Goal: Task Accomplishment & Management: Manage account settings

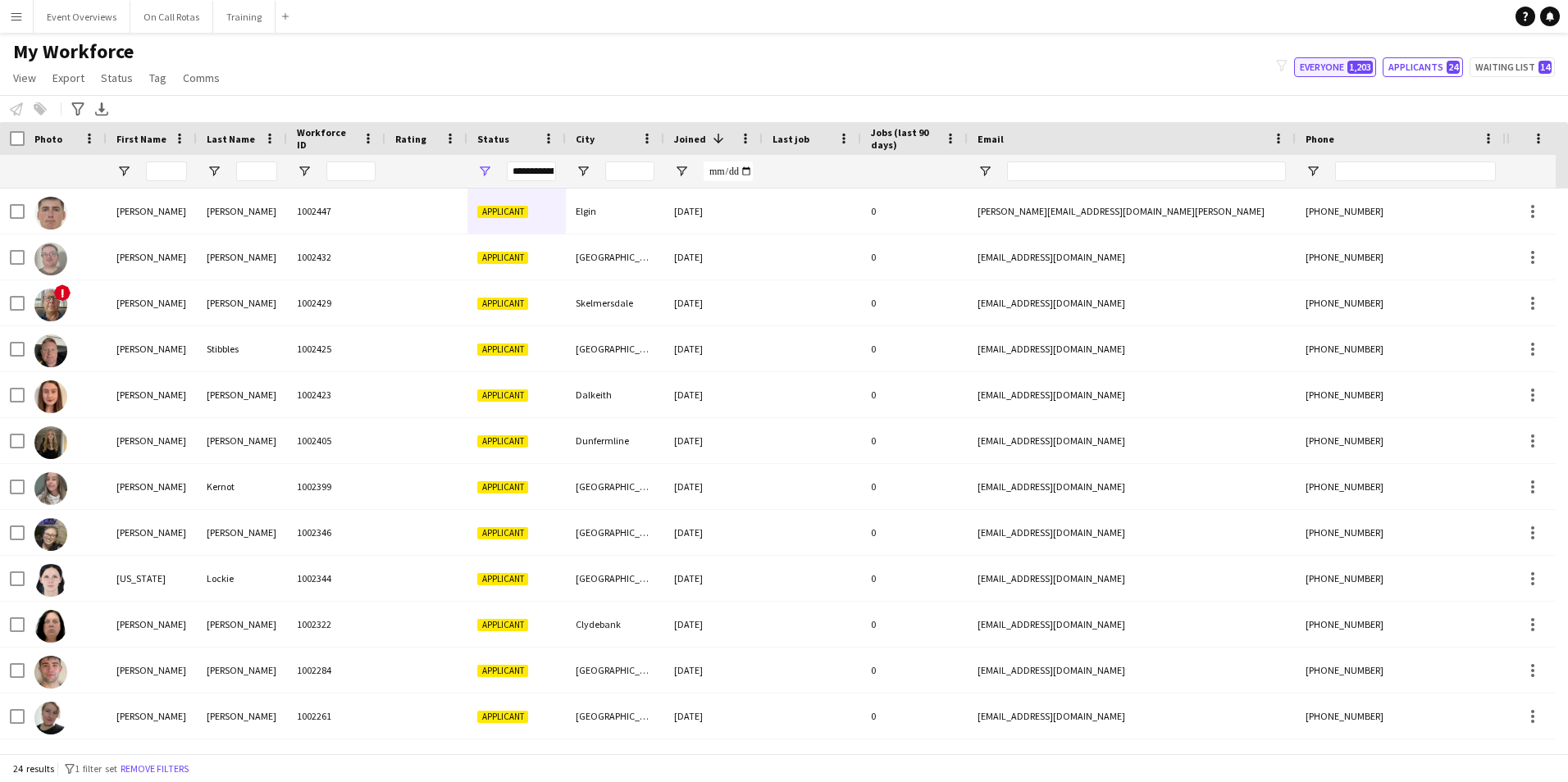
click at [1361, 63] on span "1,203" at bounding box center [1360, 68] width 25 height 13
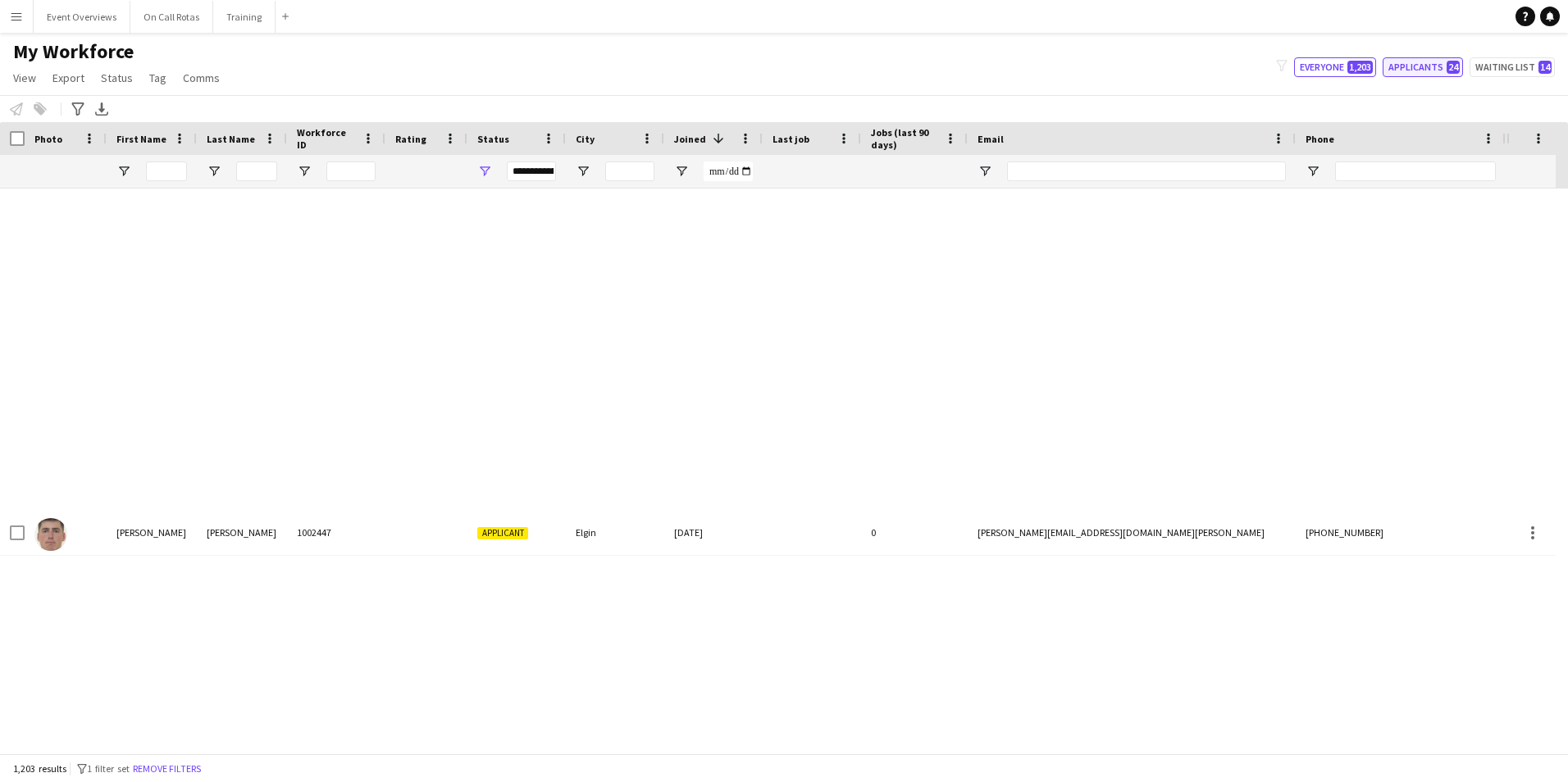
type input "**********"
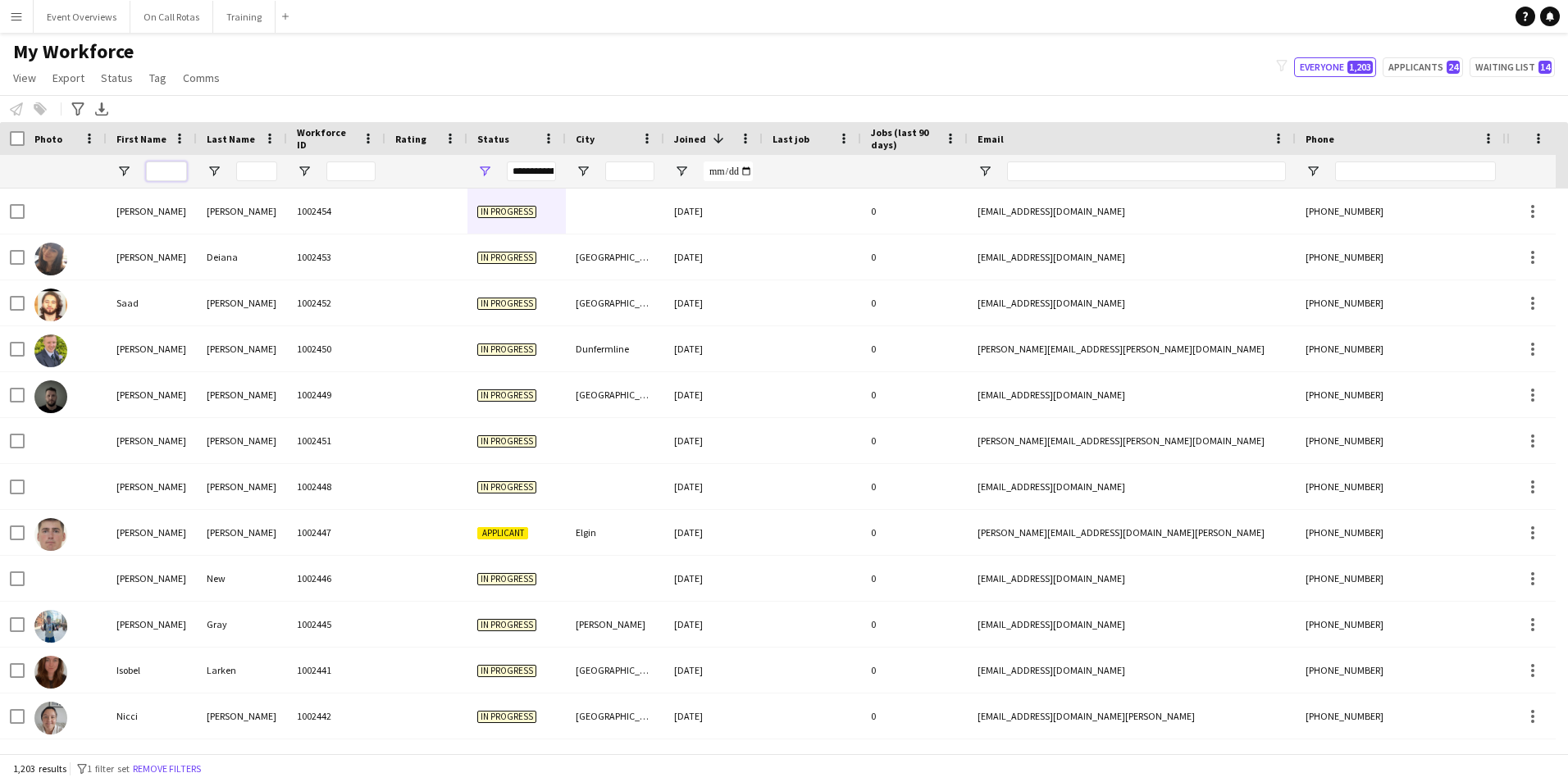
click at [153, 164] on input "First Name Filter Input" at bounding box center [167, 171] width 41 height 19
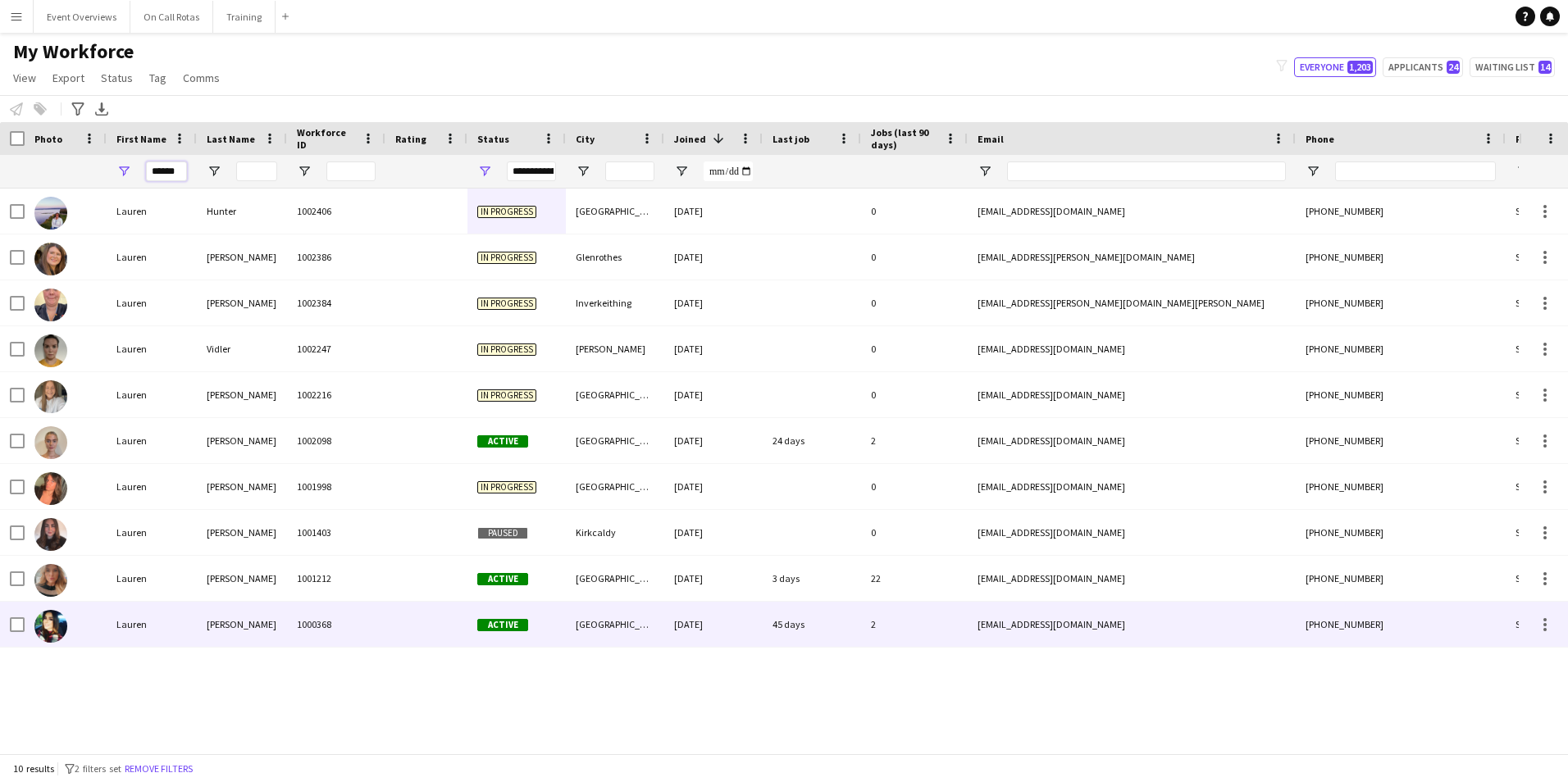
type input "******"
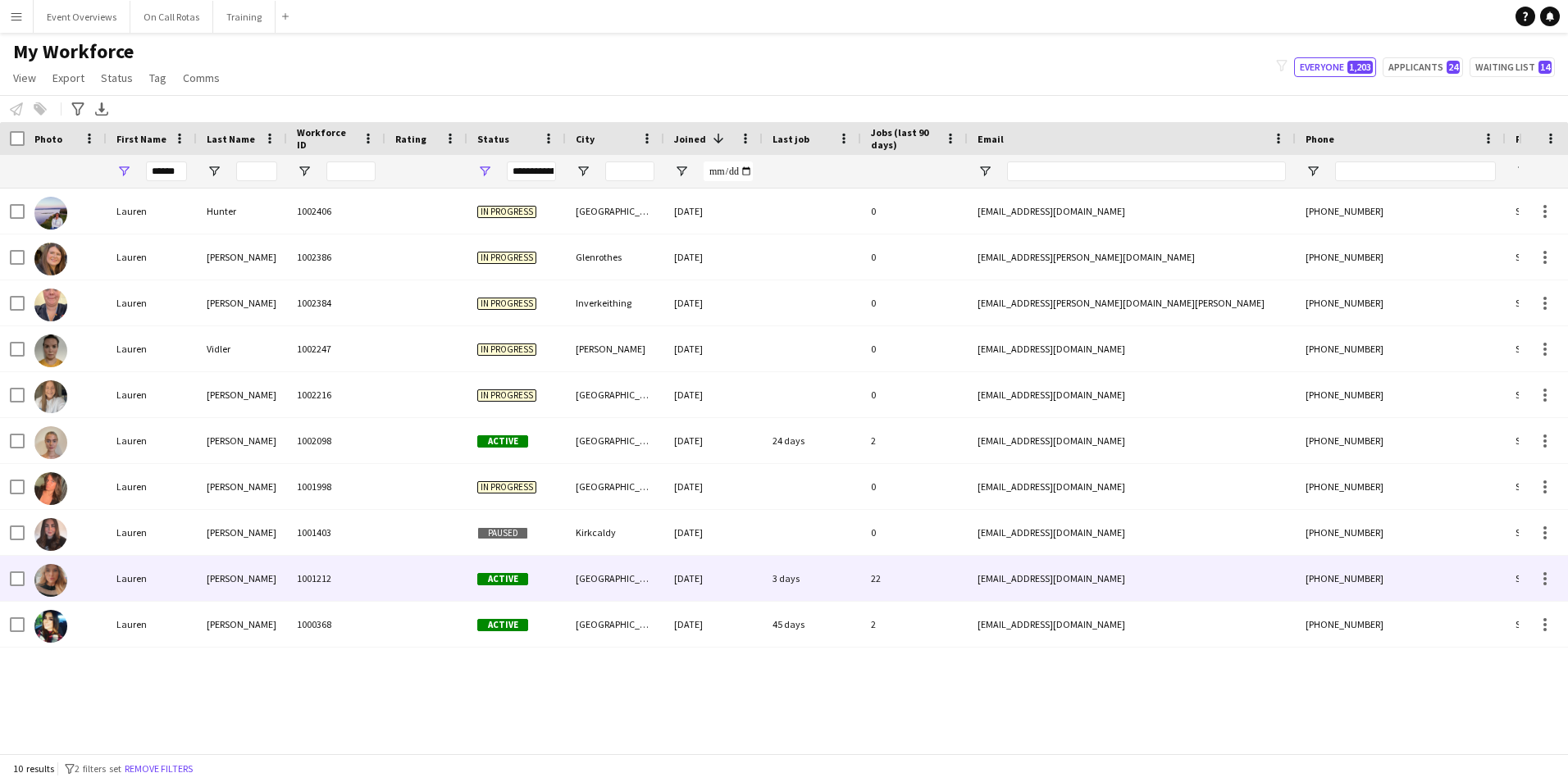
click at [230, 587] on div "Svensen" at bounding box center [242, 578] width 90 height 45
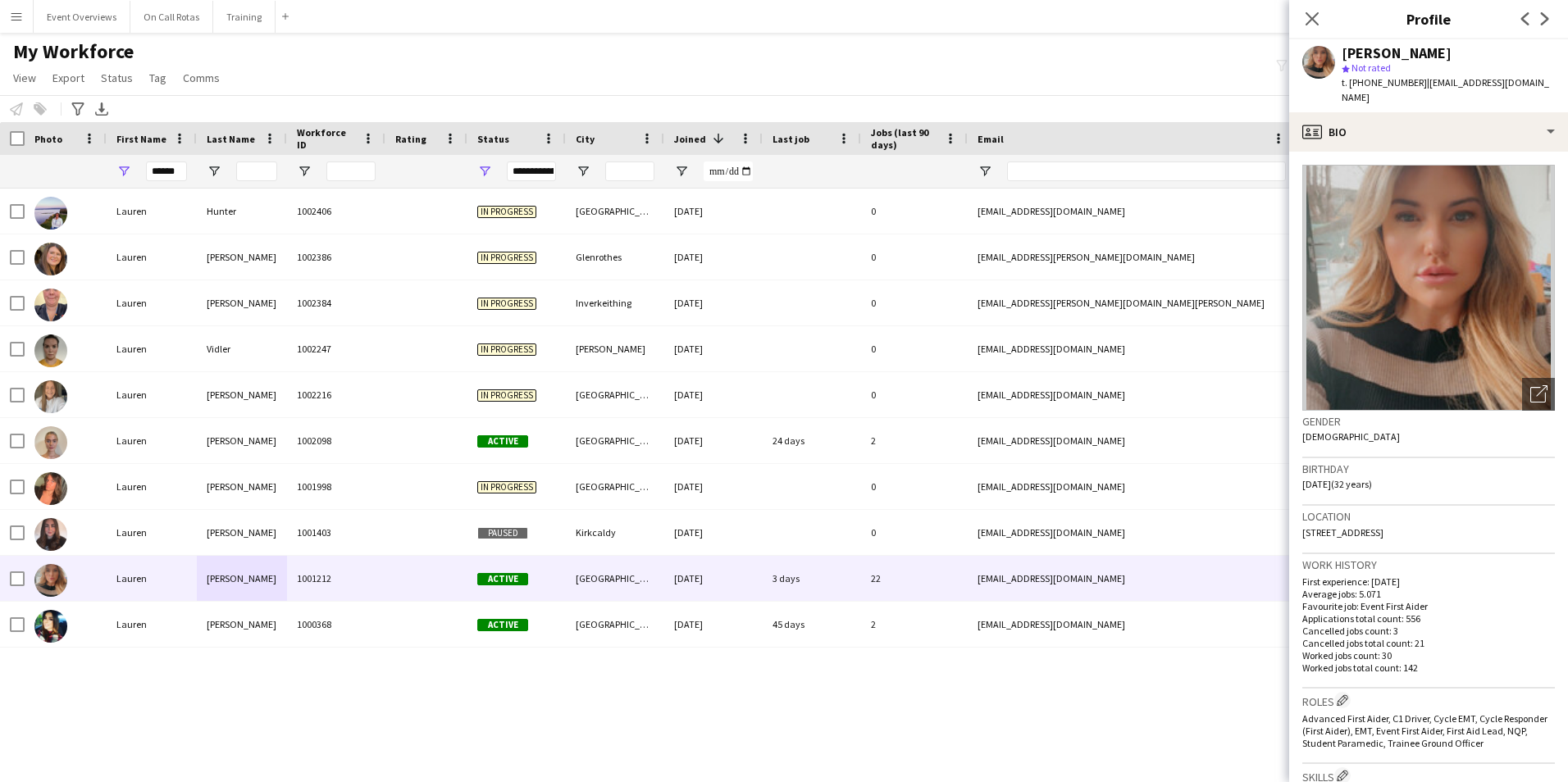
drag, startPoint x: 1458, startPoint y: 519, endPoint x: 1301, endPoint y: 528, distance: 157.3
click at [1301, 528] on app-crew-profile-bio "Open photos pop-in Gender Female Birthday 15-04-1993 (32 years) Location 18 Lin…" at bounding box center [1428, 466] width 279 height 630
copy span "18 Lindsay Road, Glasgow, G74 4JA"
drag, startPoint x: 190, startPoint y: 174, endPoint x: 163, endPoint y: 174, distance: 27.0
click at [163, 174] on div "******" at bounding box center [151, 170] width 90 height 32
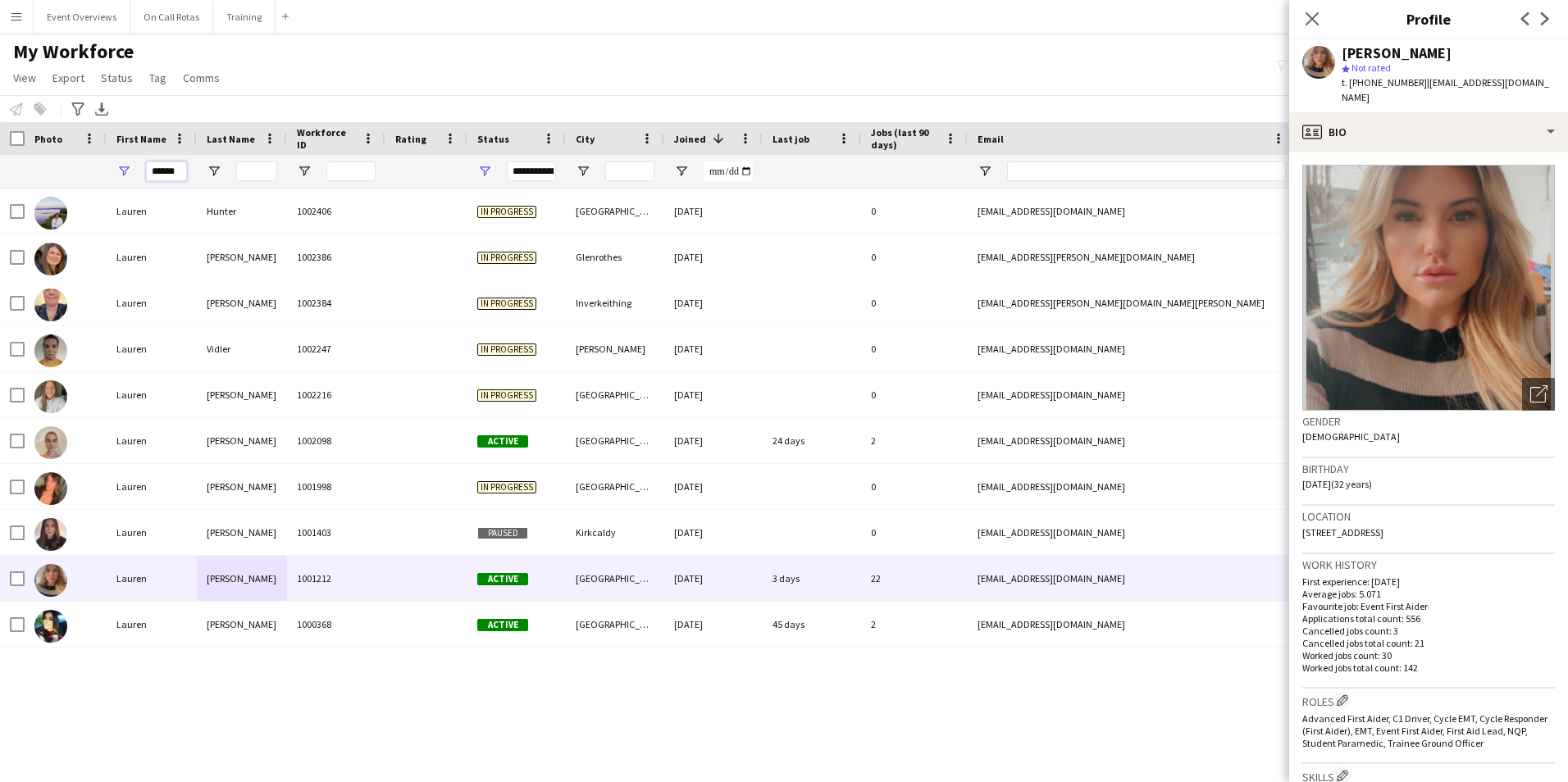
drag, startPoint x: 186, startPoint y: 172, endPoint x: 97, endPoint y: 174, distance: 89.0
click at [97, 174] on div "**********" at bounding box center [889, 170] width 1778 height 32
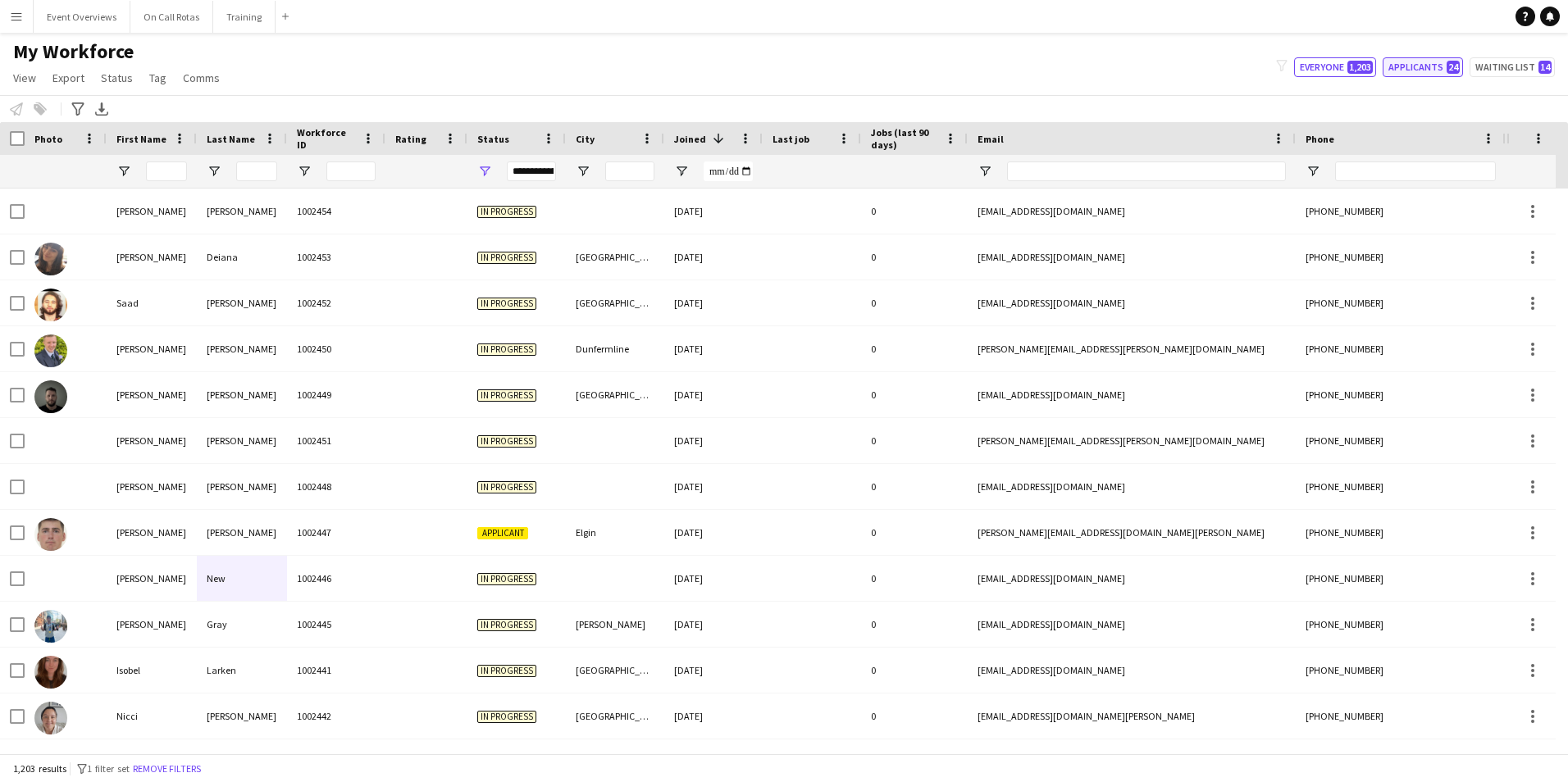
click at [1443, 68] on button "Applicants 24" at bounding box center [1423, 67] width 81 height 19
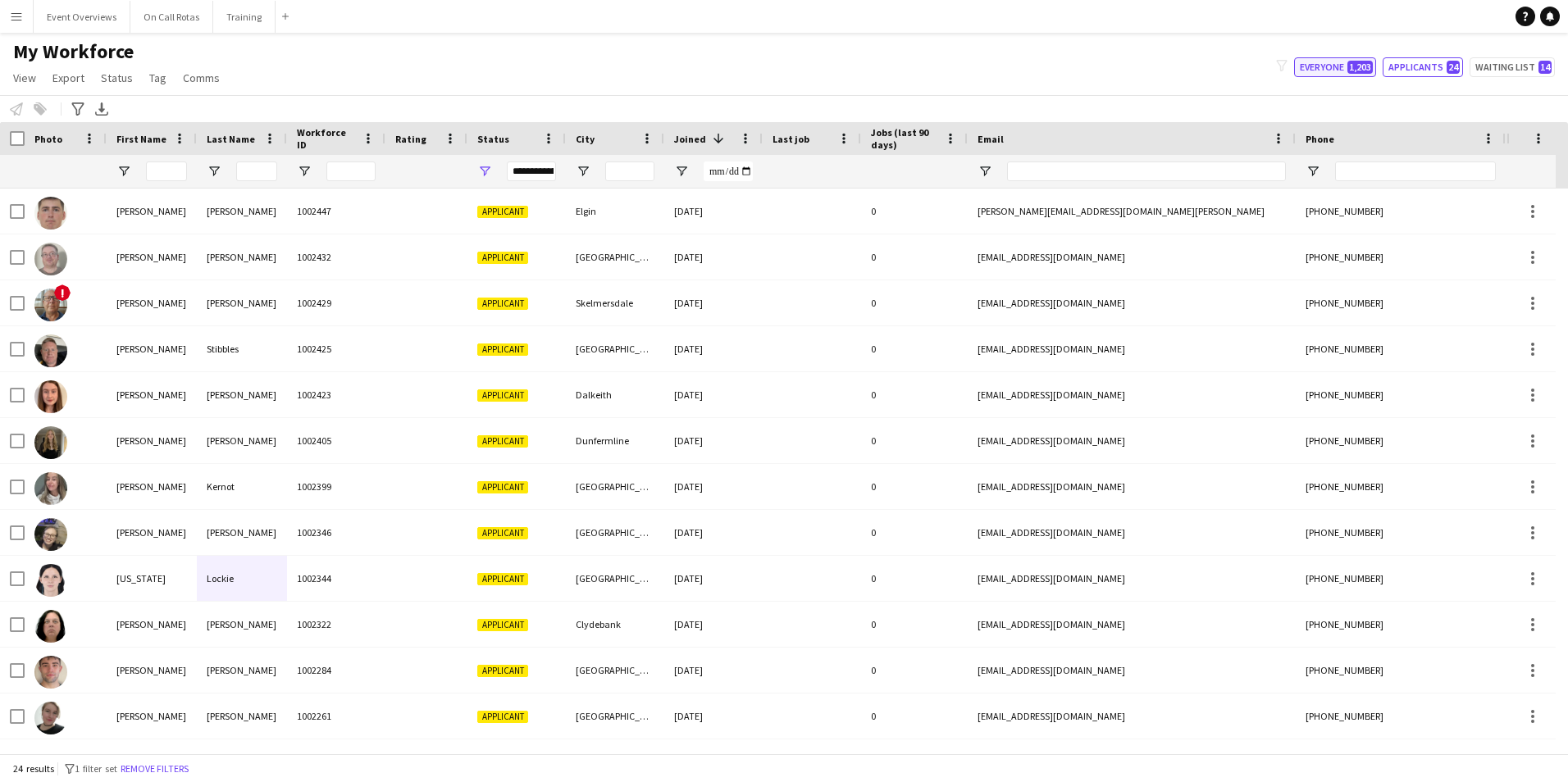
click at [1361, 64] on span "1,203" at bounding box center [1360, 68] width 25 height 13
type input "**********"
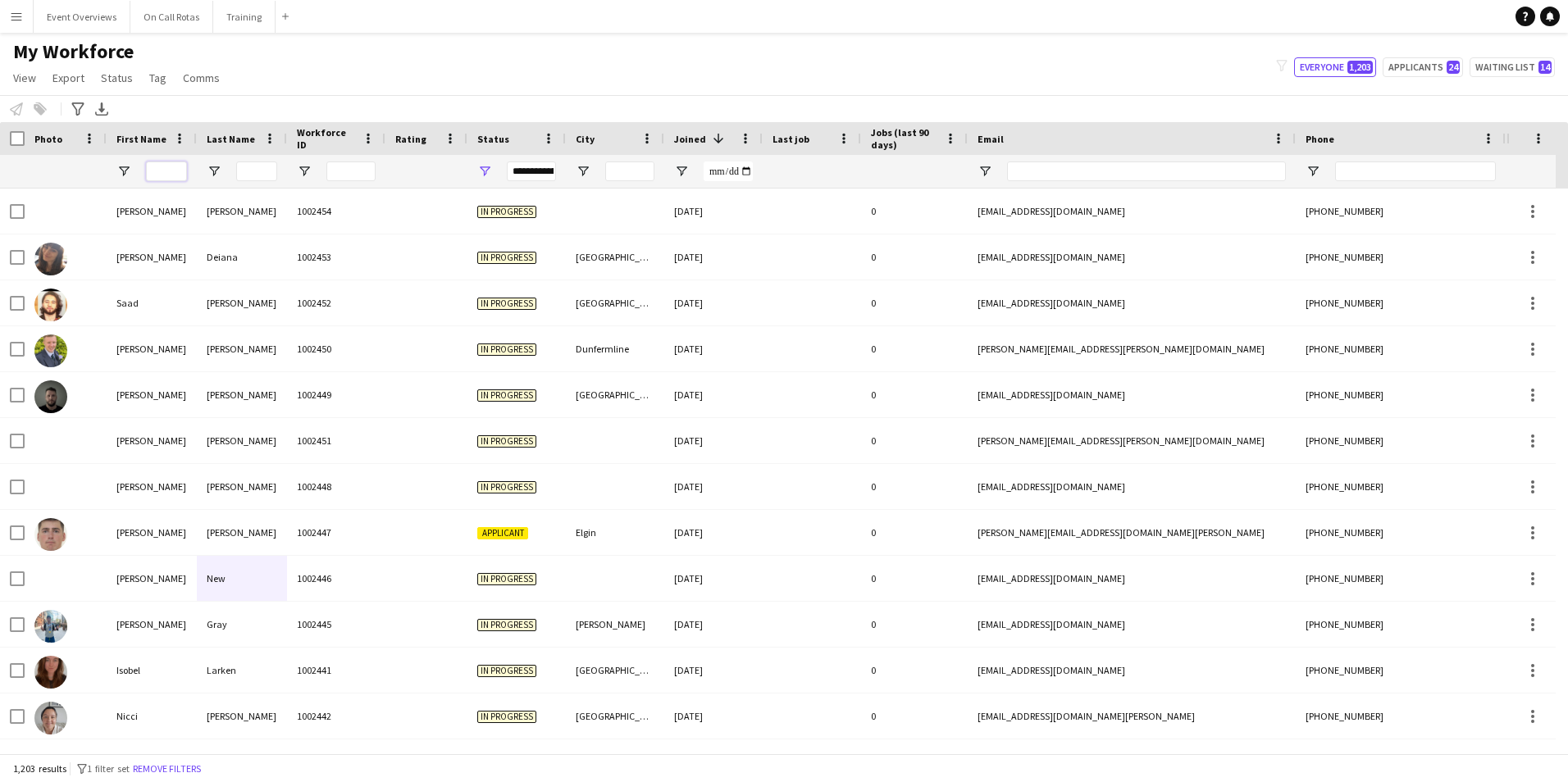
click at [173, 172] on input "First Name Filter Input" at bounding box center [167, 171] width 41 height 19
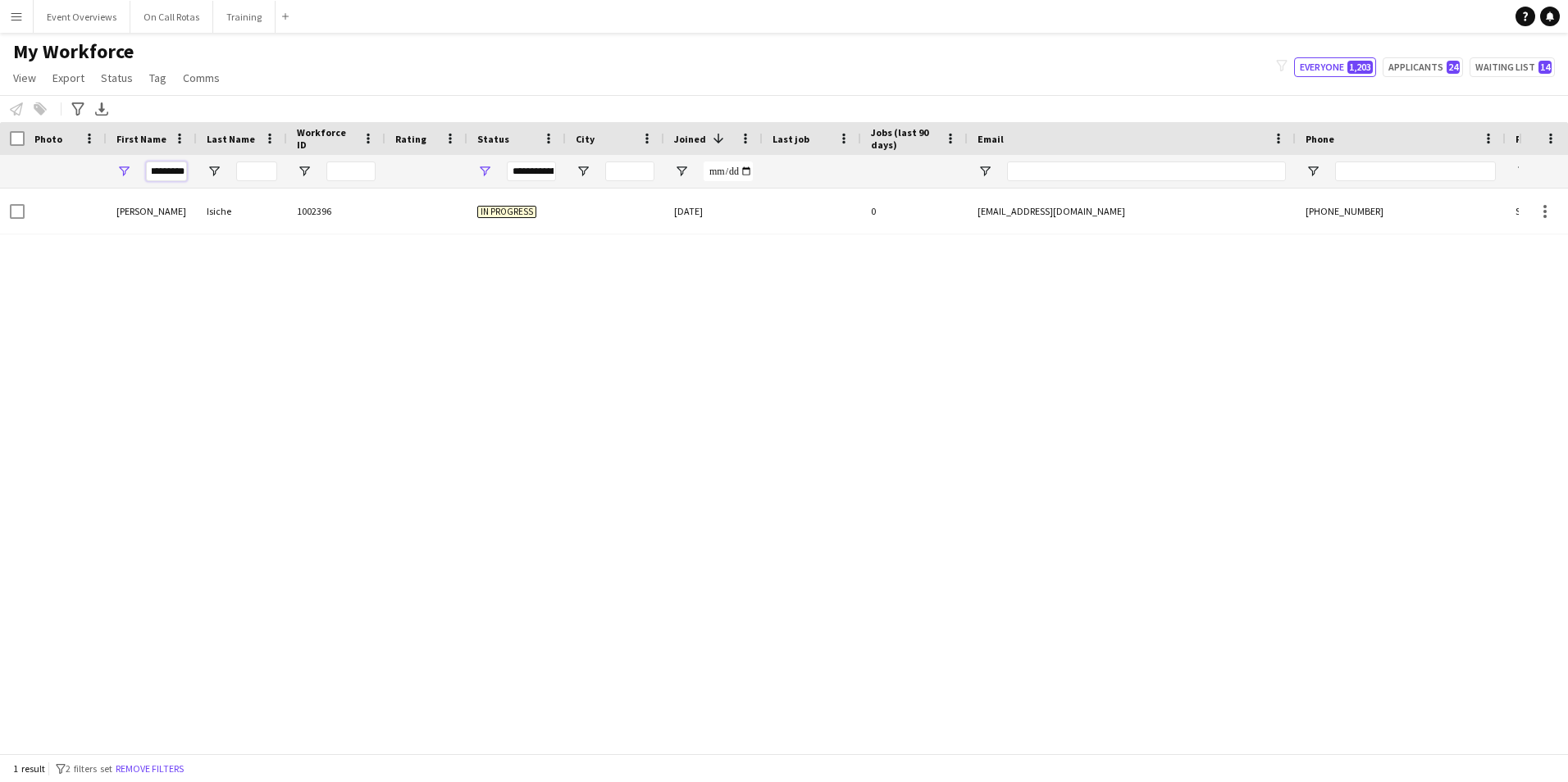
scroll to position [0, 6]
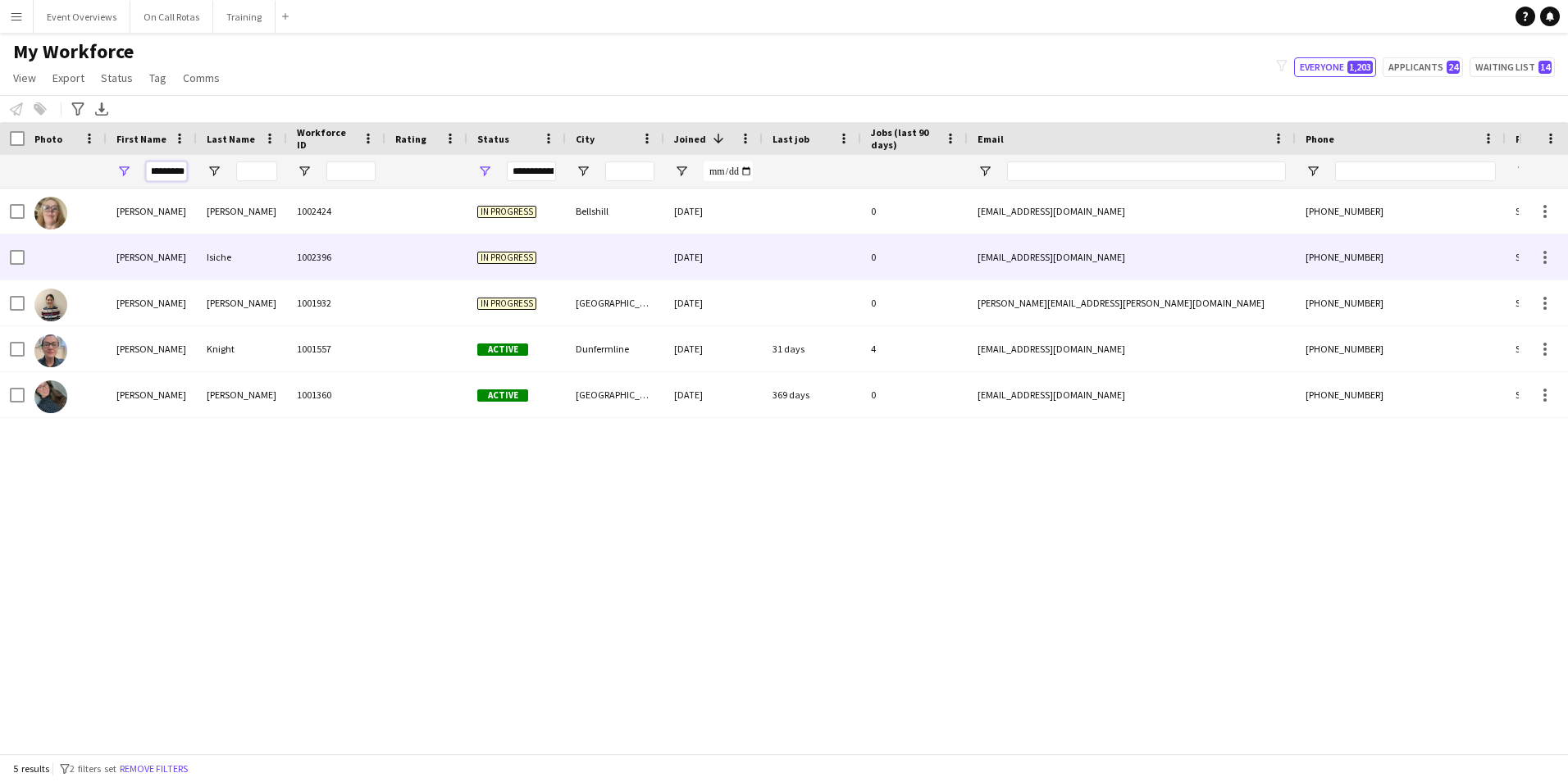
type input "*********"
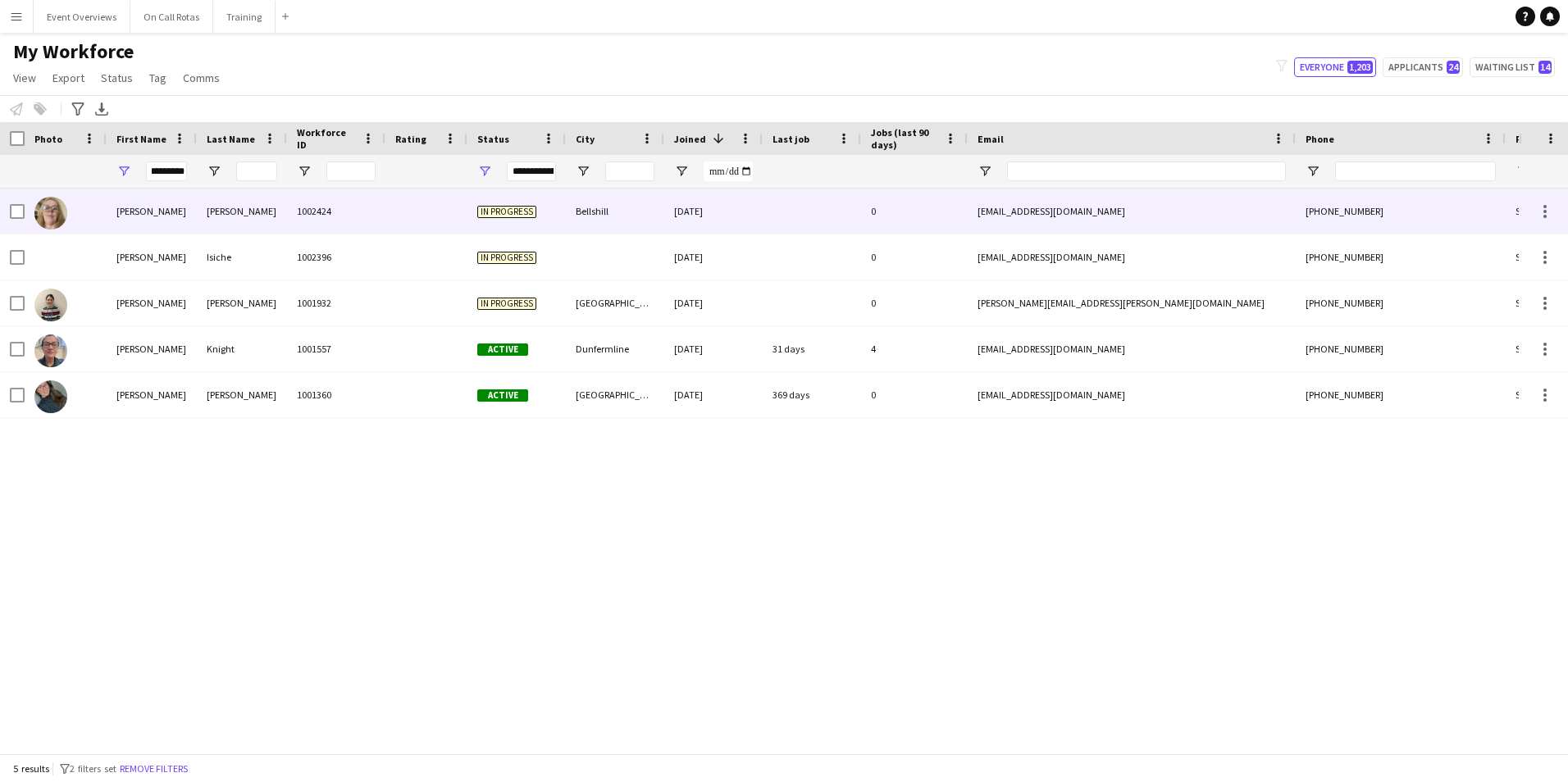
click at [272, 206] on div "Heenan" at bounding box center [242, 211] width 90 height 45
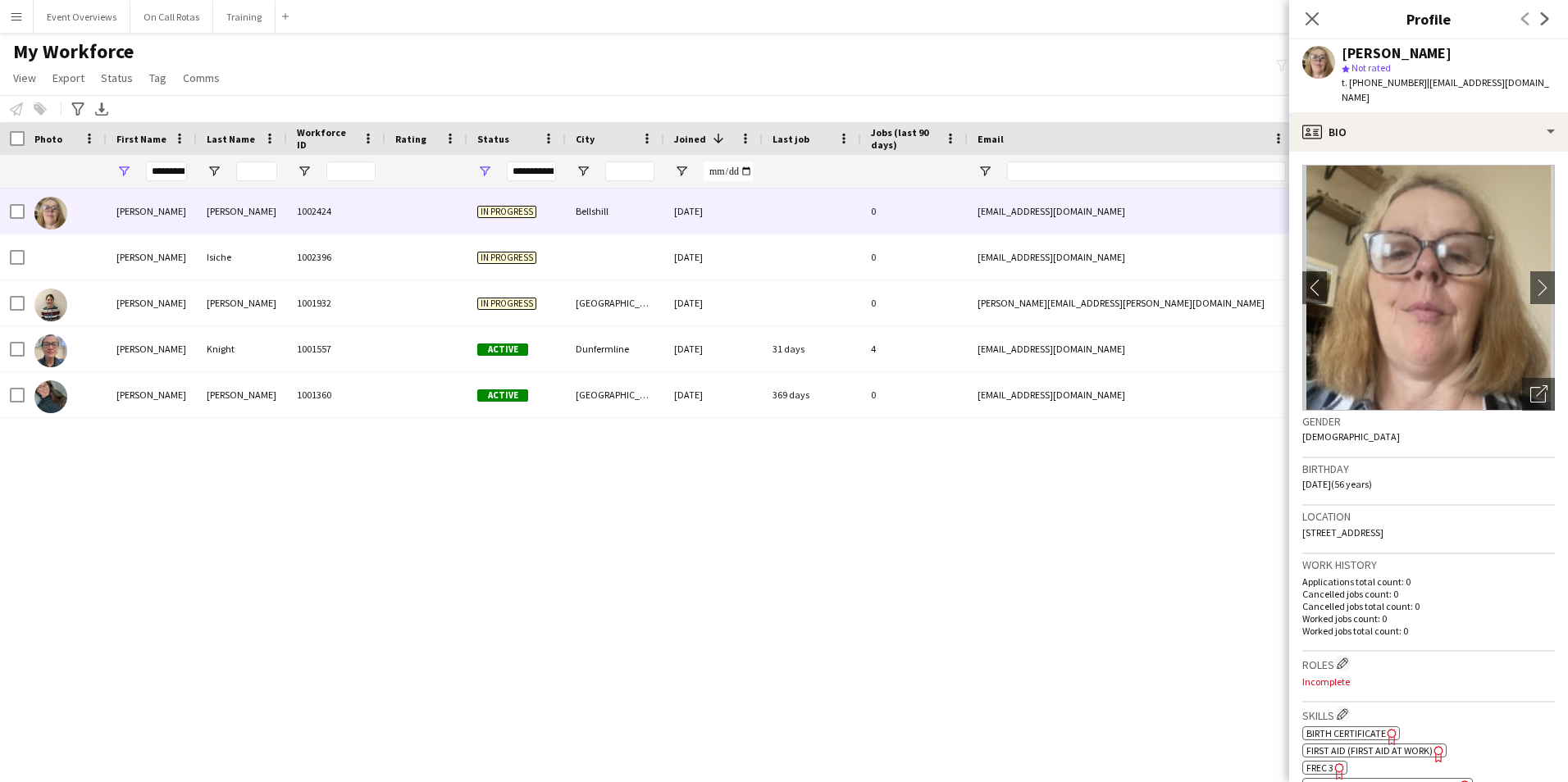
click at [1514, 267] on img at bounding box center [1428, 288] width 253 height 246
click at [1526, 271] on button "chevron-right" at bounding box center [1542, 287] width 32 height 32
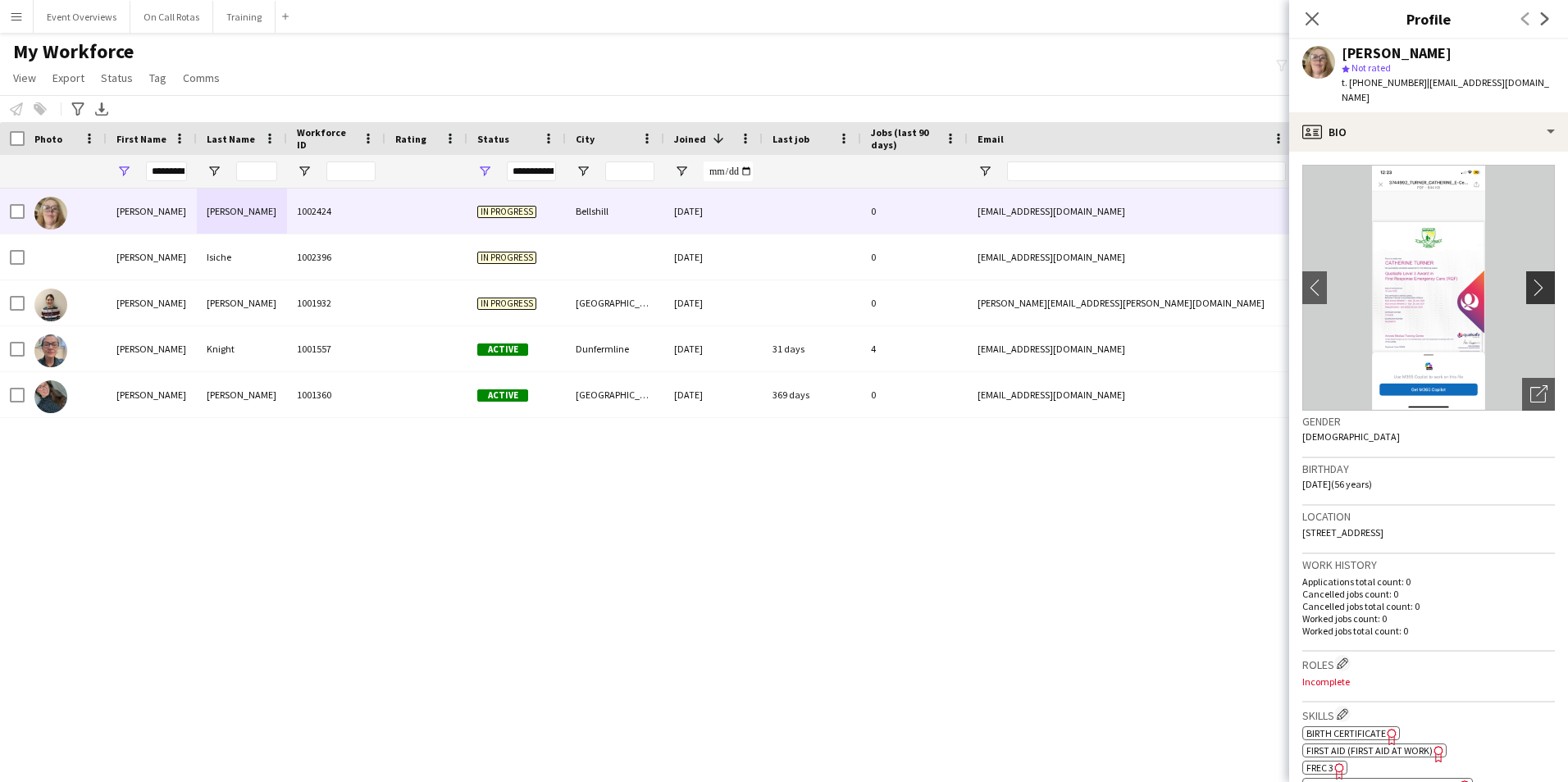
click at [1530, 279] on app-icon "chevron-right" at bounding box center [1542, 287] width 25 height 18
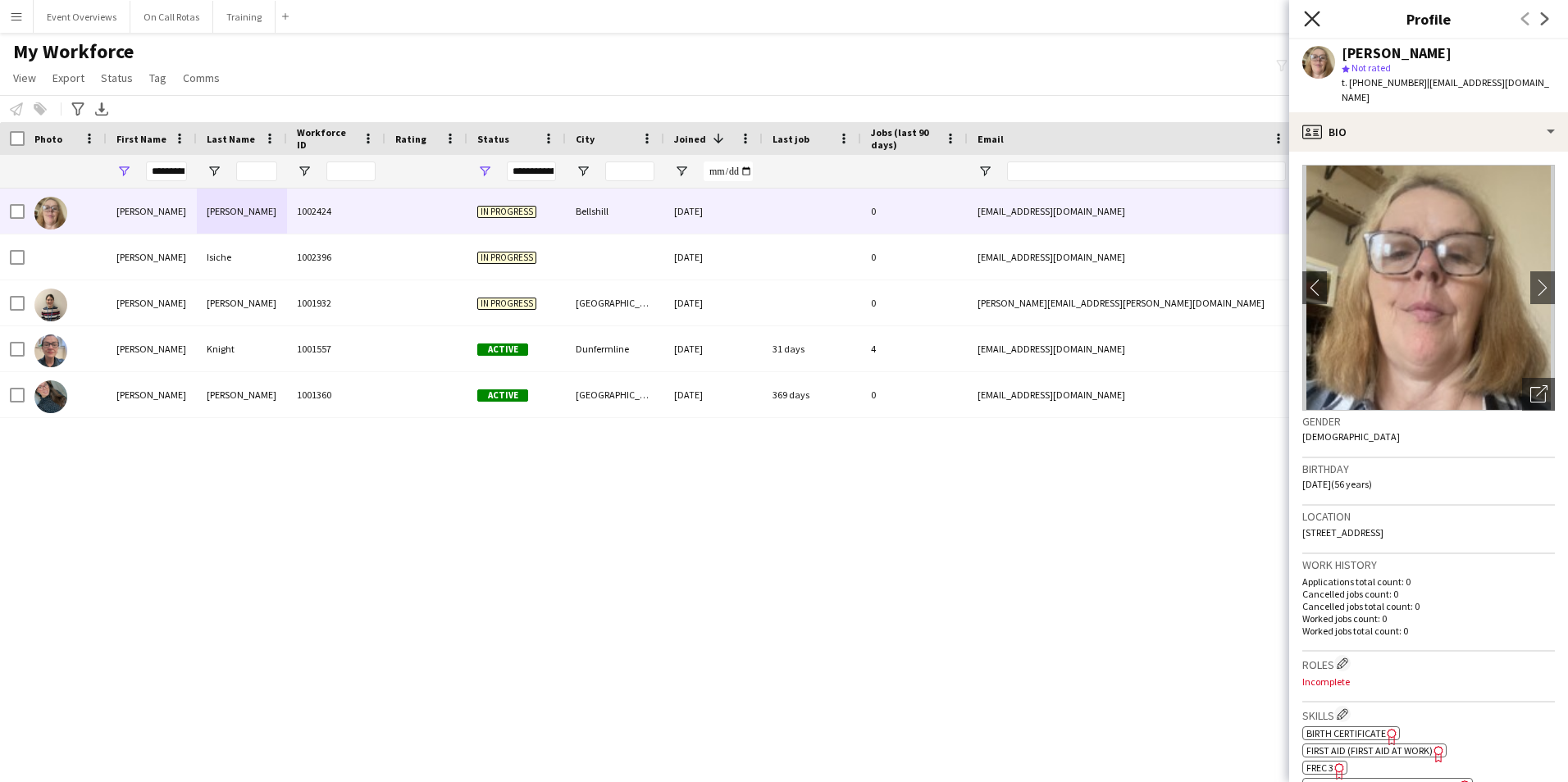
click at [1310, 17] on icon at bounding box center [1312, 19] width 16 height 16
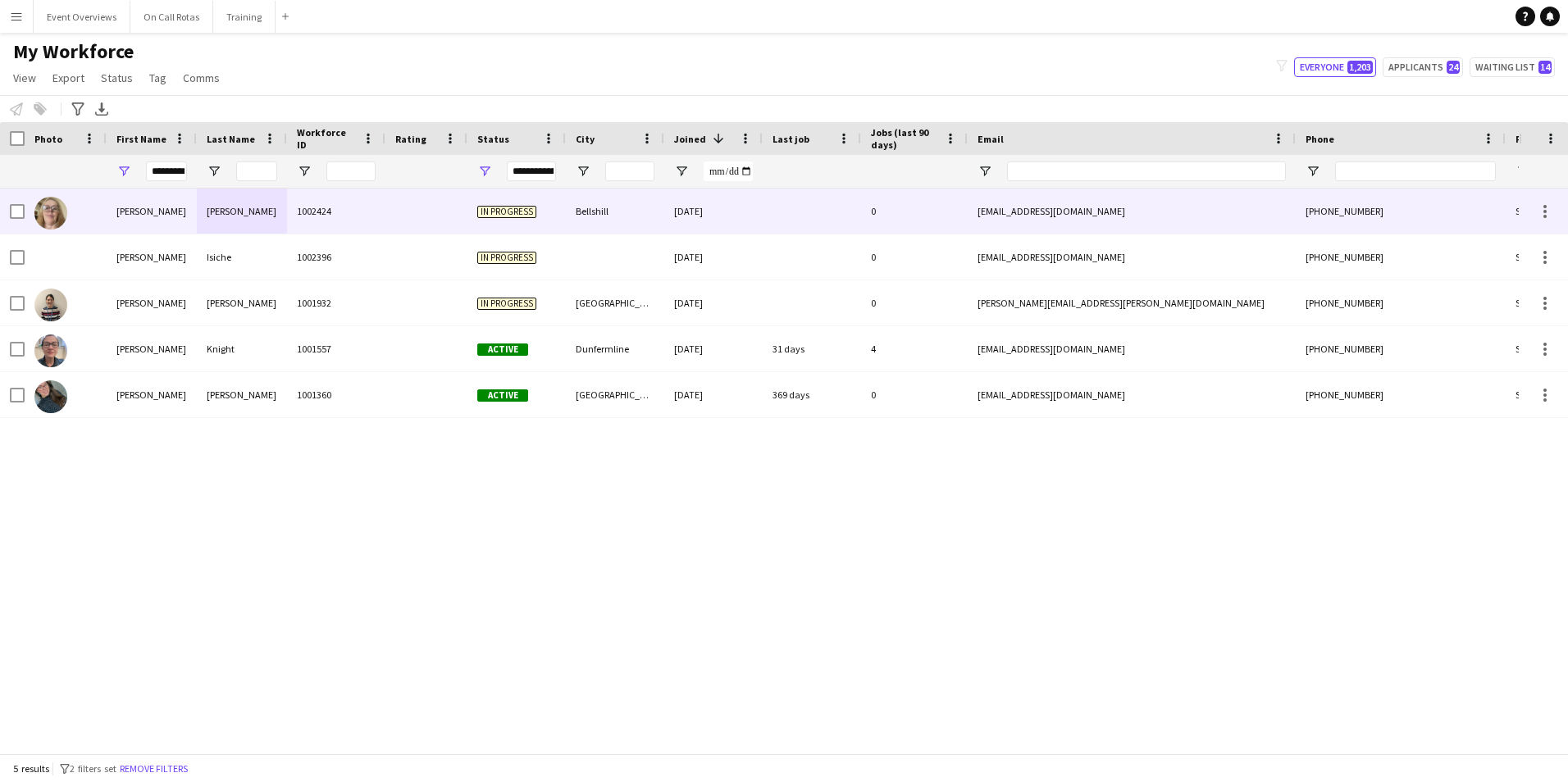
click at [465, 219] on div at bounding box center [426, 211] width 82 height 45
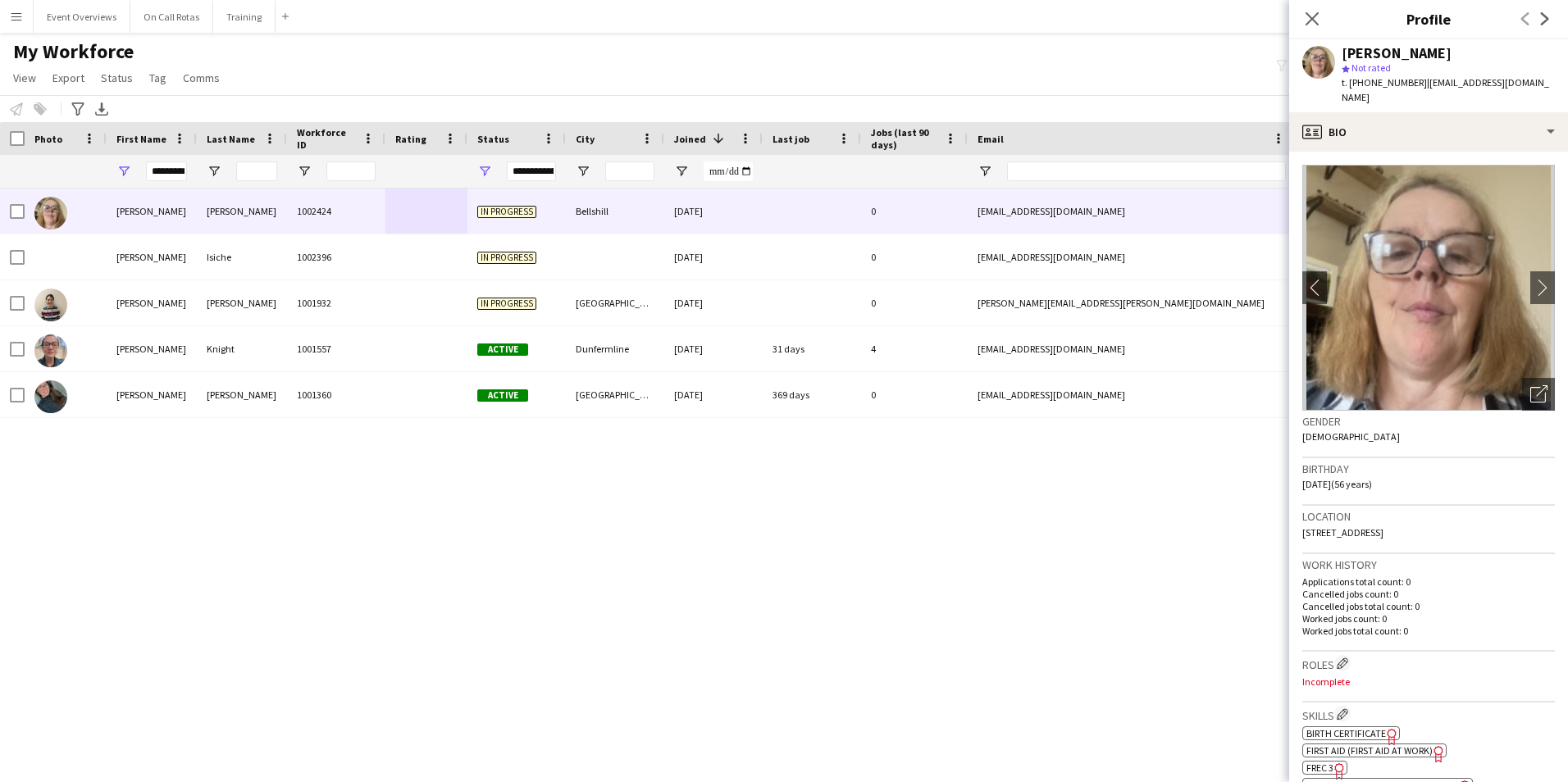
click at [1327, 12] on div "Close pop-in" at bounding box center [1313, 19] width 46 height 38
click at [1319, 14] on icon "Close pop-in" at bounding box center [1312, 19] width 16 height 16
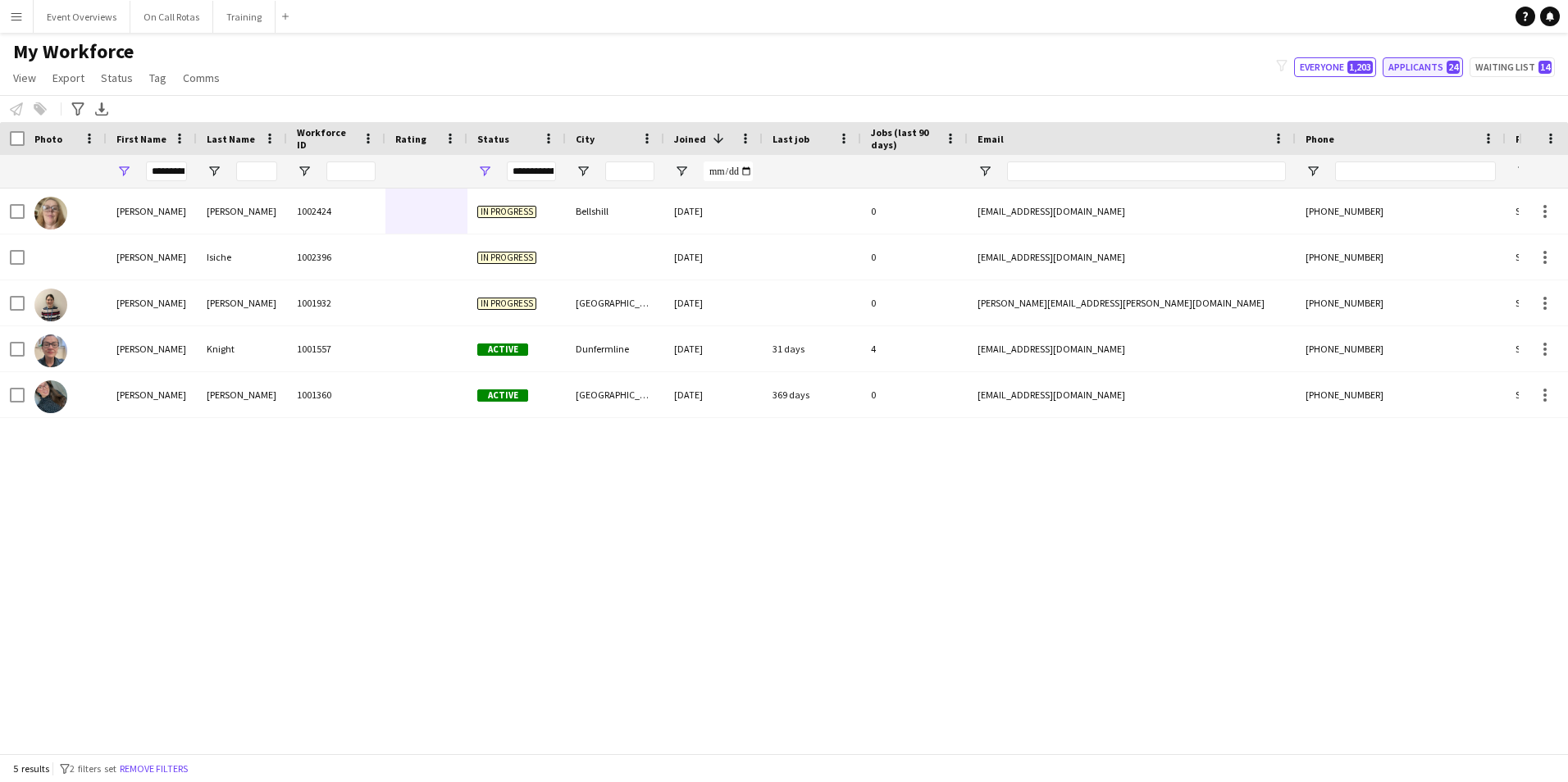
click at [1456, 60] on button "Applicants 24" at bounding box center [1423, 67] width 81 height 19
type input "**********"
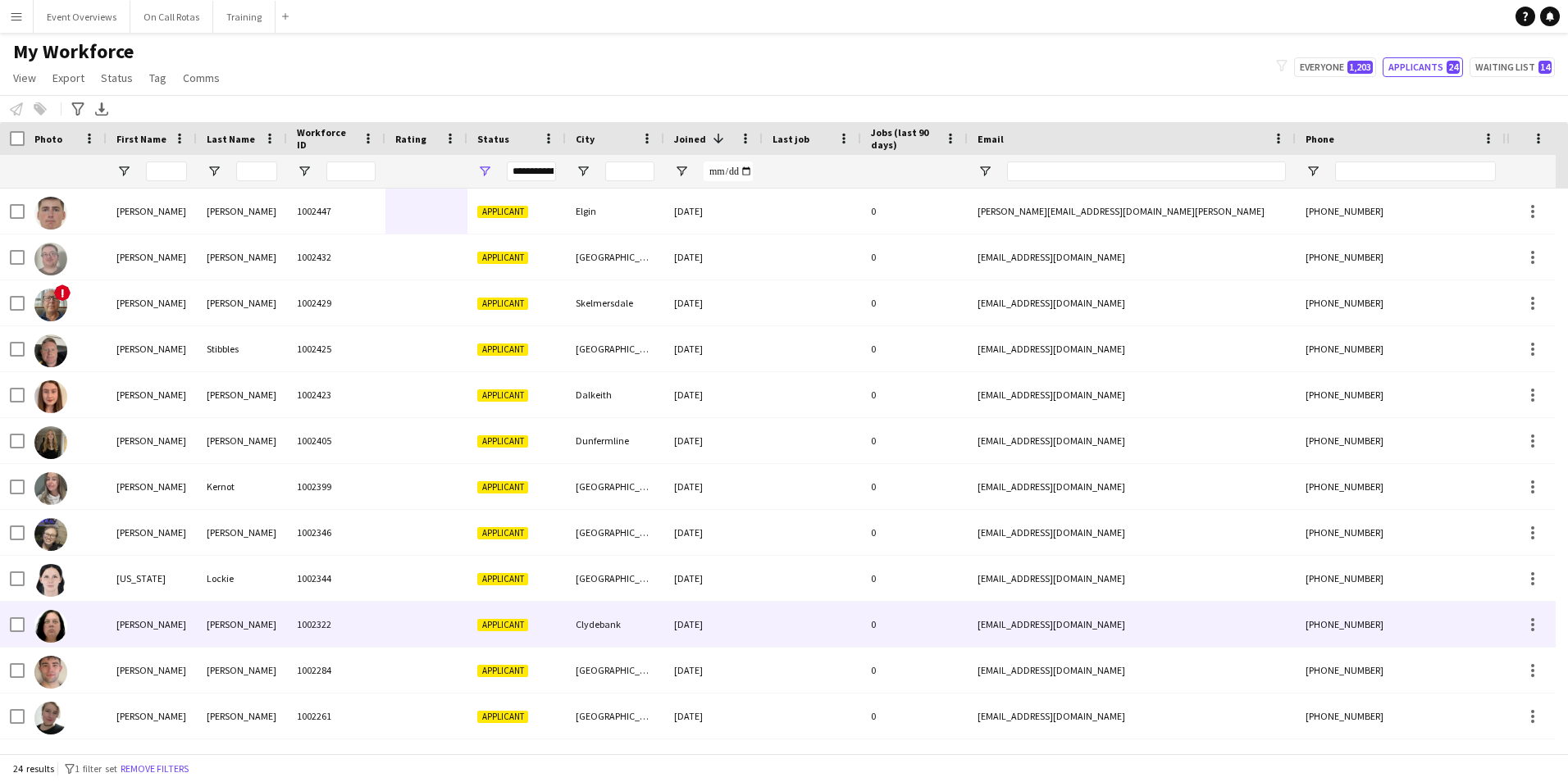
click at [392, 626] on div at bounding box center [426, 624] width 82 height 45
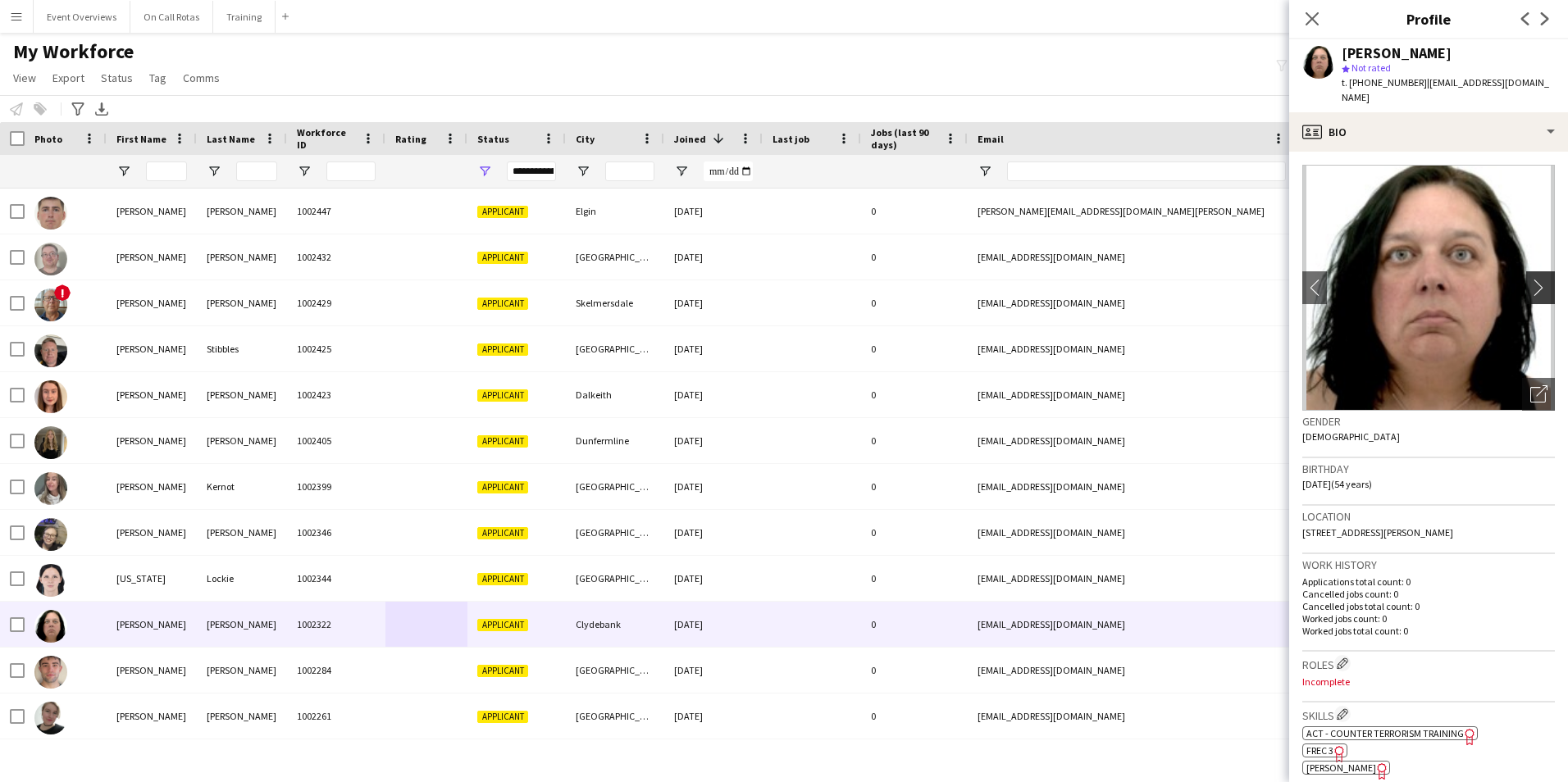
click at [1531, 279] on app-icon "chevron-right" at bounding box center [1542, 287] width 25 height 18
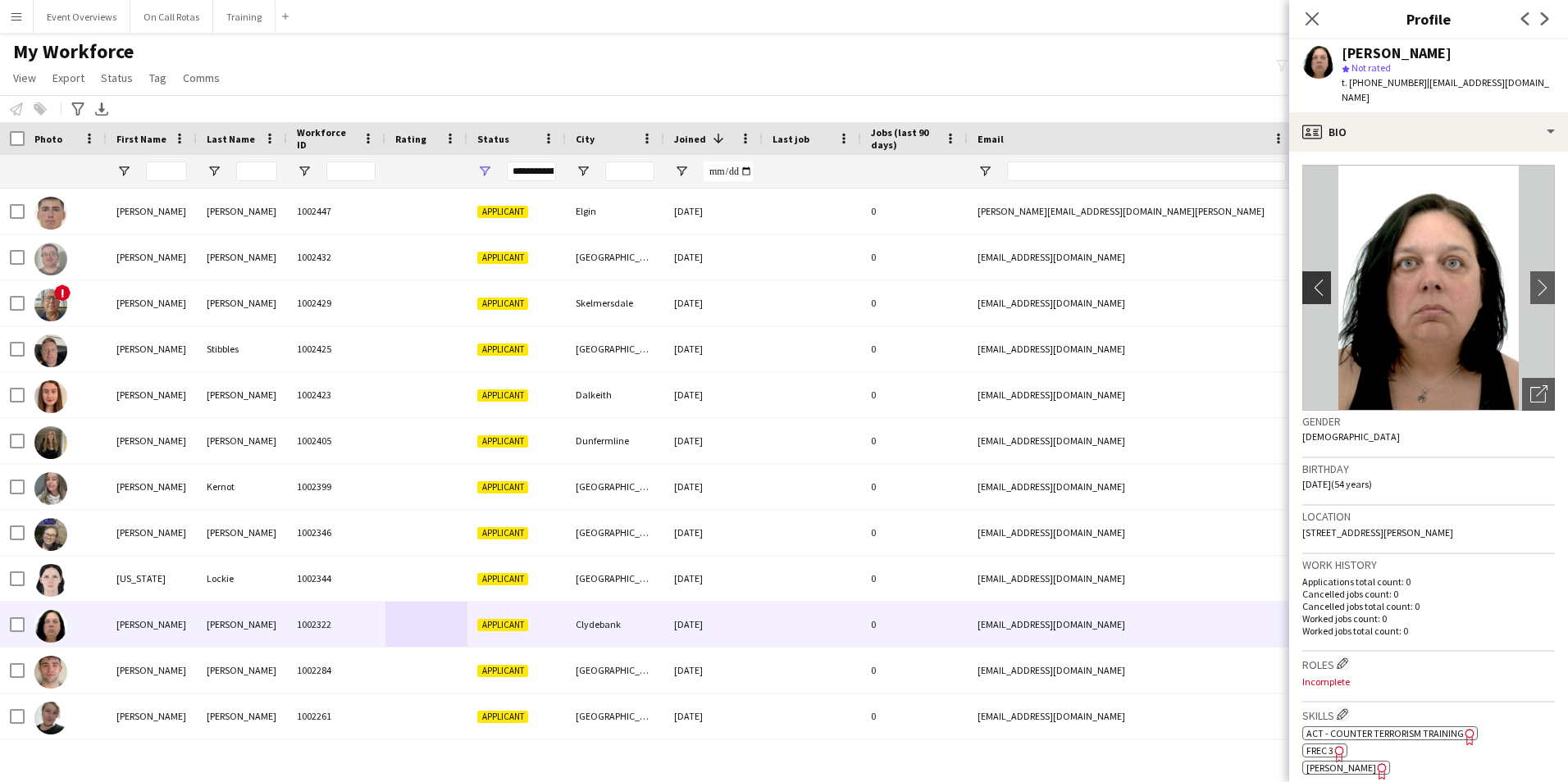
click at [1322, 279] on app-icon "chevron-left" at bounding box center [1314, 287] width 25 height 18
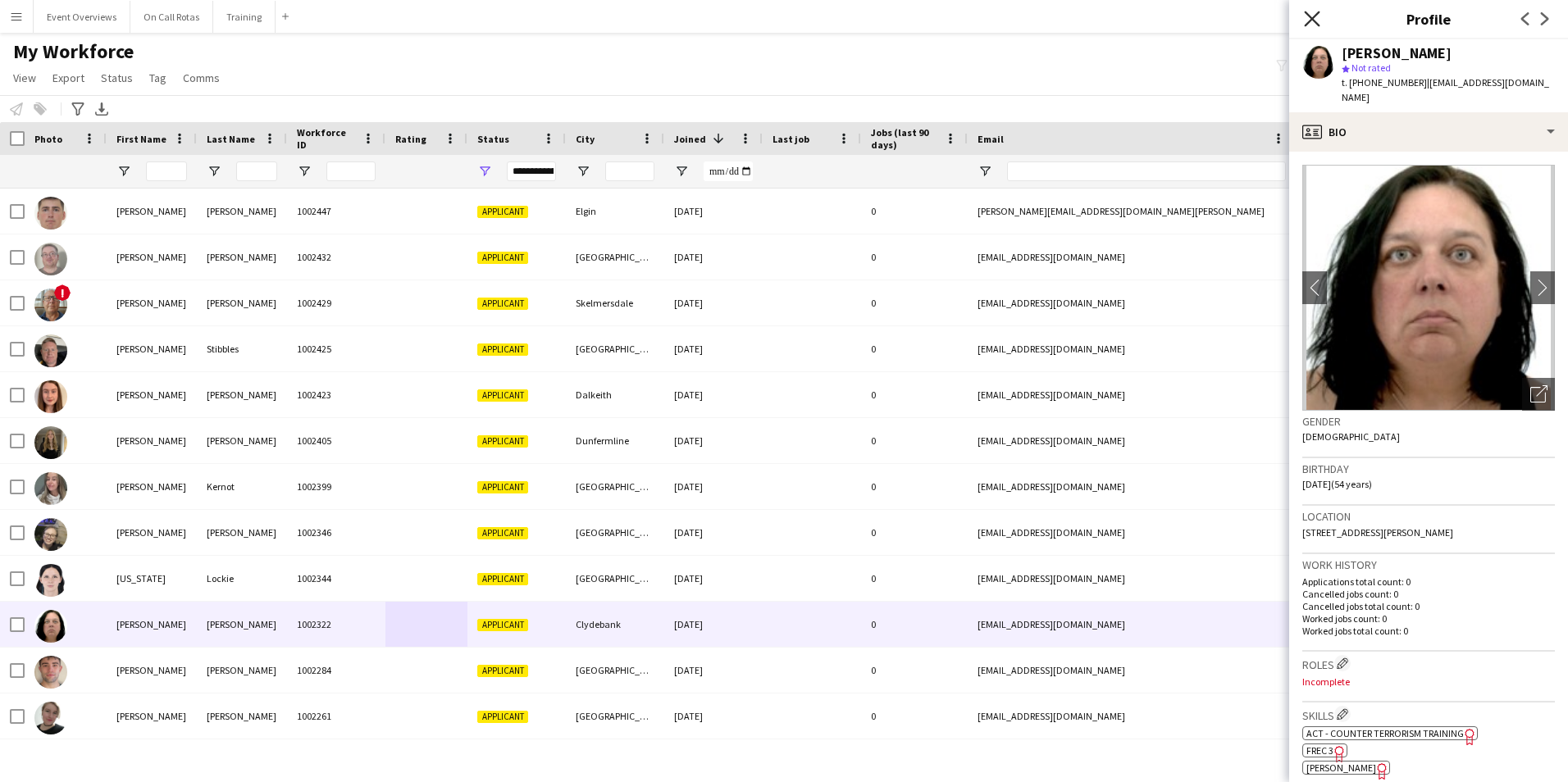
click at [1313, 19] on icon at bounding box center [1312, 19] width 16 height 16
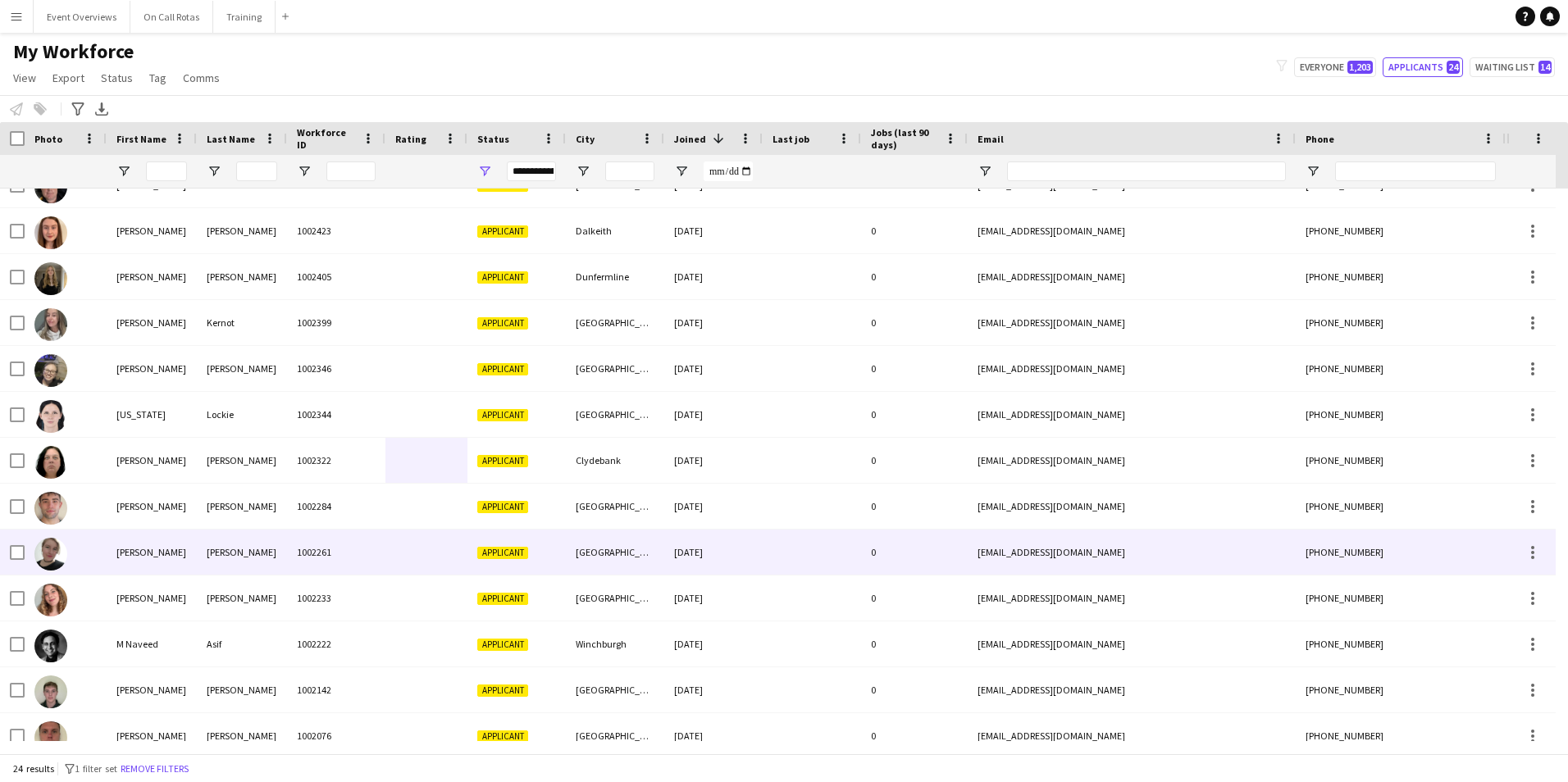
scroll to position [209, 0]
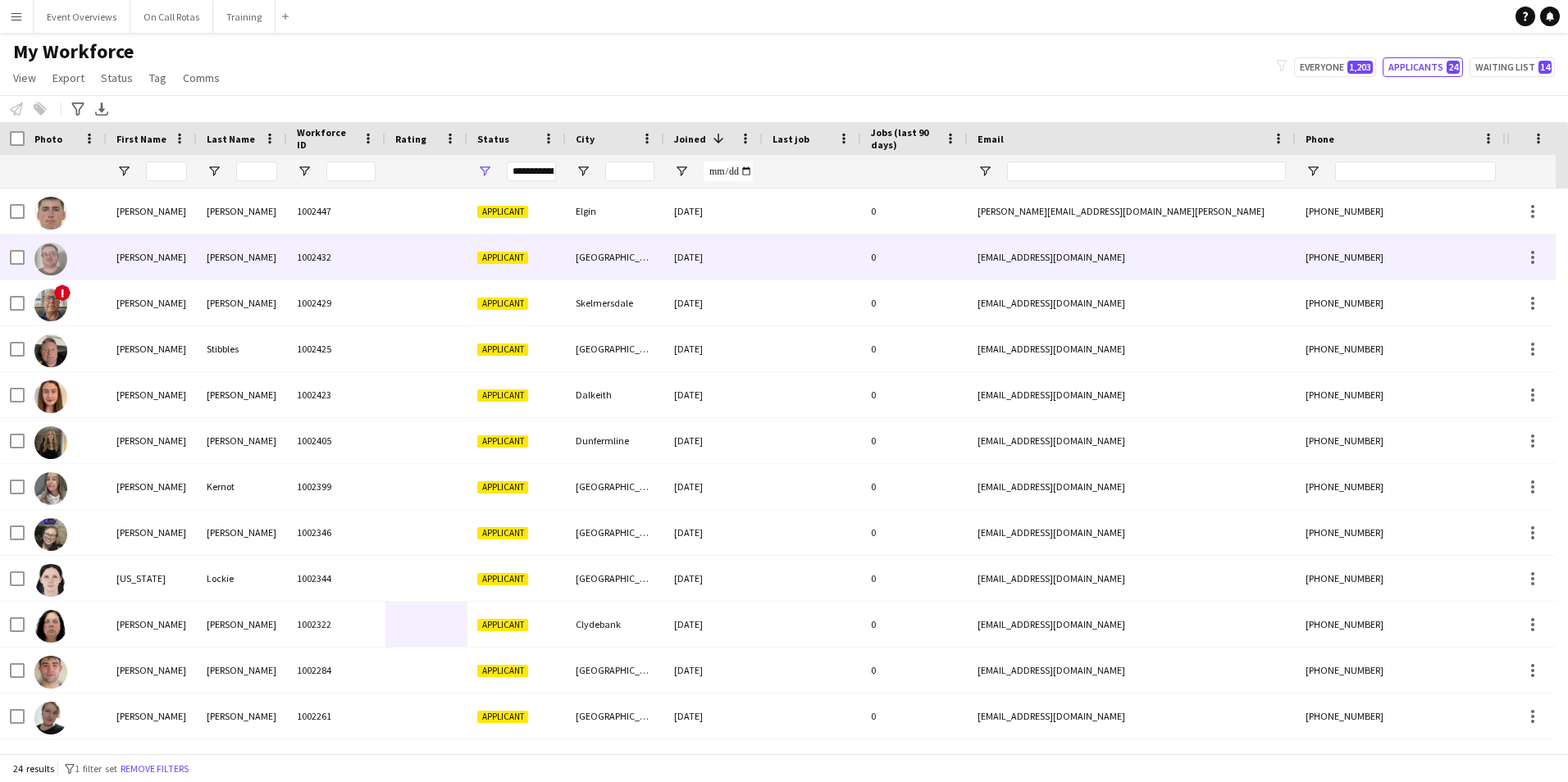
click at [406, 261] on div at bounding box center [426, 256] width 82 height 45
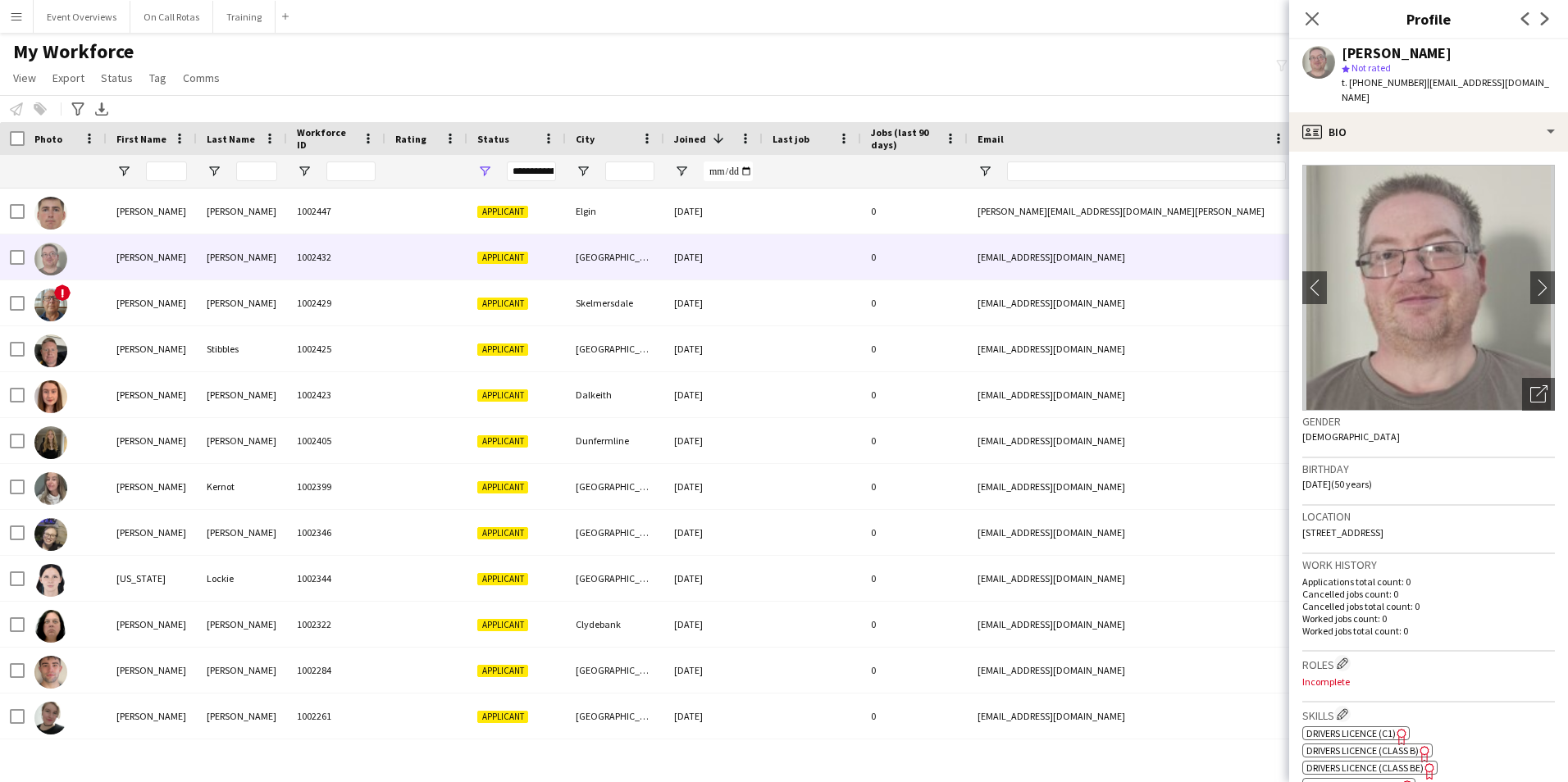
click at [1423, 165] on img at bounding box center [1428, 288] width 253 height 246
click at [1415, 152] on app-crew-profile-bio "chevron-left chevron-right Open photos pop-in Gender Male Birthday 04-02-1975 (…" at bounding box center [1428, 466] width 279 height 630
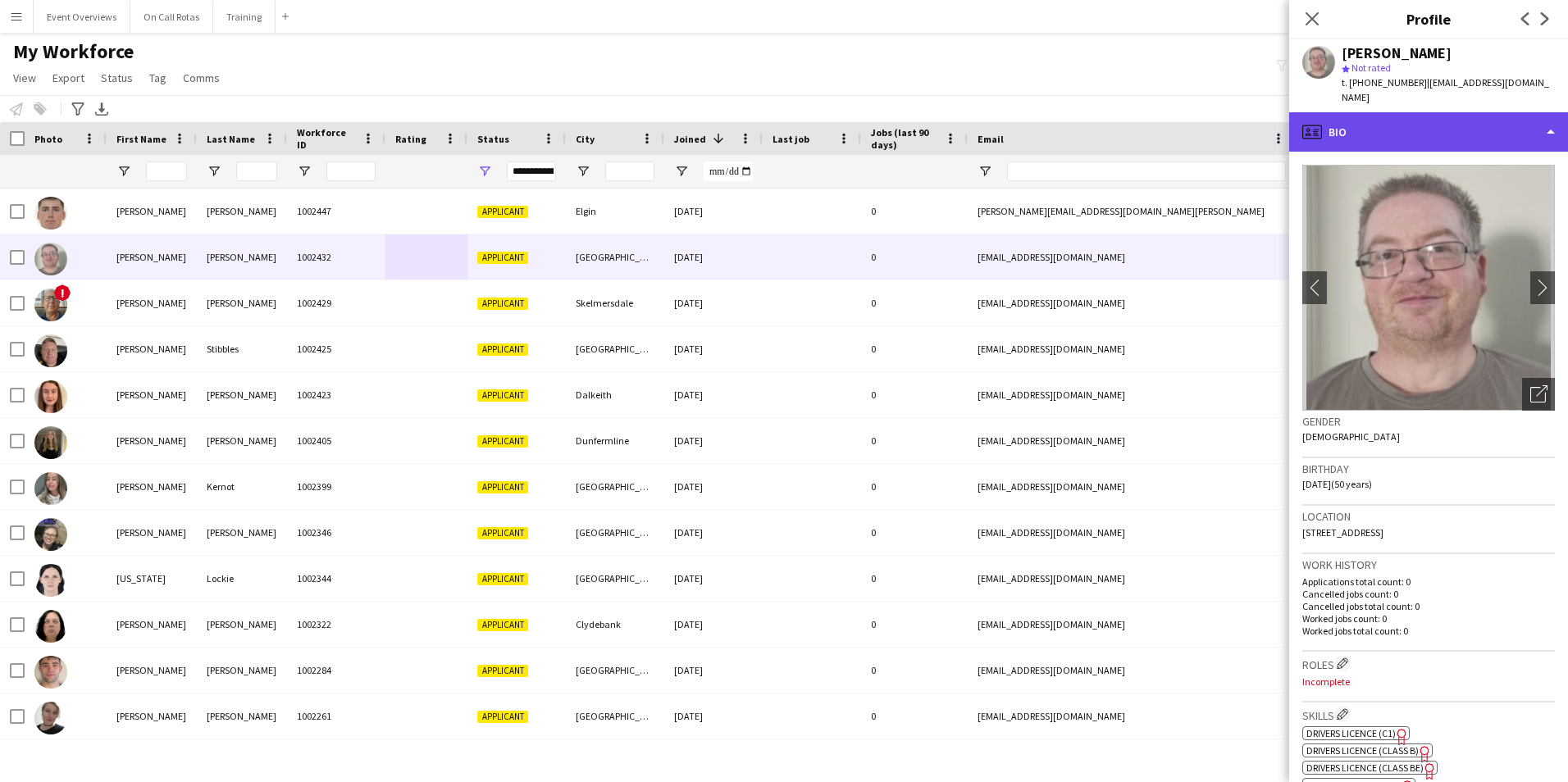
click at [1423, 123] on div "profile Bio" at bounding box center [1428, 131] width 279 height 40
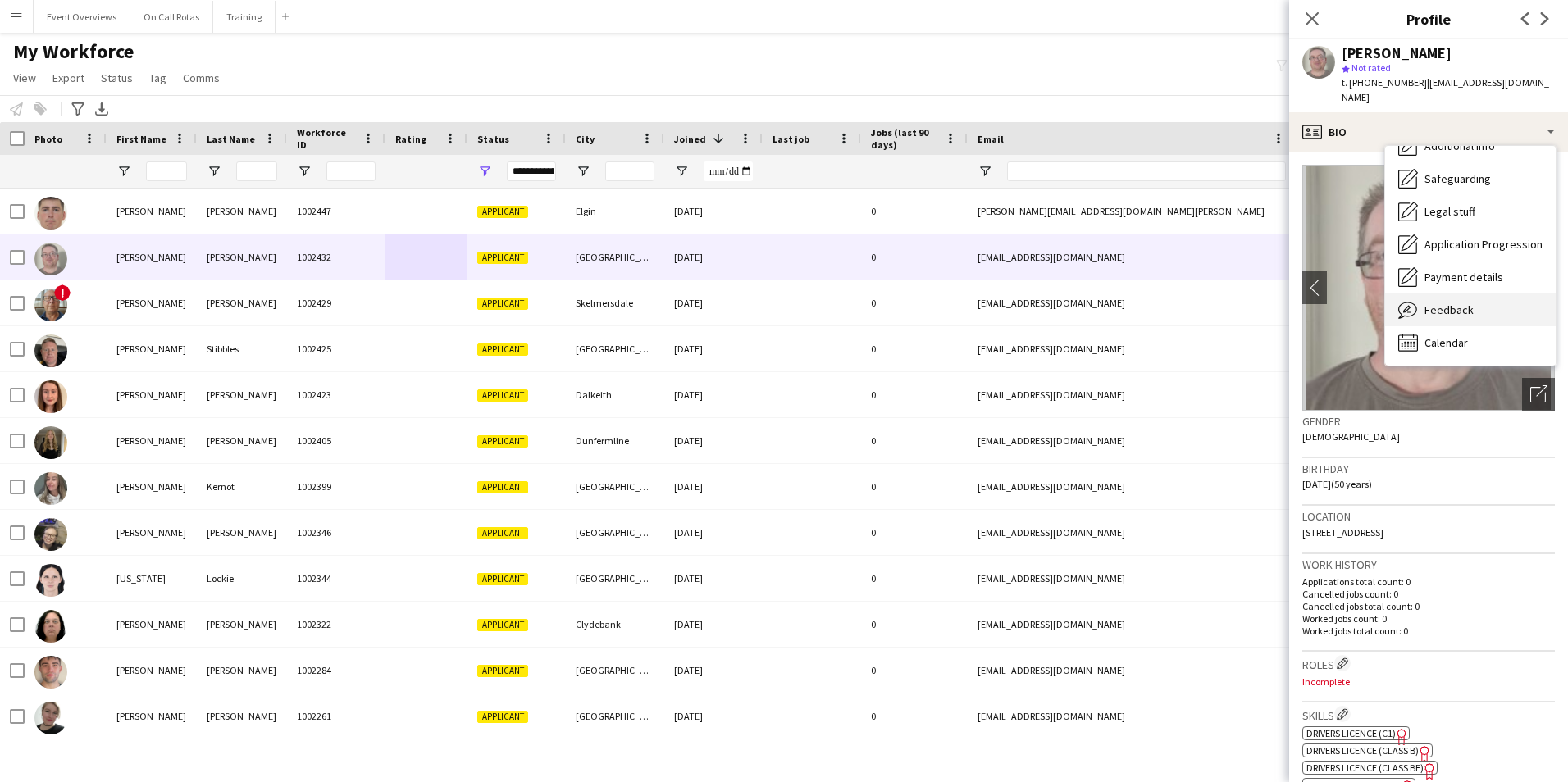
click at [1437, 303] on span "Feedback" at bounding box center [1449, 310] width 49 height 15
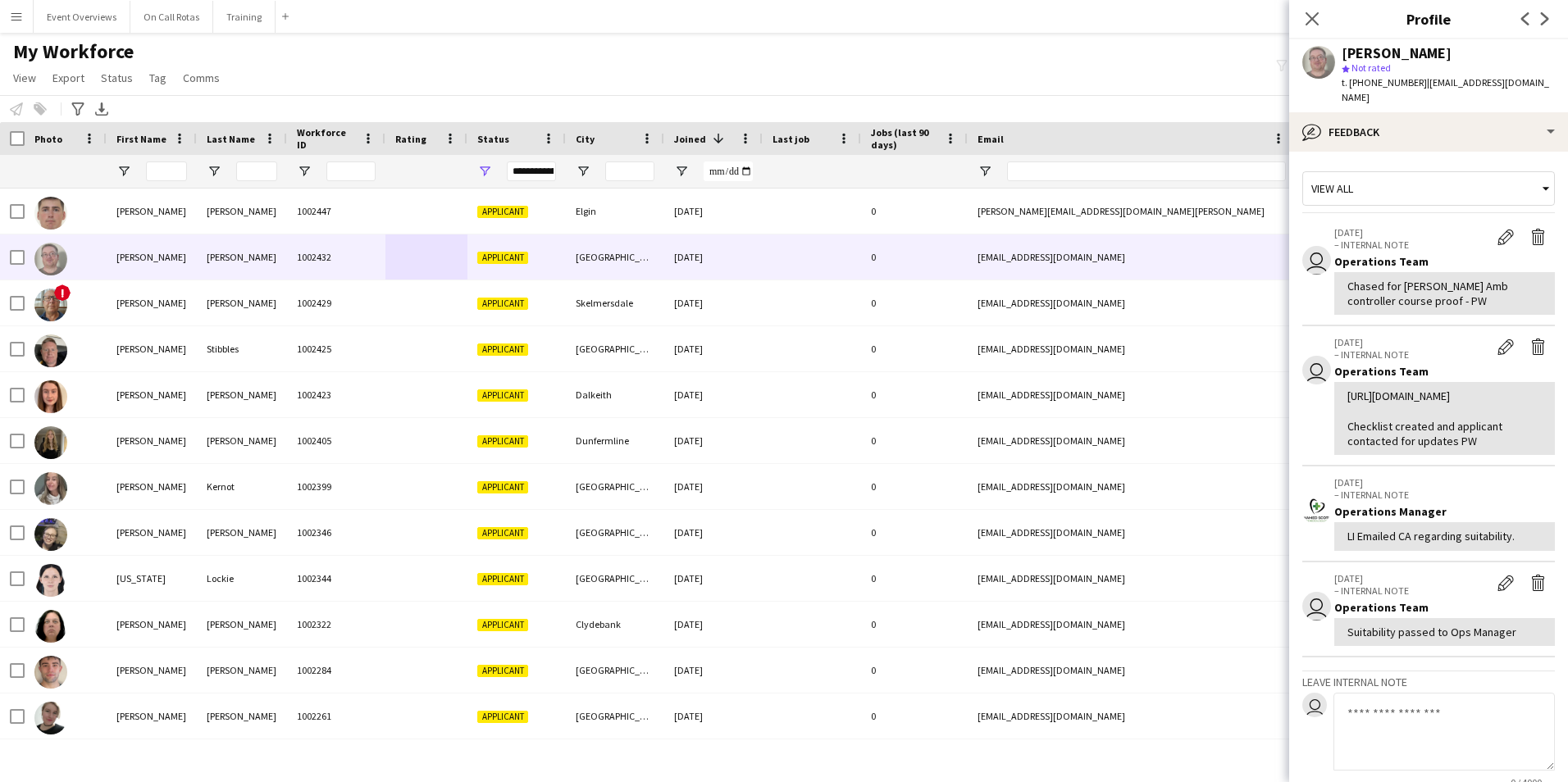
click at [1322, 13] on div "Close pop-in" at bounding box center [1313, 19] width 46 height 38
click at [1319, 18] on icon "Close pop-in" at bounding box center [1312, 19] width 16 height 16
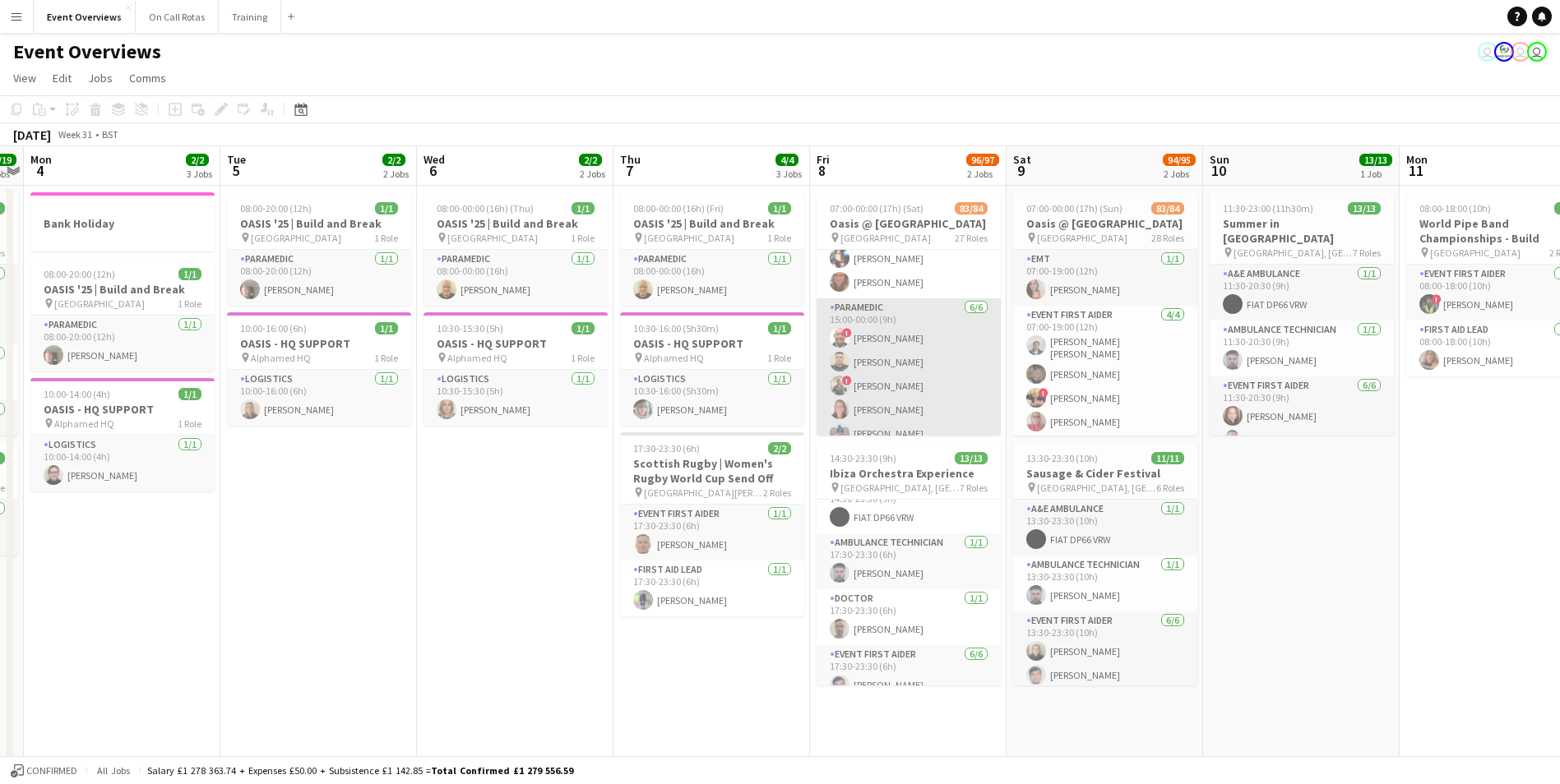
scroll to position [2687, 0]
click at [839, 324] on app-user-avatar at bounding box center [839, 333] width 19 height 19
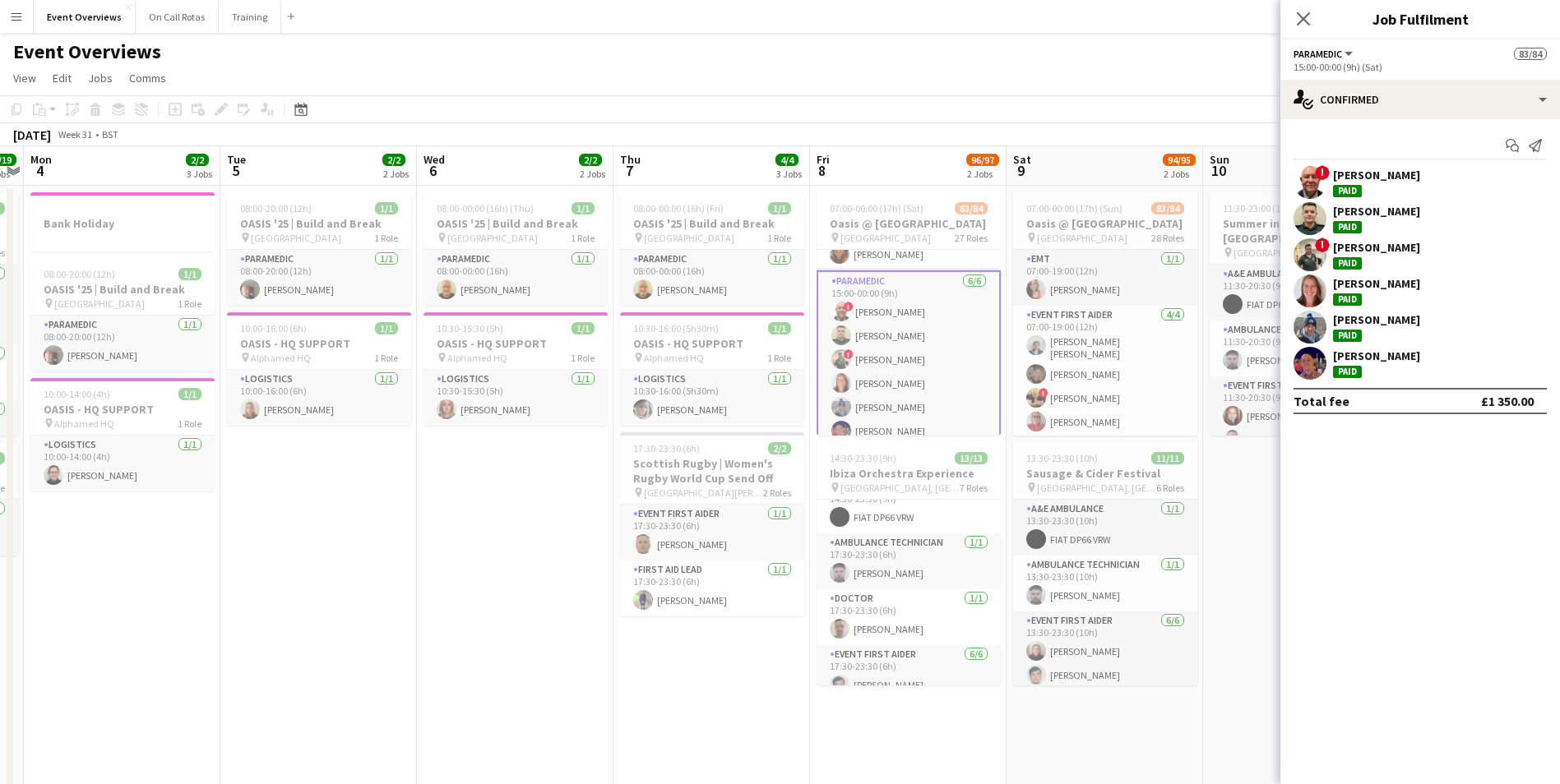
click at [1321, 217] on app-user-avatar at bounding box center [1309, 218] width 32 height 32
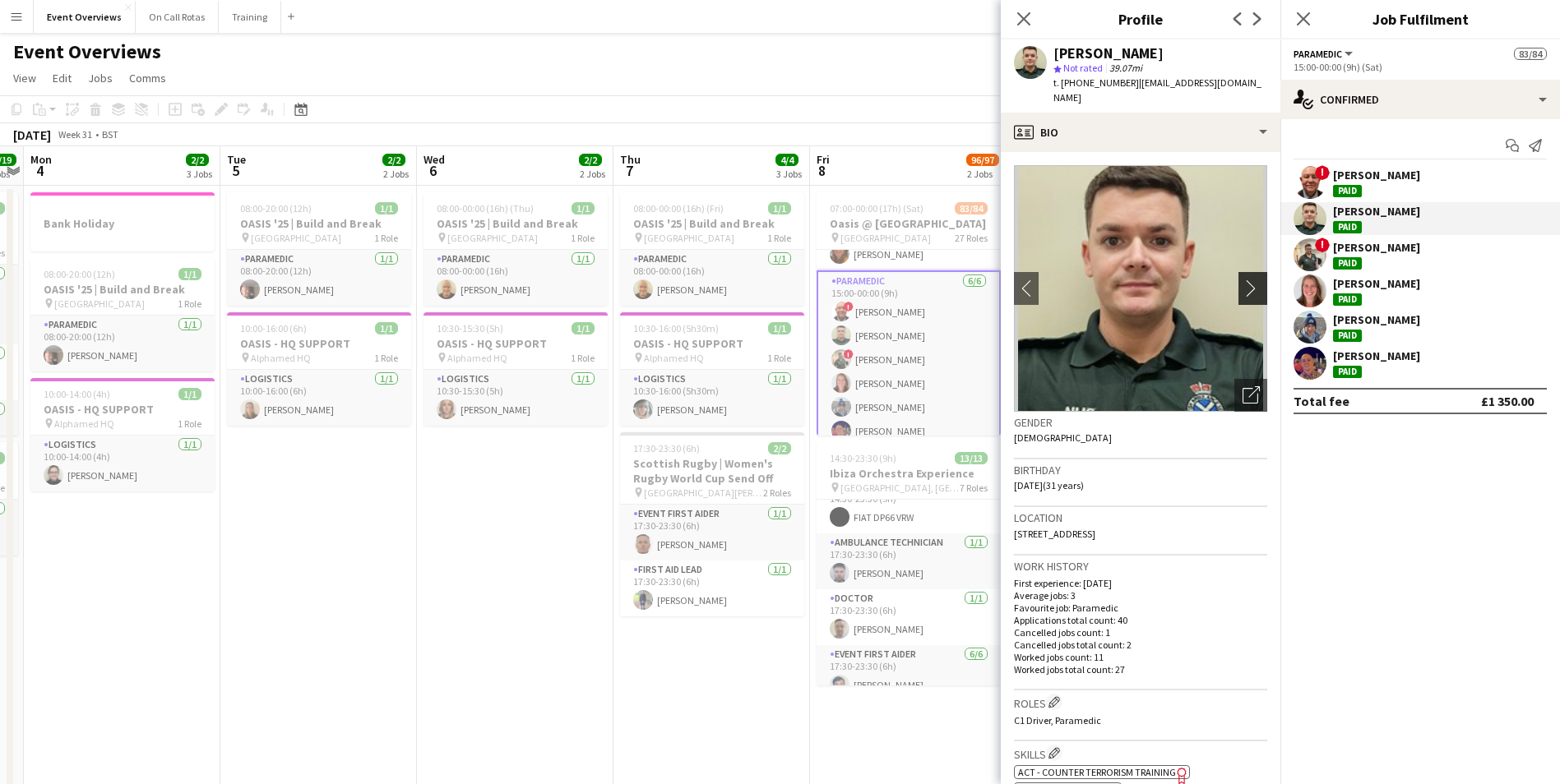
click at [1243, 279] on app-icon "chevron-right" at bounding box center [1255, 288] width 25 height 18
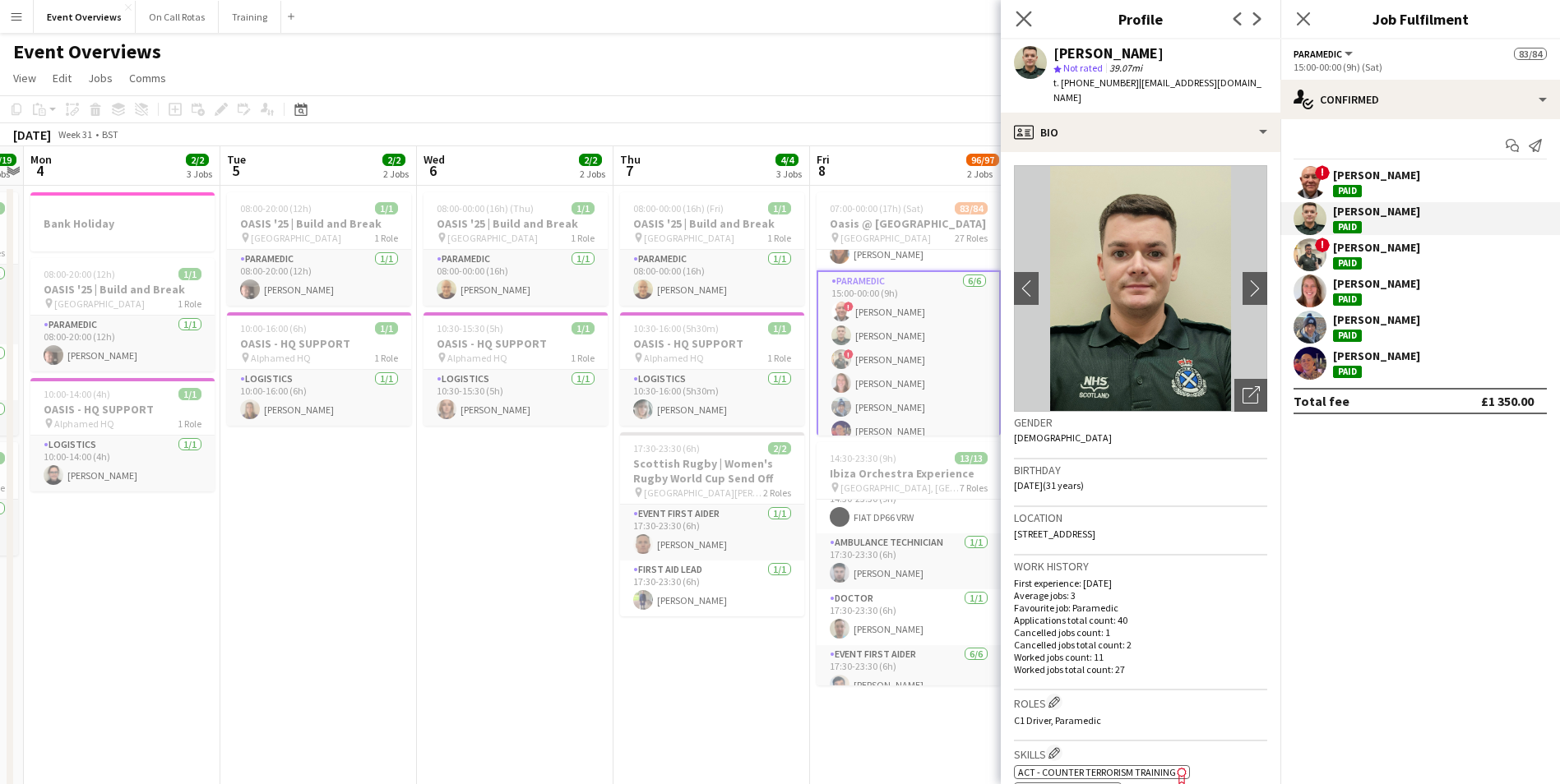
click at [1036, 16] on app-icon "Close pop-in" at bounding box center [1025, 19] width 24 height 24
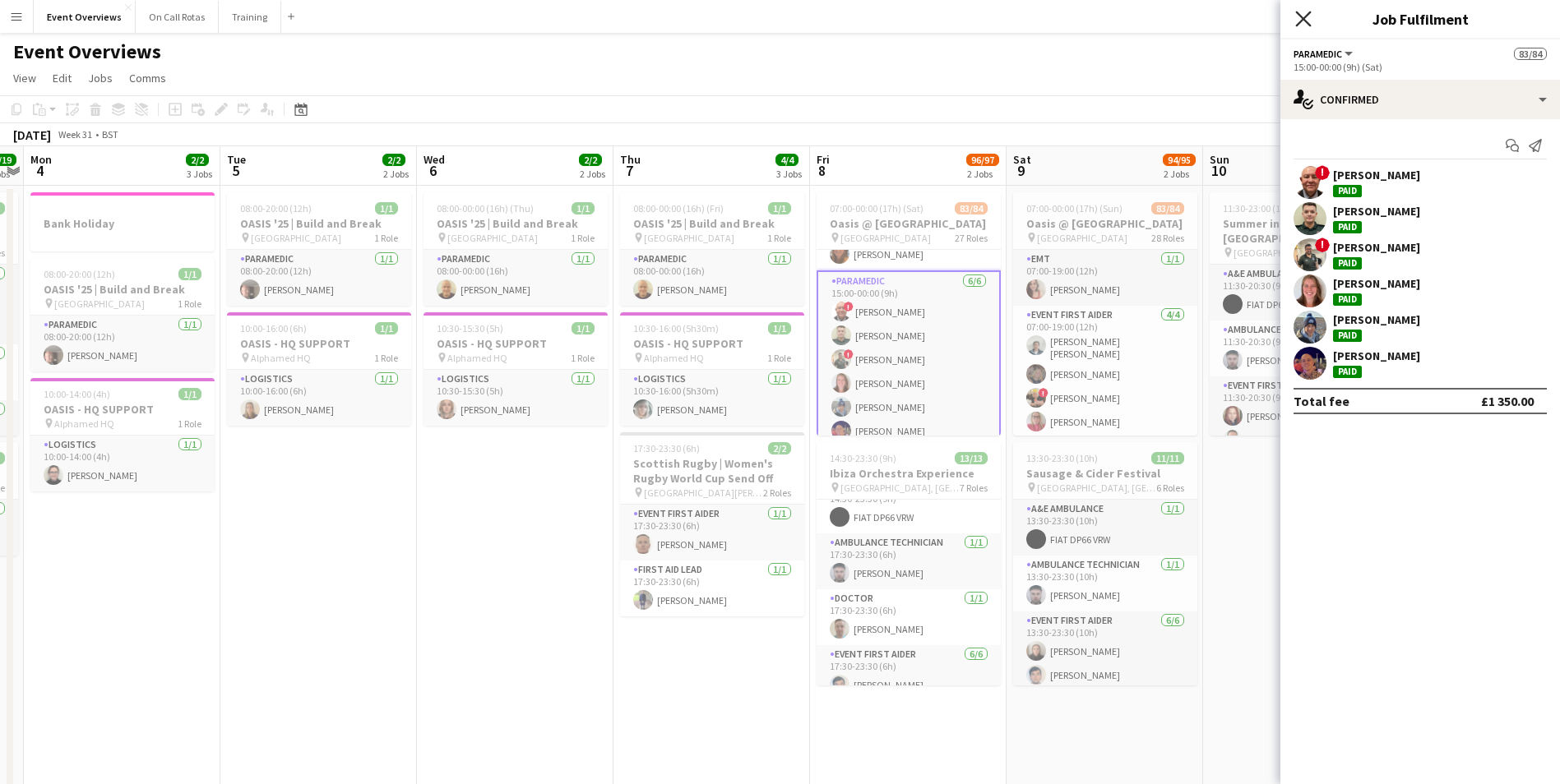
click at [1309, 15] on icon "Close pop-in" at bounding box center [1302, 19] width 16 height 16
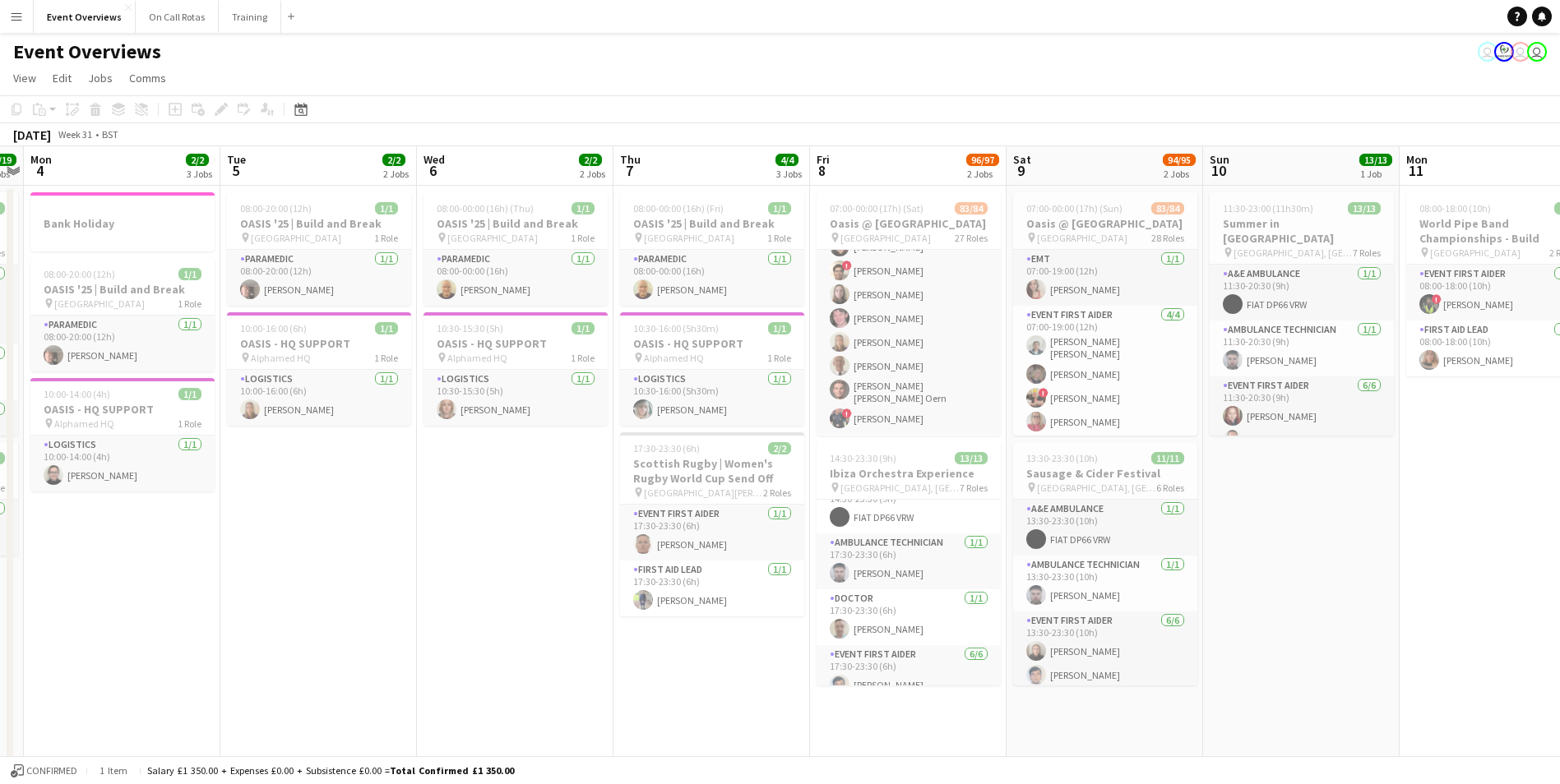
scroll to position [2030, 0]
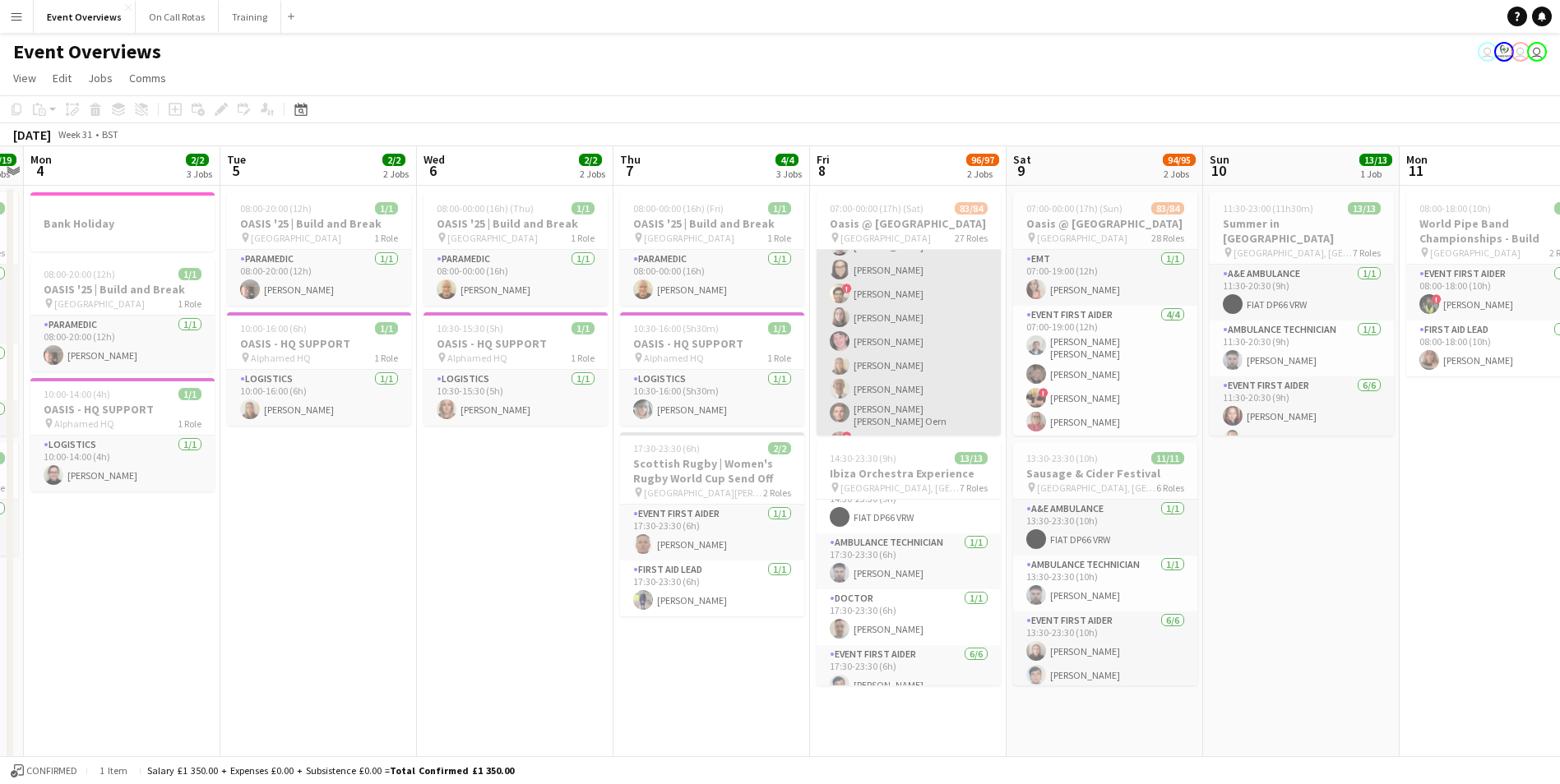
click at [843, 403] on app-user-avatar at bounding box center [839, 412] width 19 height 19
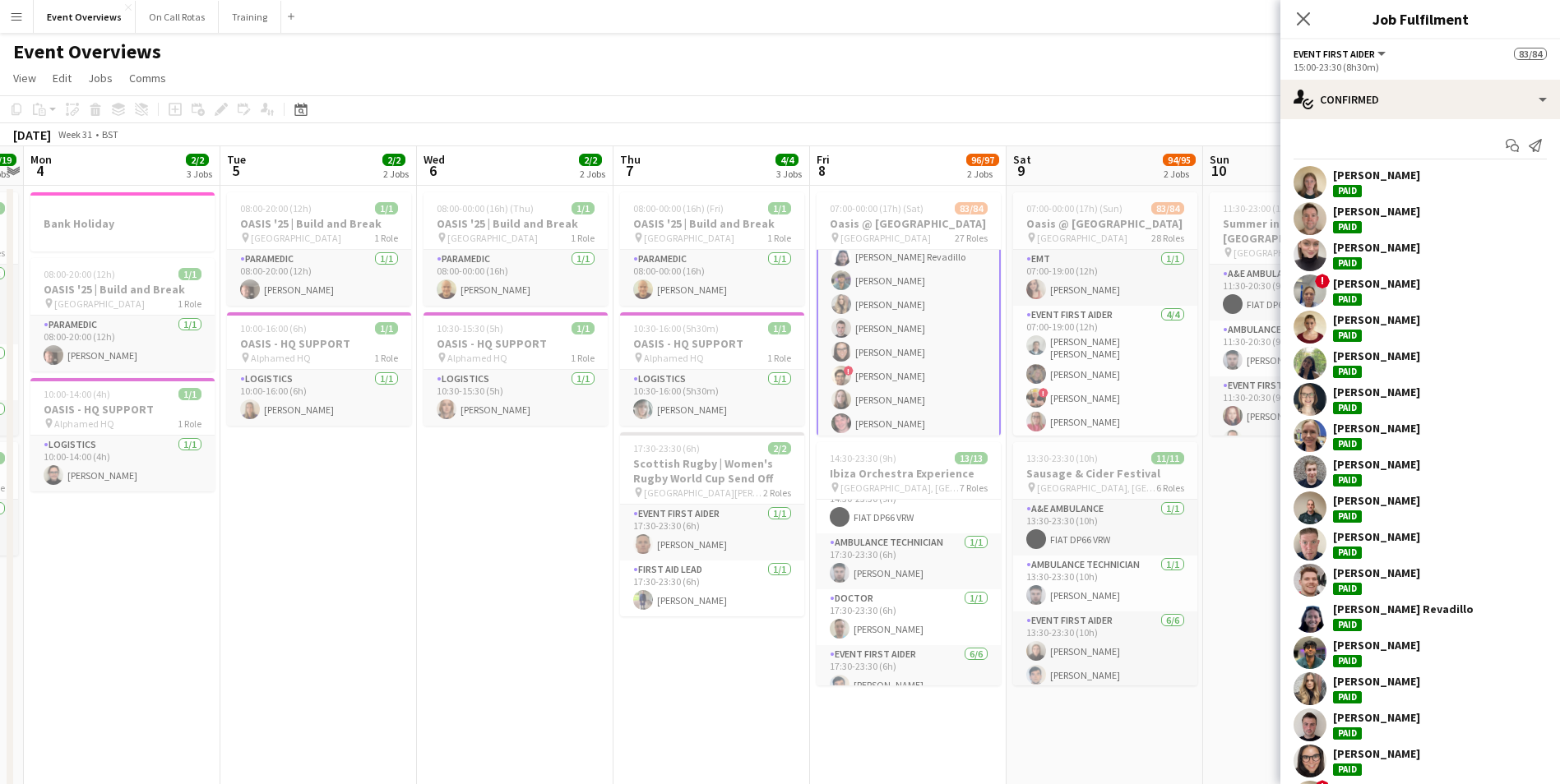
scroll to position [1867, 0]
click at [1313, 7] on app-icon "Close pop-in" at bounding box center [1304, 19] width 24 height 24
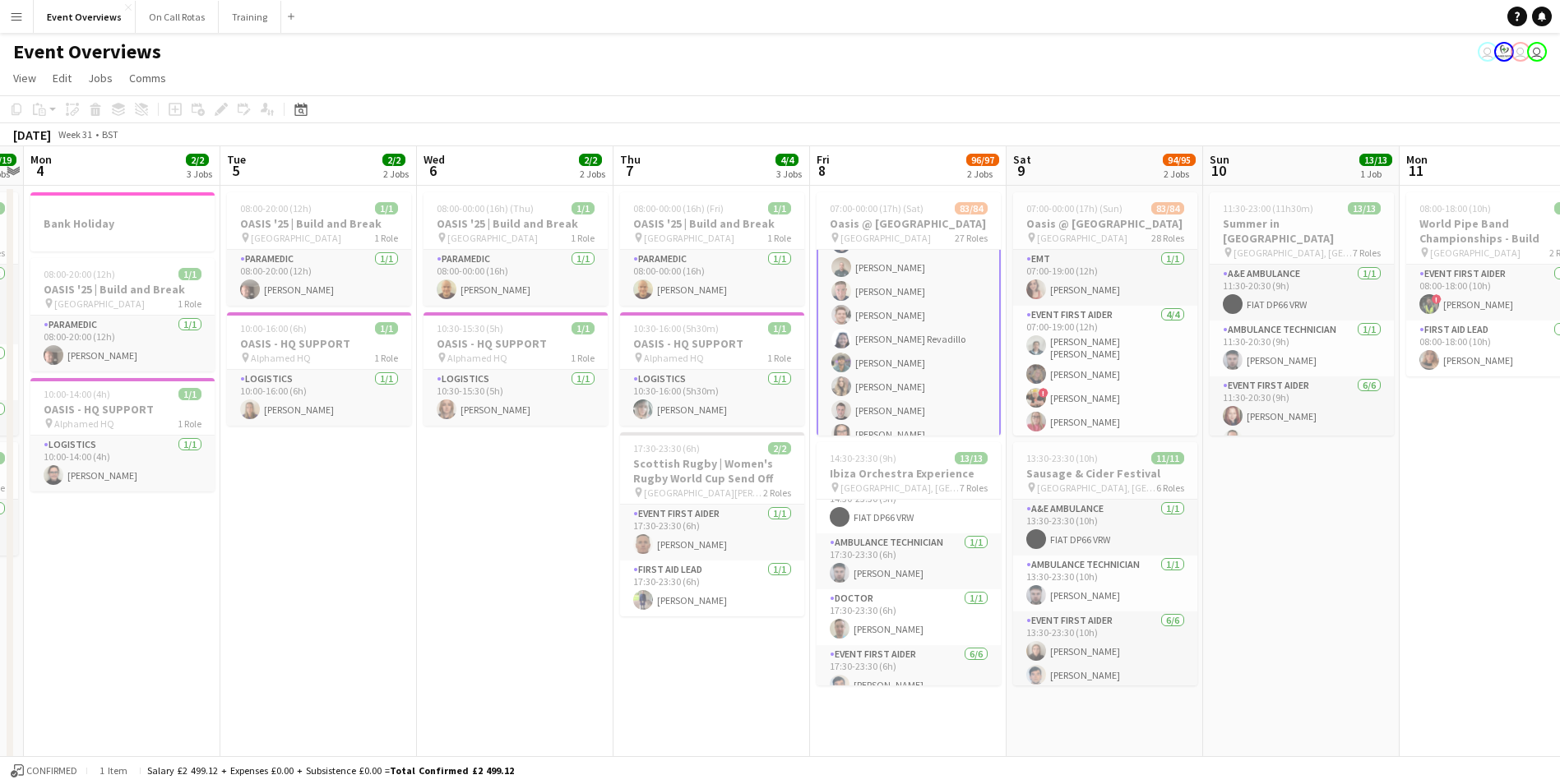
scroll to position [1785, 0]
click at [850, 345] on app-card-role "Event First Aider 24/24 15:00-23:30 (8h30m) Jennifer Veitch Jack Tierney Lucy C…" at bounding box center [909, 400] width 184 height 612
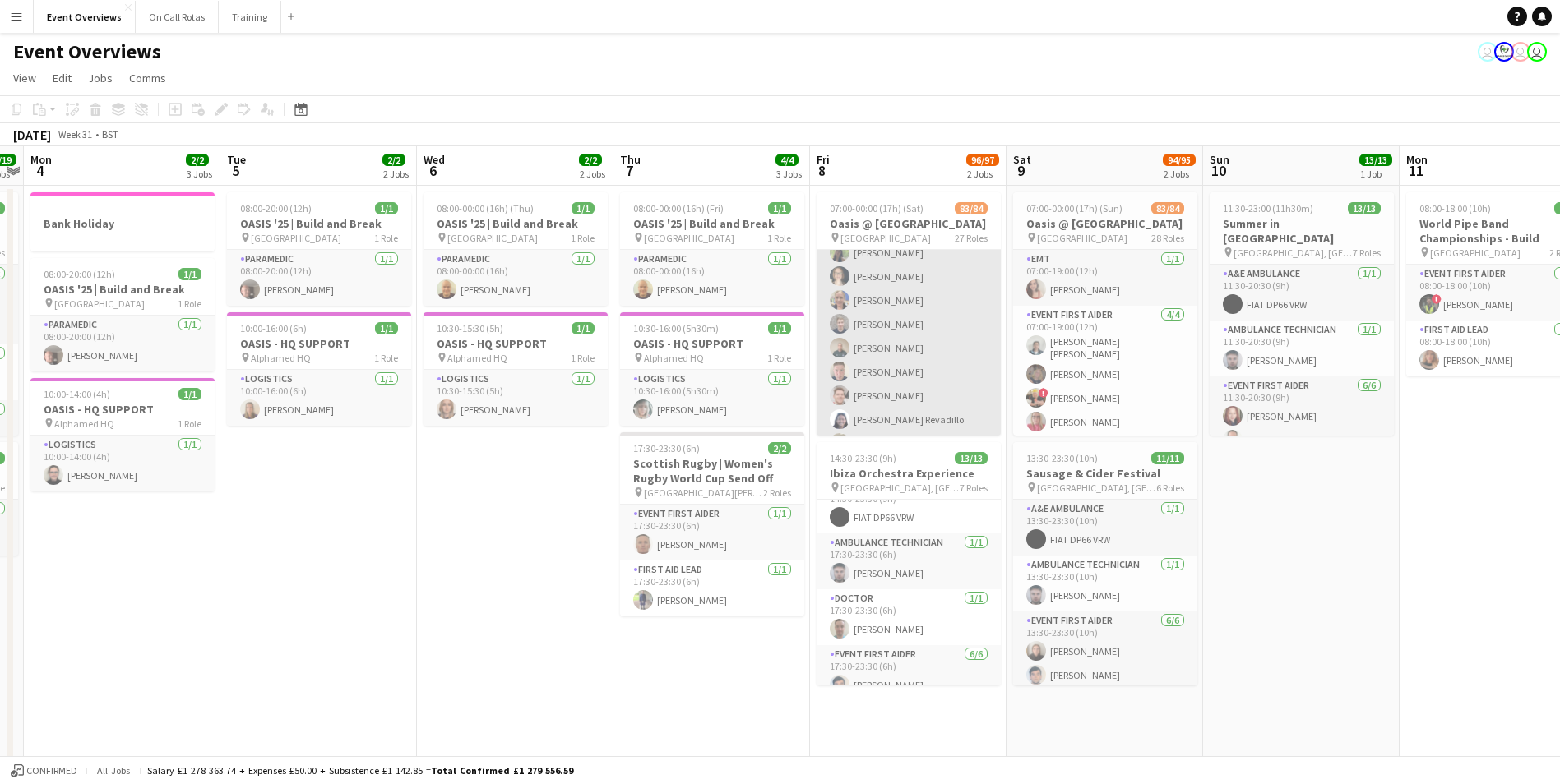
scroll to position [1783, 0]
click at [843, 340] on app-user-avatar at bounding box center [839, 349] width 19 height 19
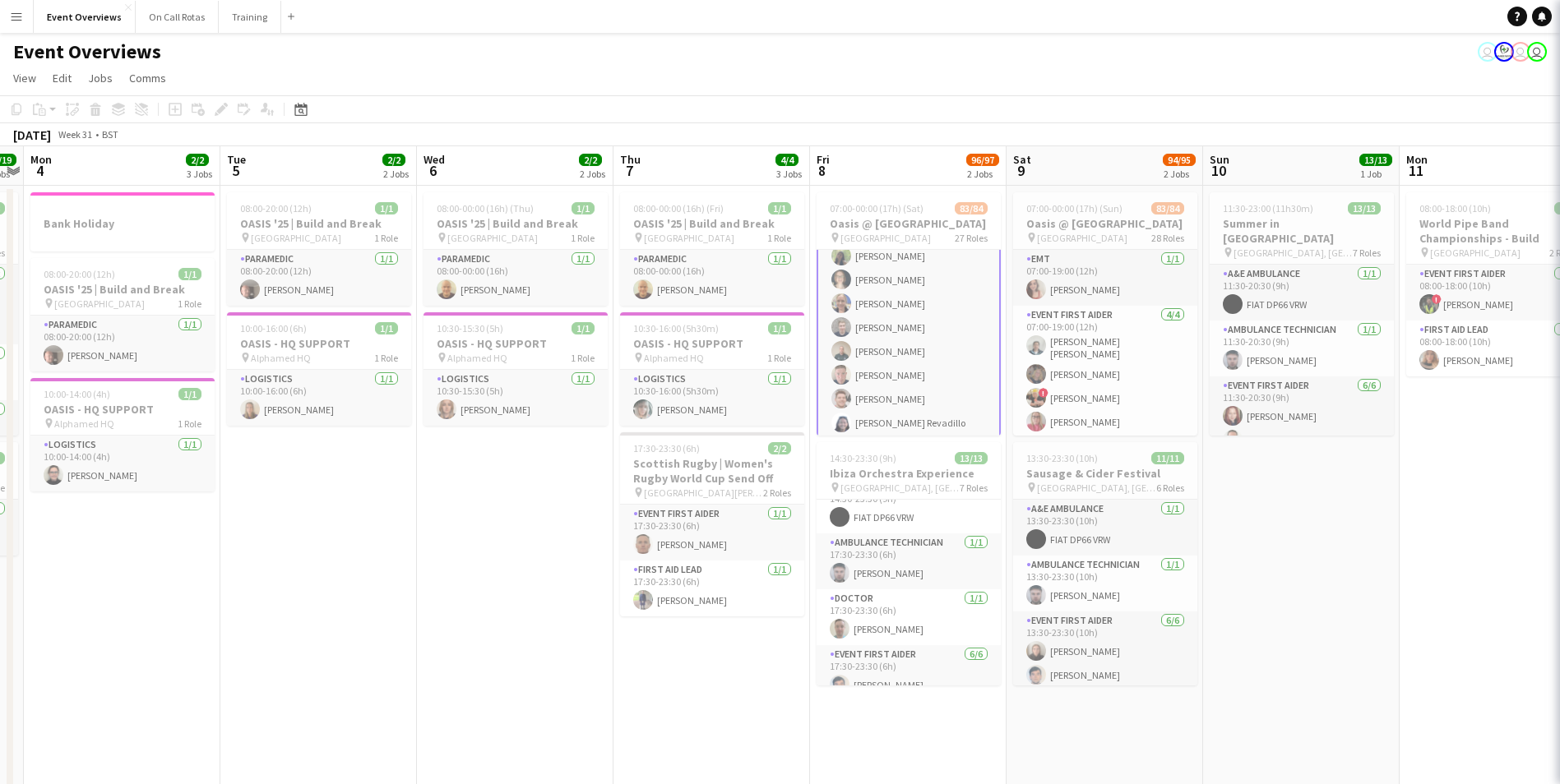
scroll to position [1785, 0]
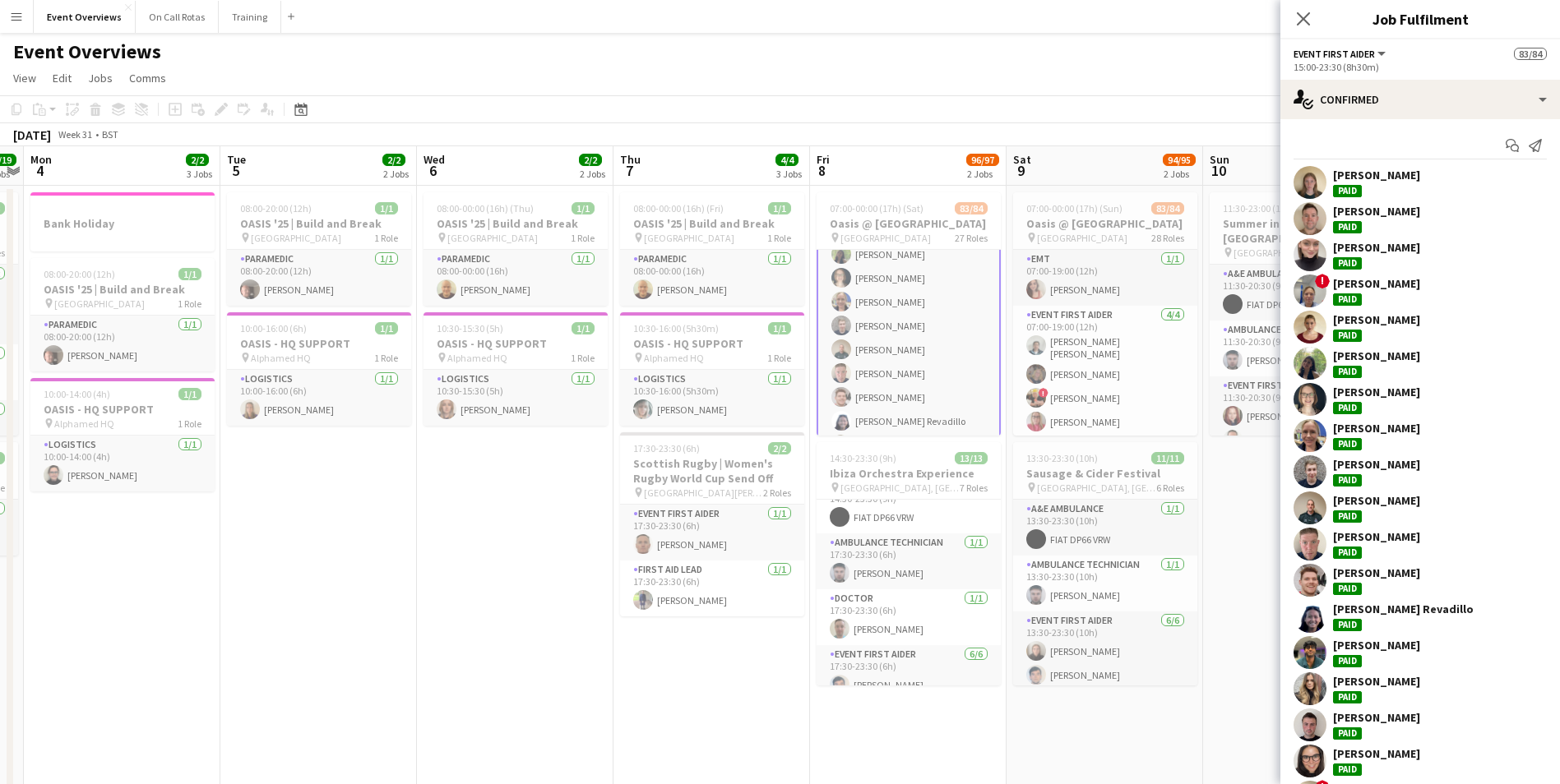
click at [1321, 510] on app-user-avatar at bounding box center [1309, 508] width 32 height 32
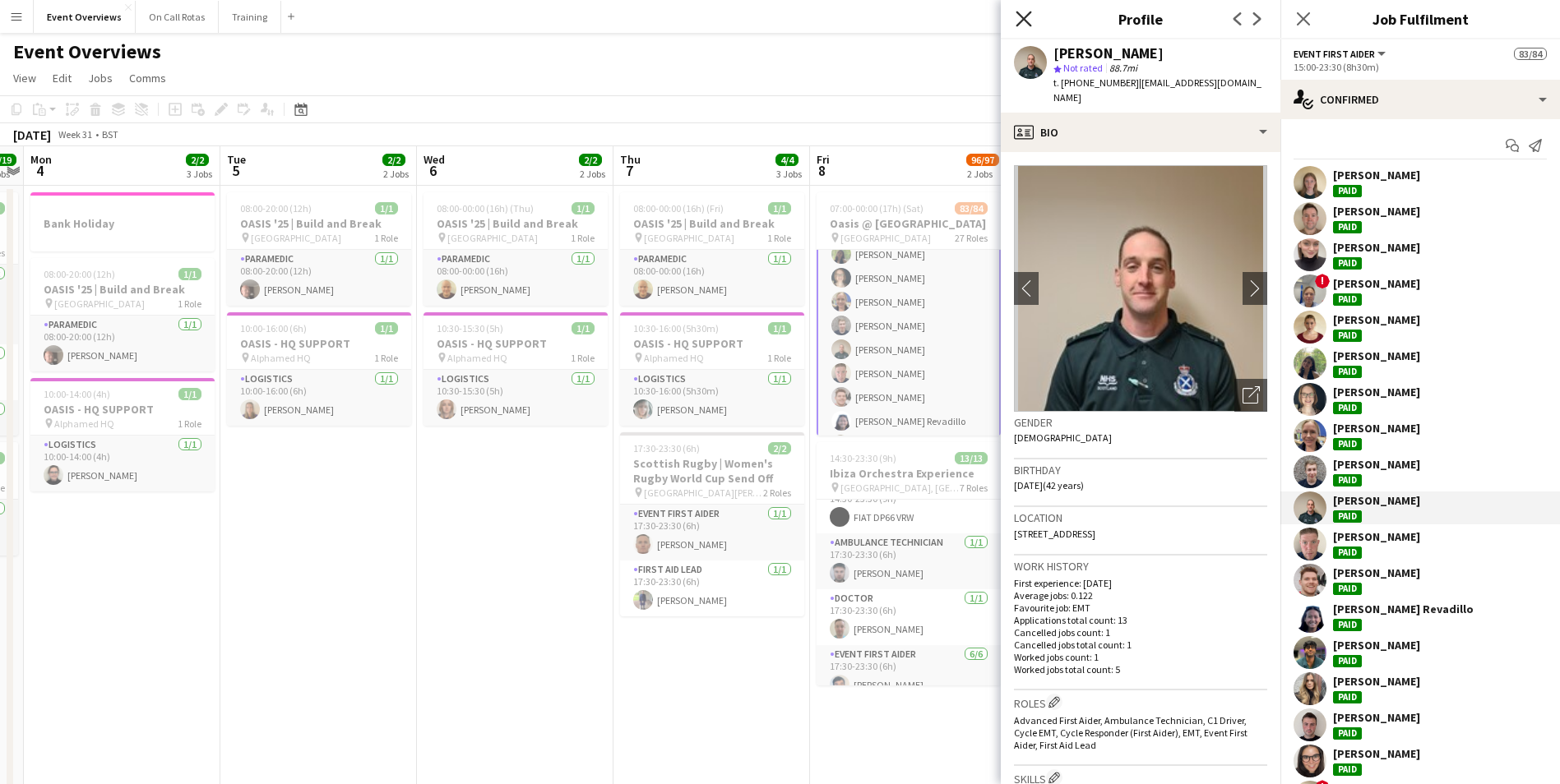
click at [1015, 19] on icon "Close pop-in" at bounding box center [1023, 19] width 16 height 16
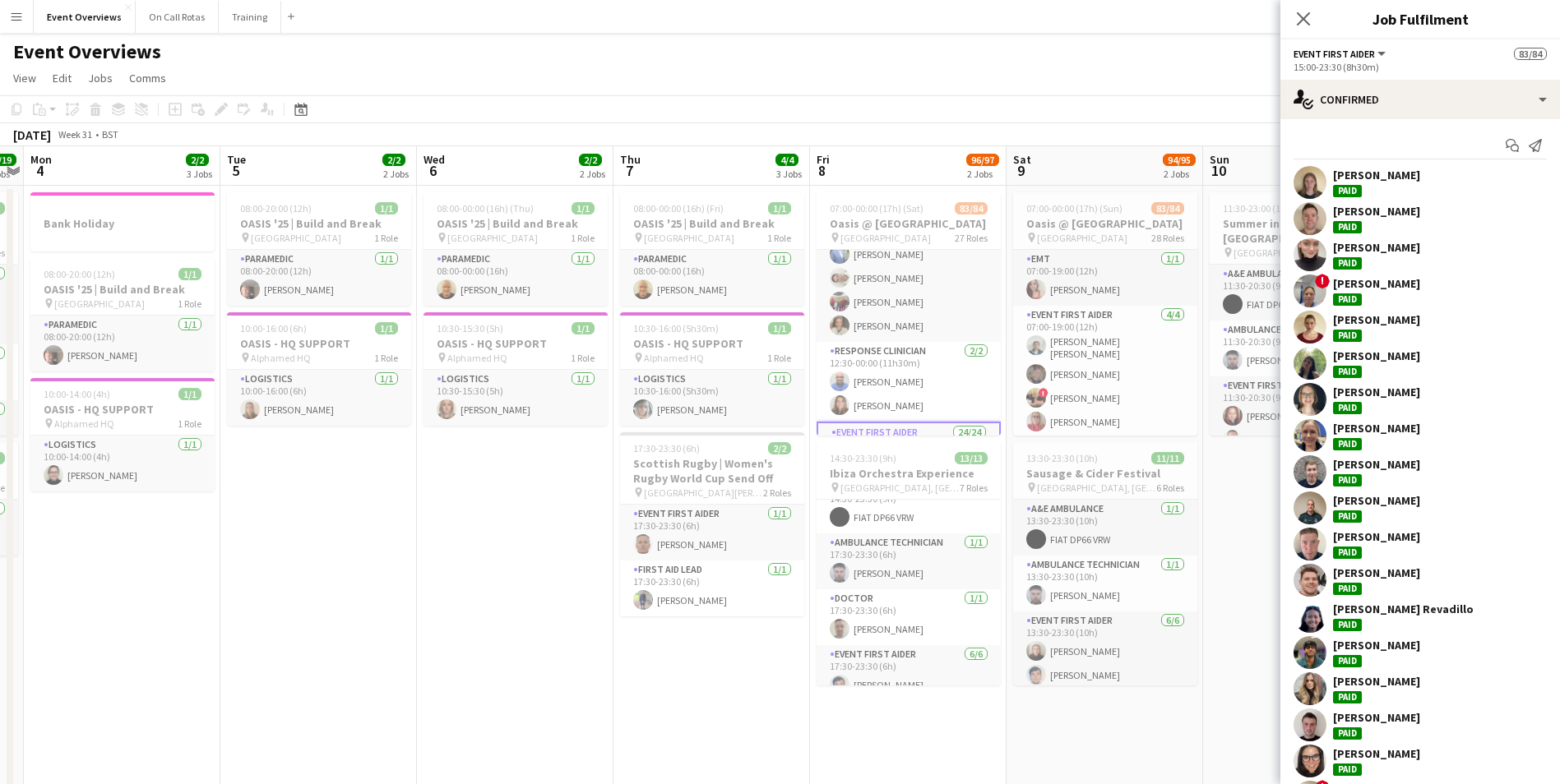
scroll to position [1456, 0]
click at [837, 292] on app-user-avatar at bounding box center [839, 302] width 19 height 19
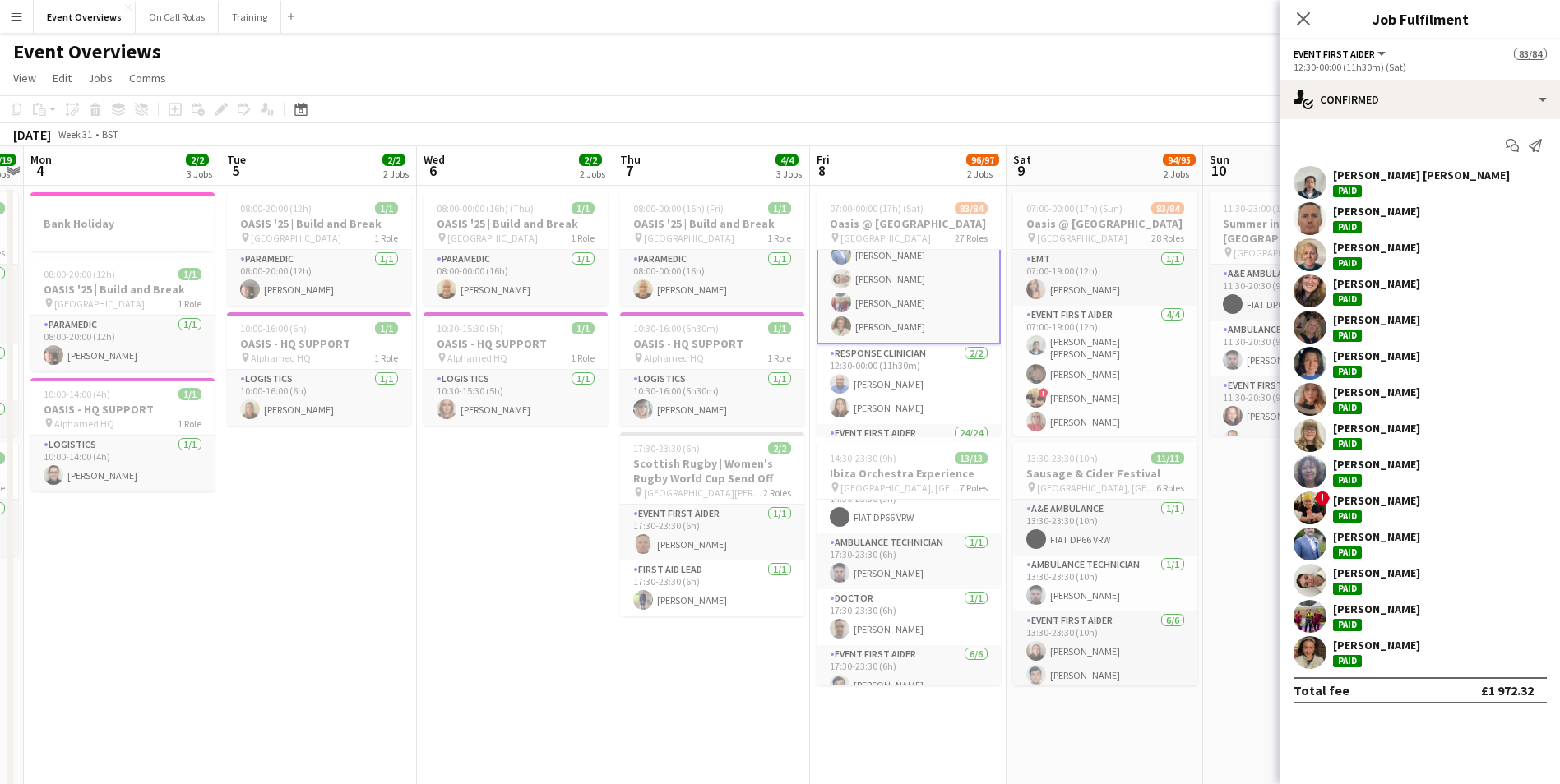
click at [1316, 613] on app-user-avatar at bounding box center [1309, 616] width 32 height 32
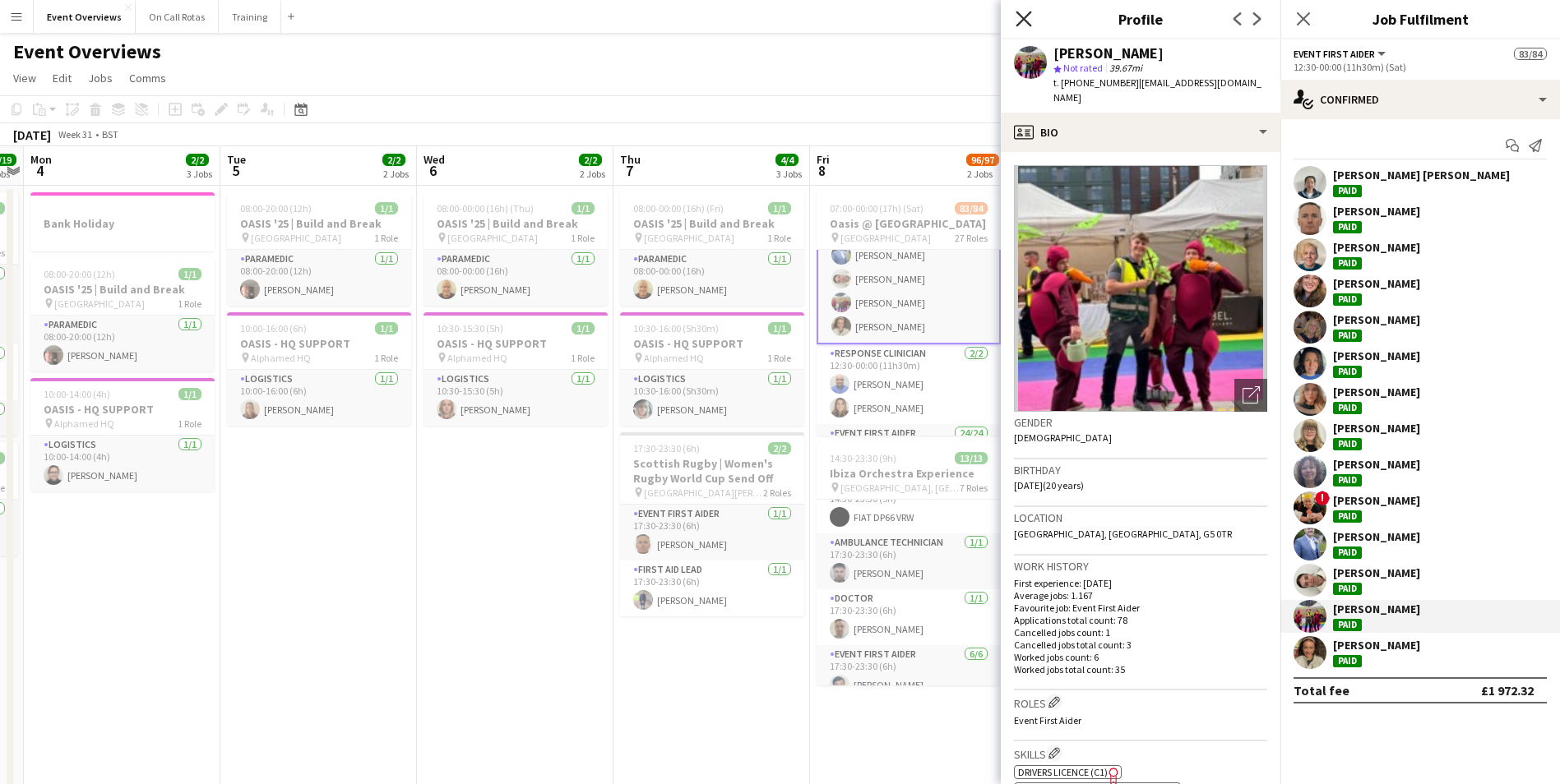
click at [1029, 17] on icon "Close pop-in" at bounding box center [1023, 19] width 16 height 16
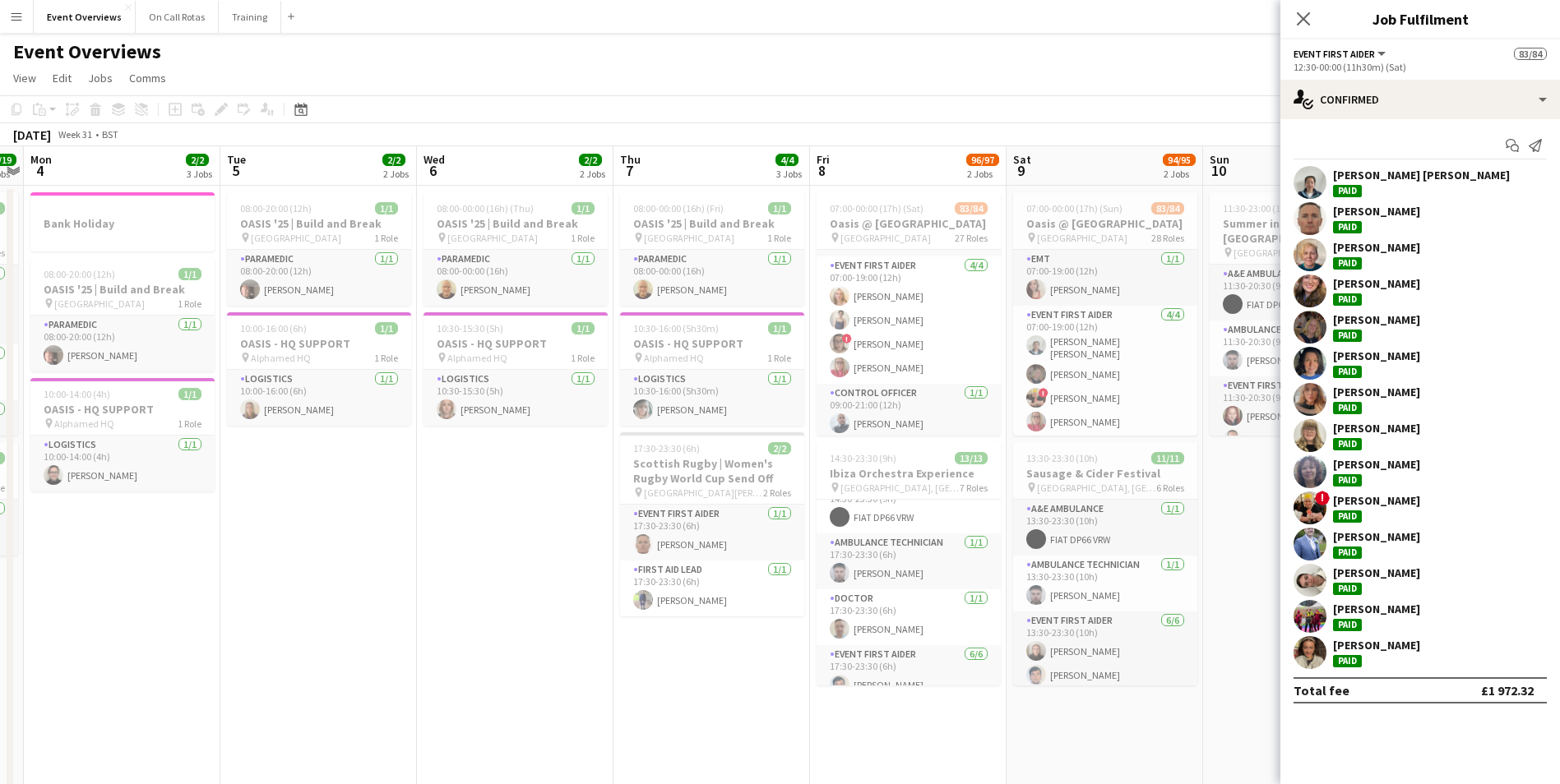
scroll to position [0, 0]
click at [844, 292] on app-user-avatar at bounding box center [839, 289] width 19 height 19
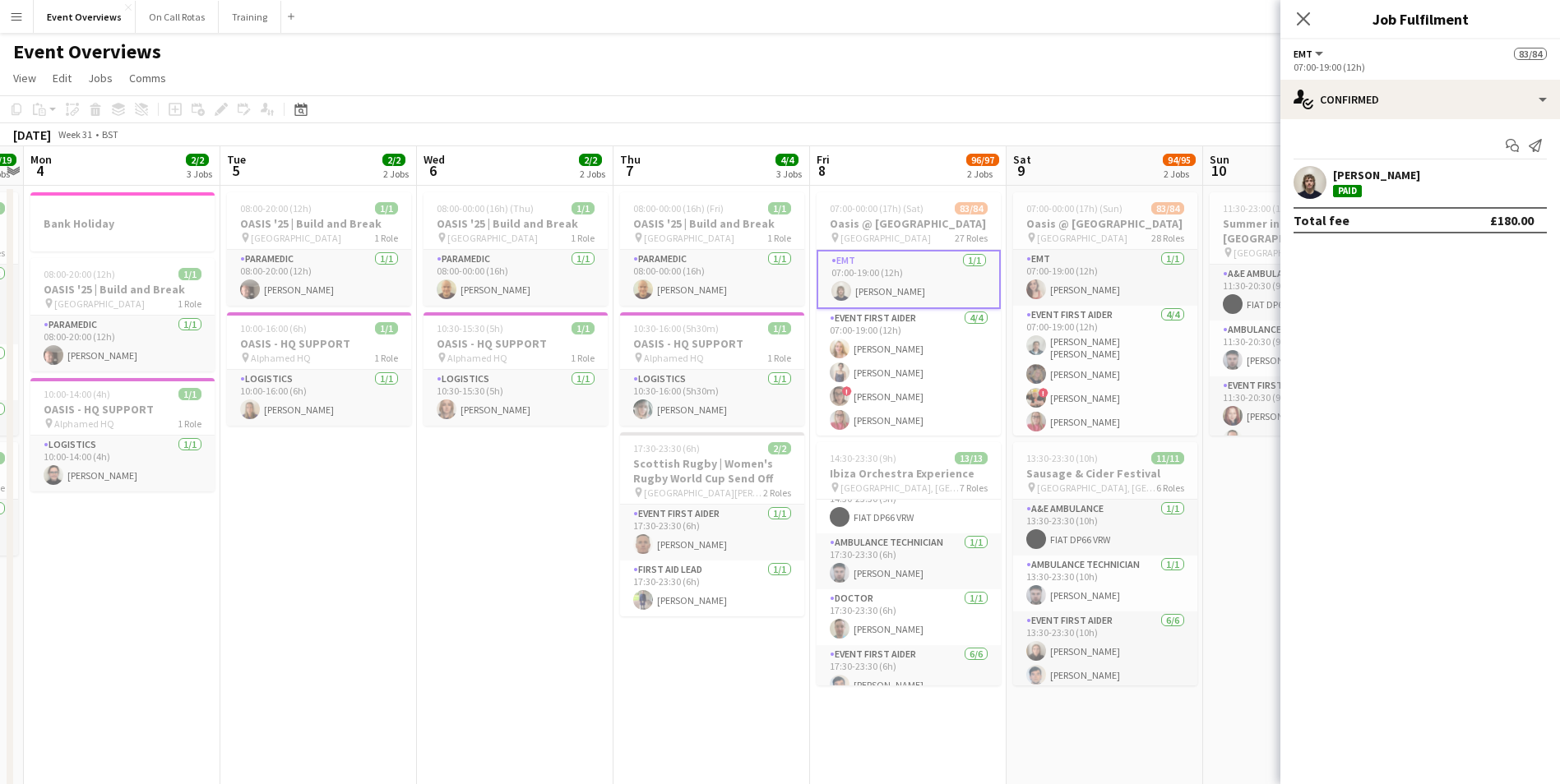
click at [1309, 181] on app-user-avatar at bounding box center [1309, 182] width 32 height 32
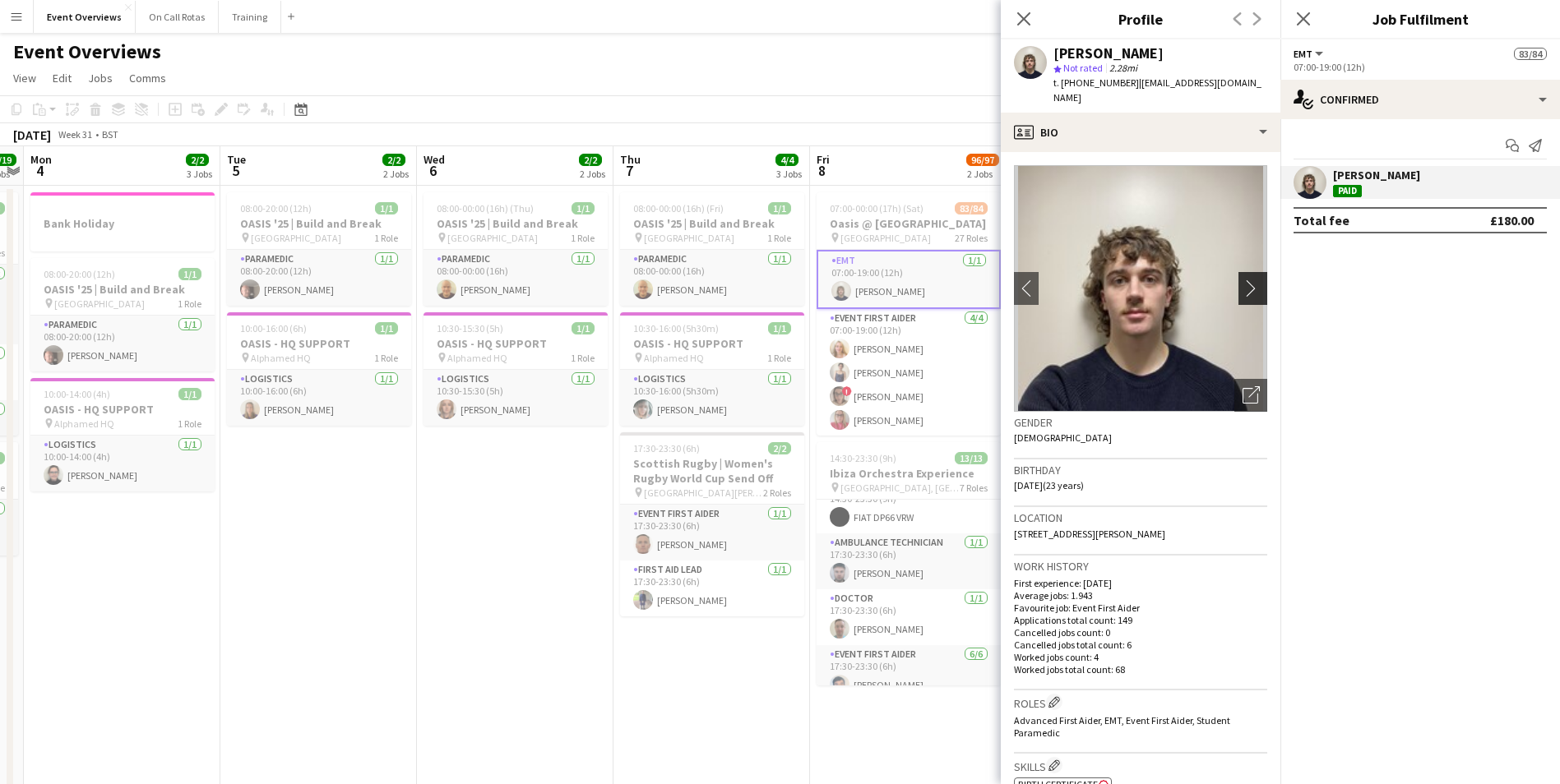
click at [1243, 279] on app-icon "chevron-right" at bounding box center [1255, 288] width 25 height 18
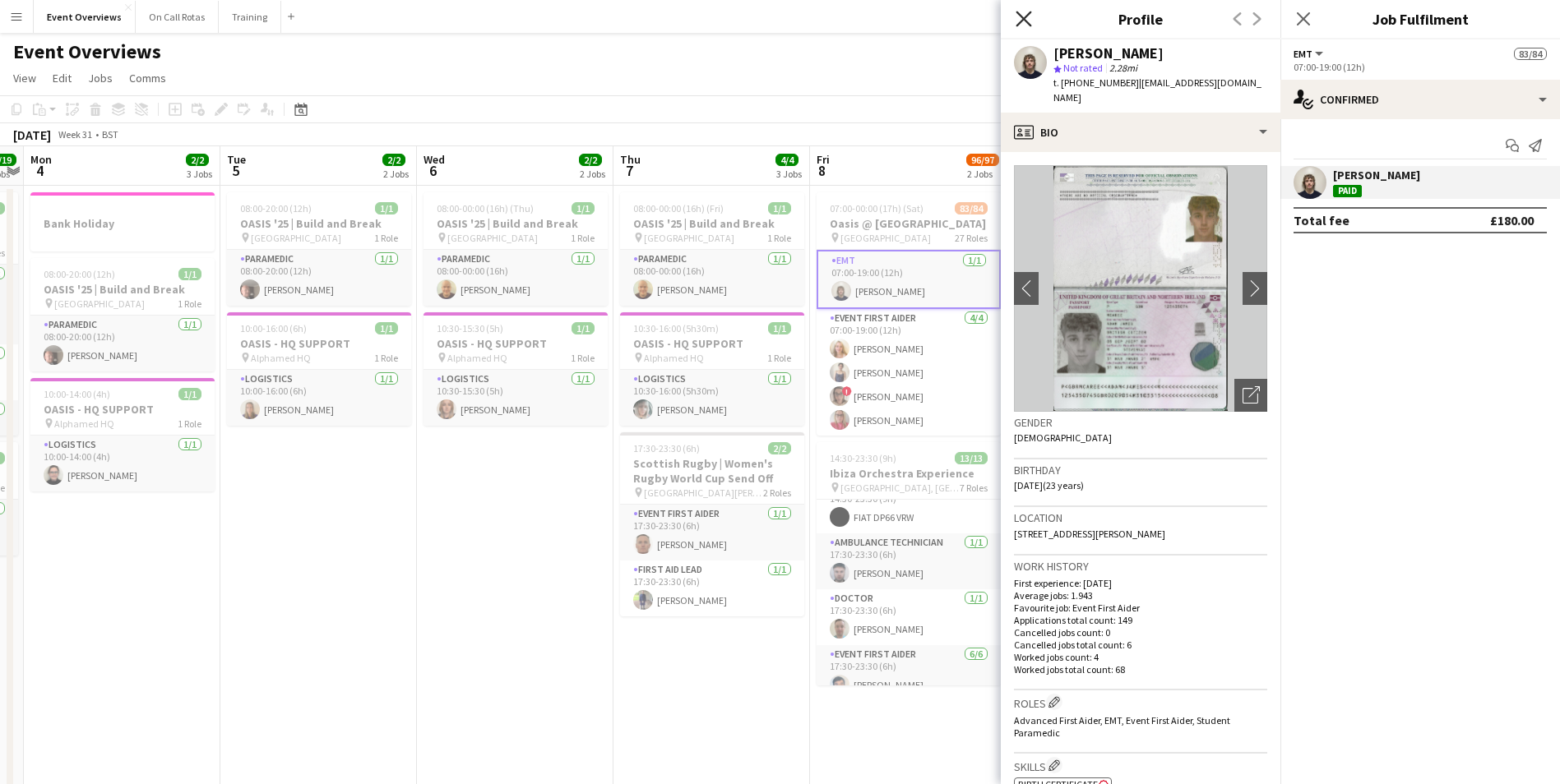
click at [1024, 17] on icon "Close pop-in" at bounding box center [1023, 19] width 16 height 16
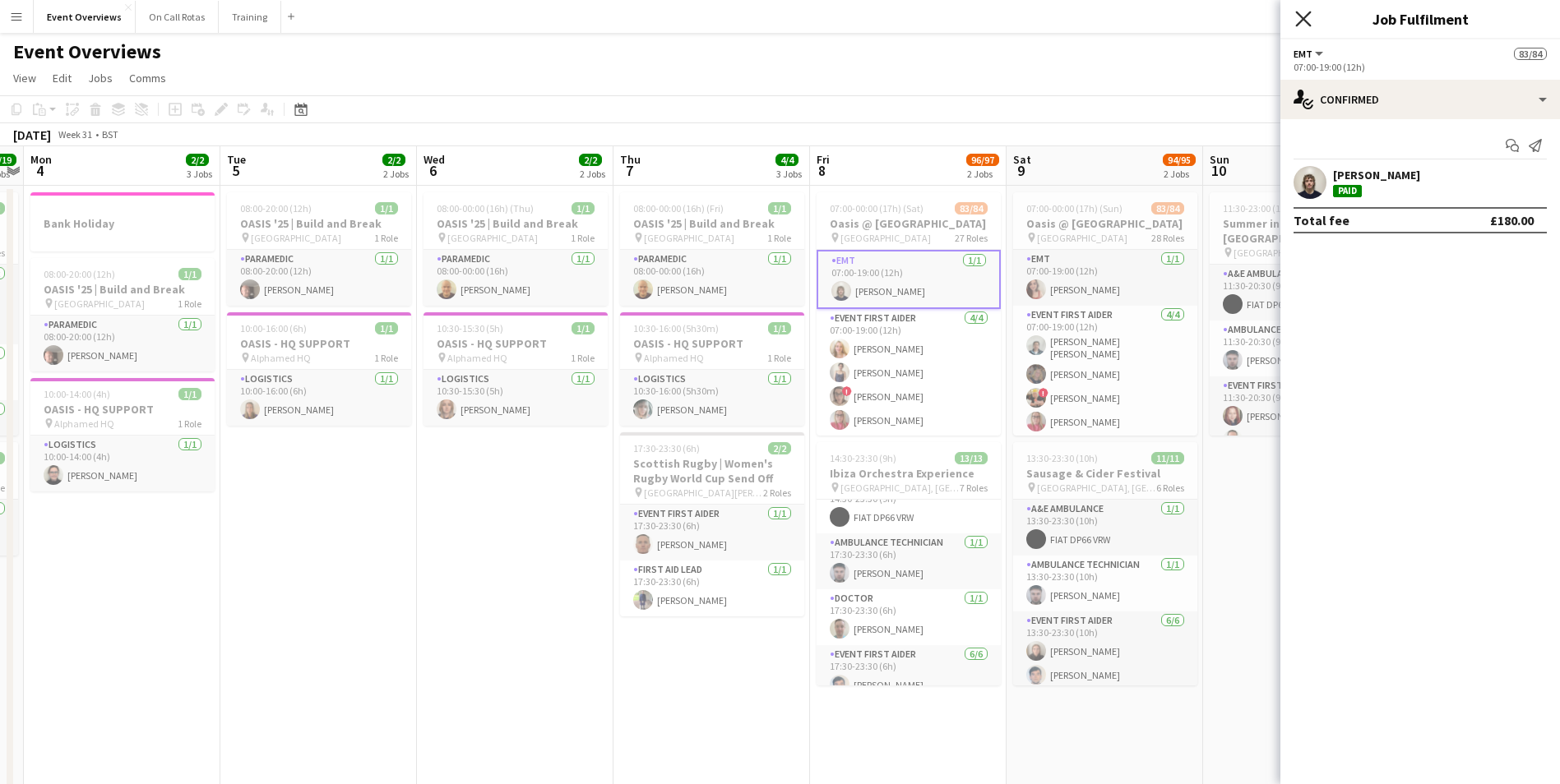
click at [1310, 14] on icon "Close pop-in" at bounding box center [1302, 19] width 16 height 16
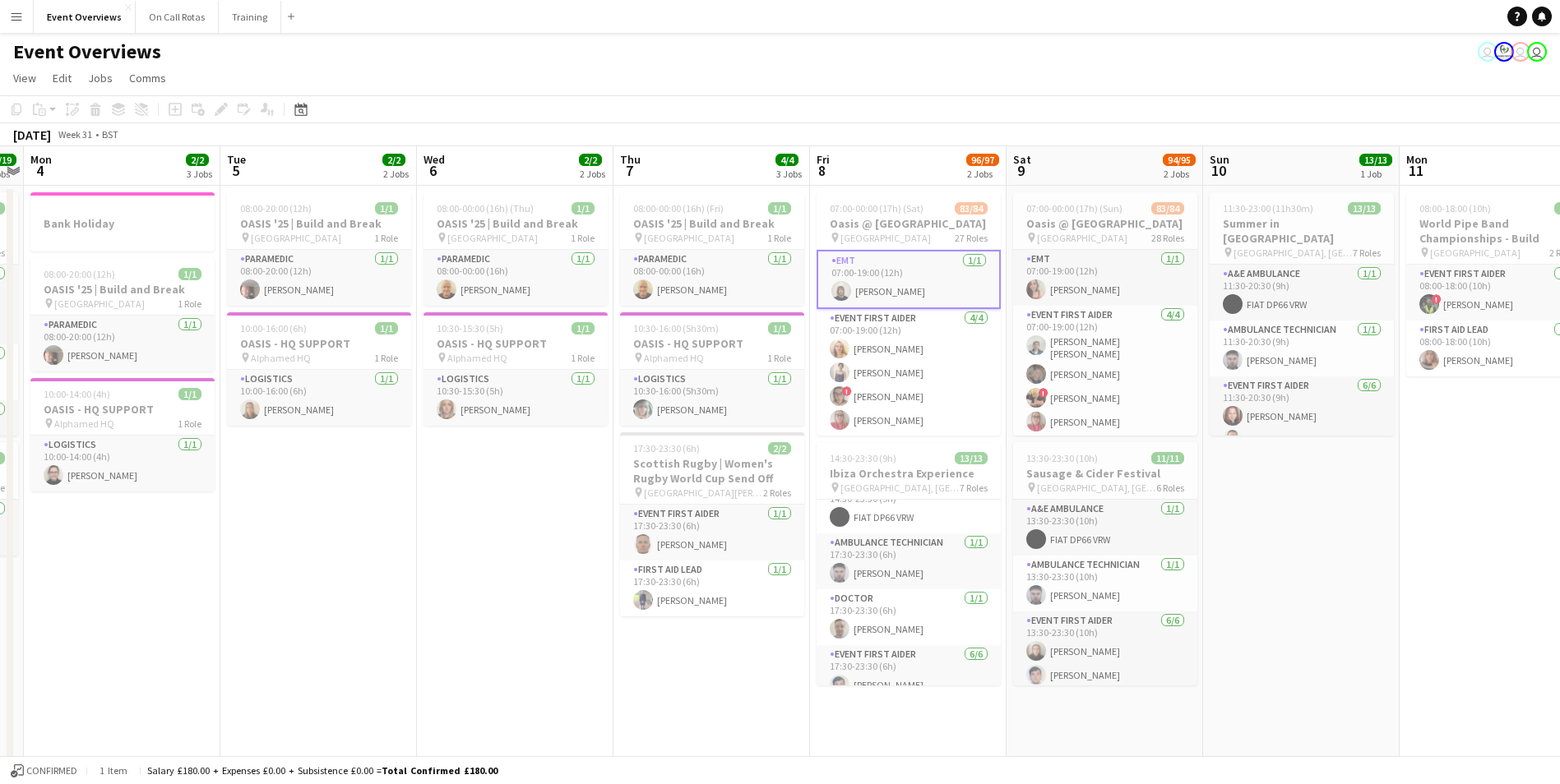
click at [1082, 50] on div "Event Overviews user user user" at bounding box center [780, 48] width 1560 height 32
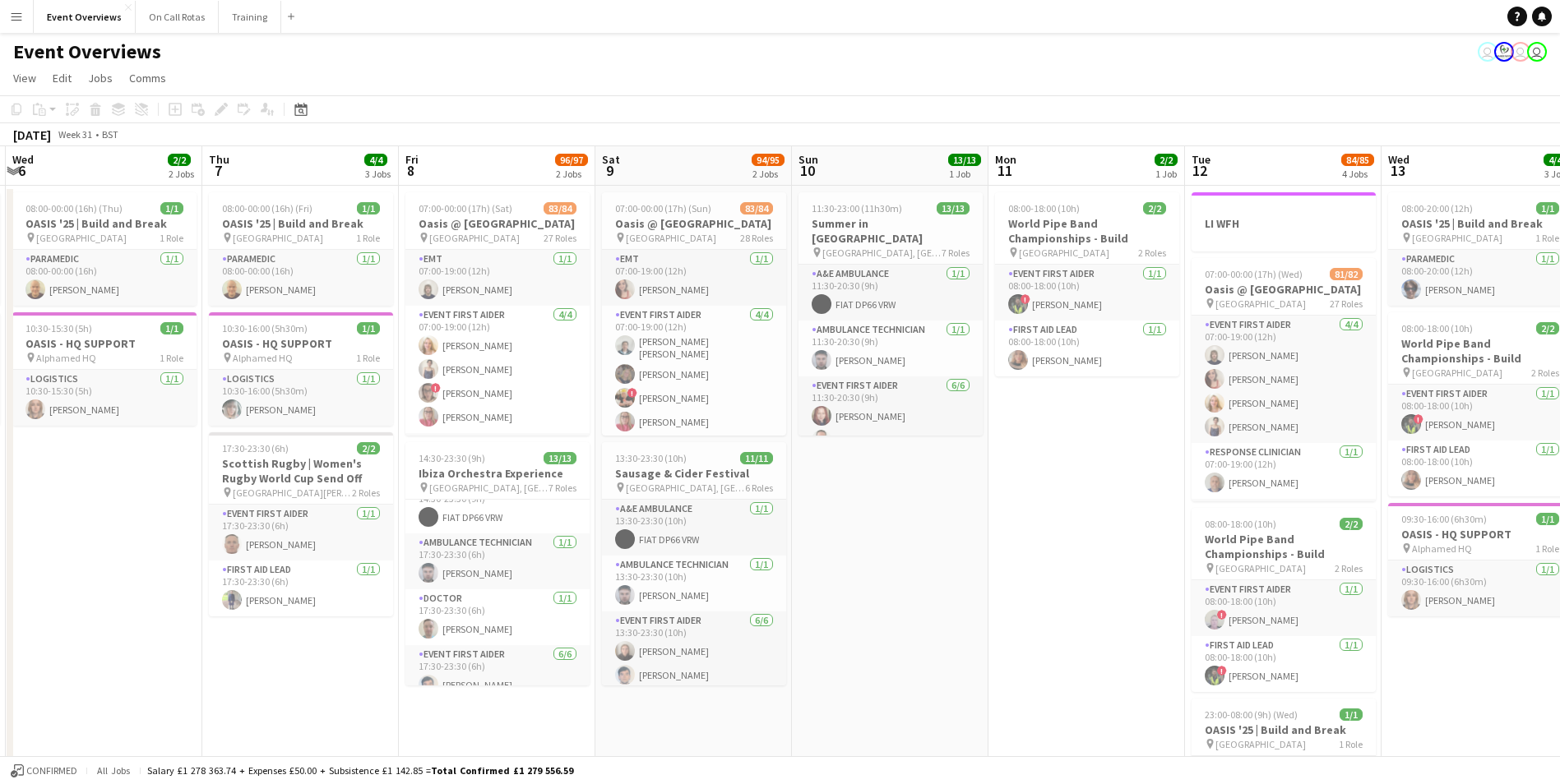
drag, startPoint x: 1331, startPoint y: 566, endPoint x: 682, endPoint y: 563, distance: 649.0
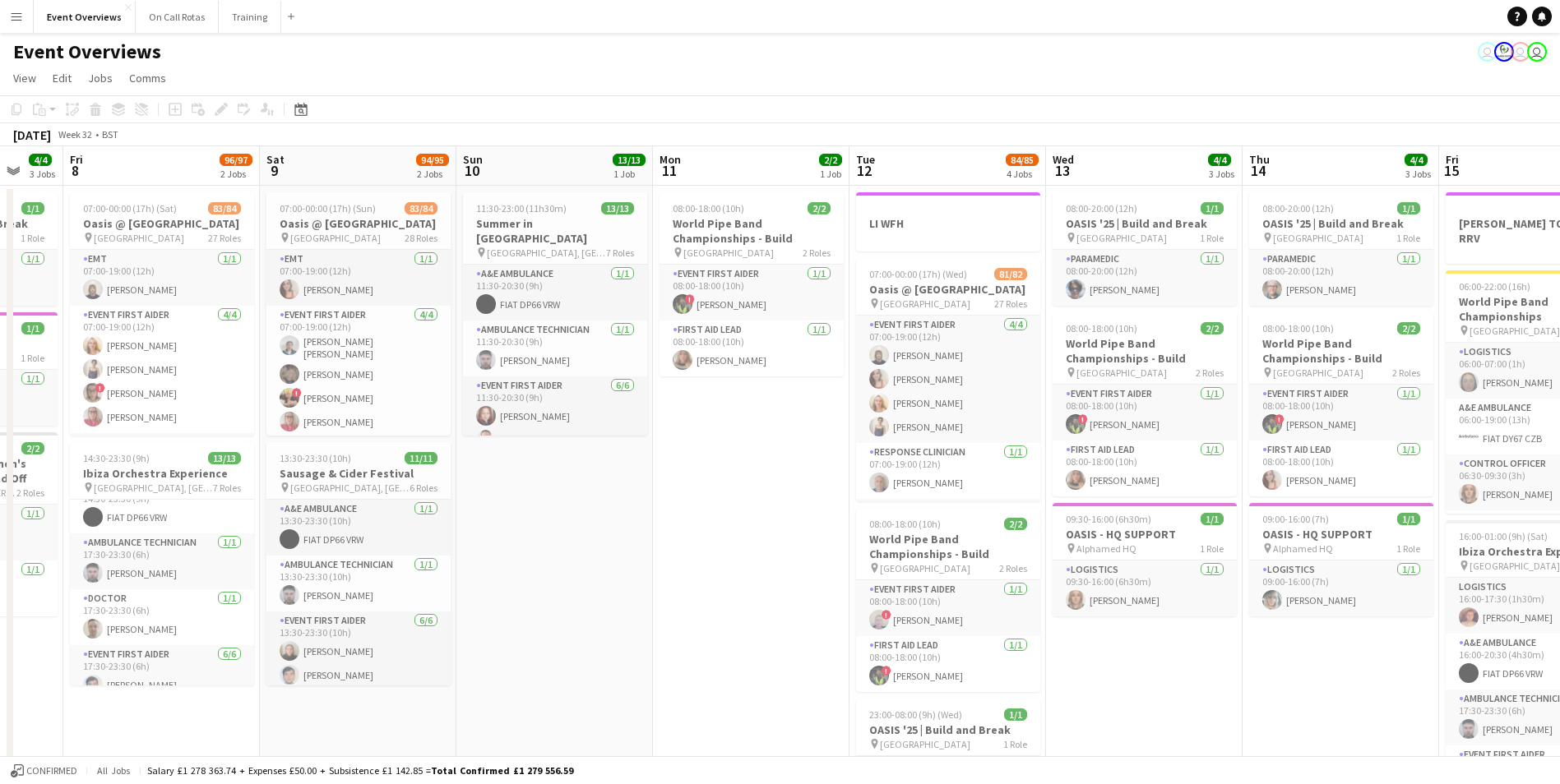
scroll to position [0, 526]
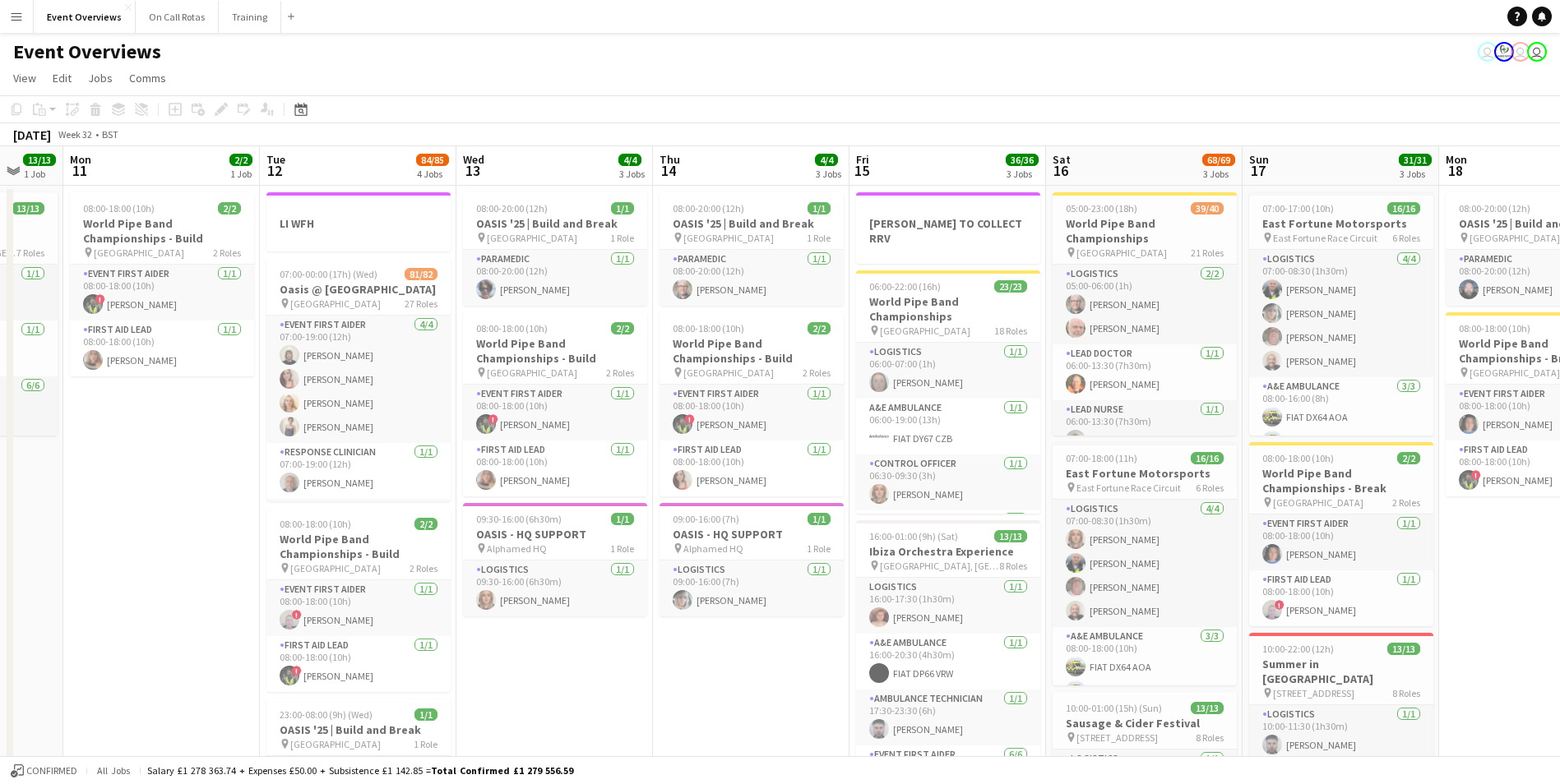
drag, startPoint x: 1305, startPoint y: 644, endPoint x: 656, endPoint y: 586, distance: 651.6
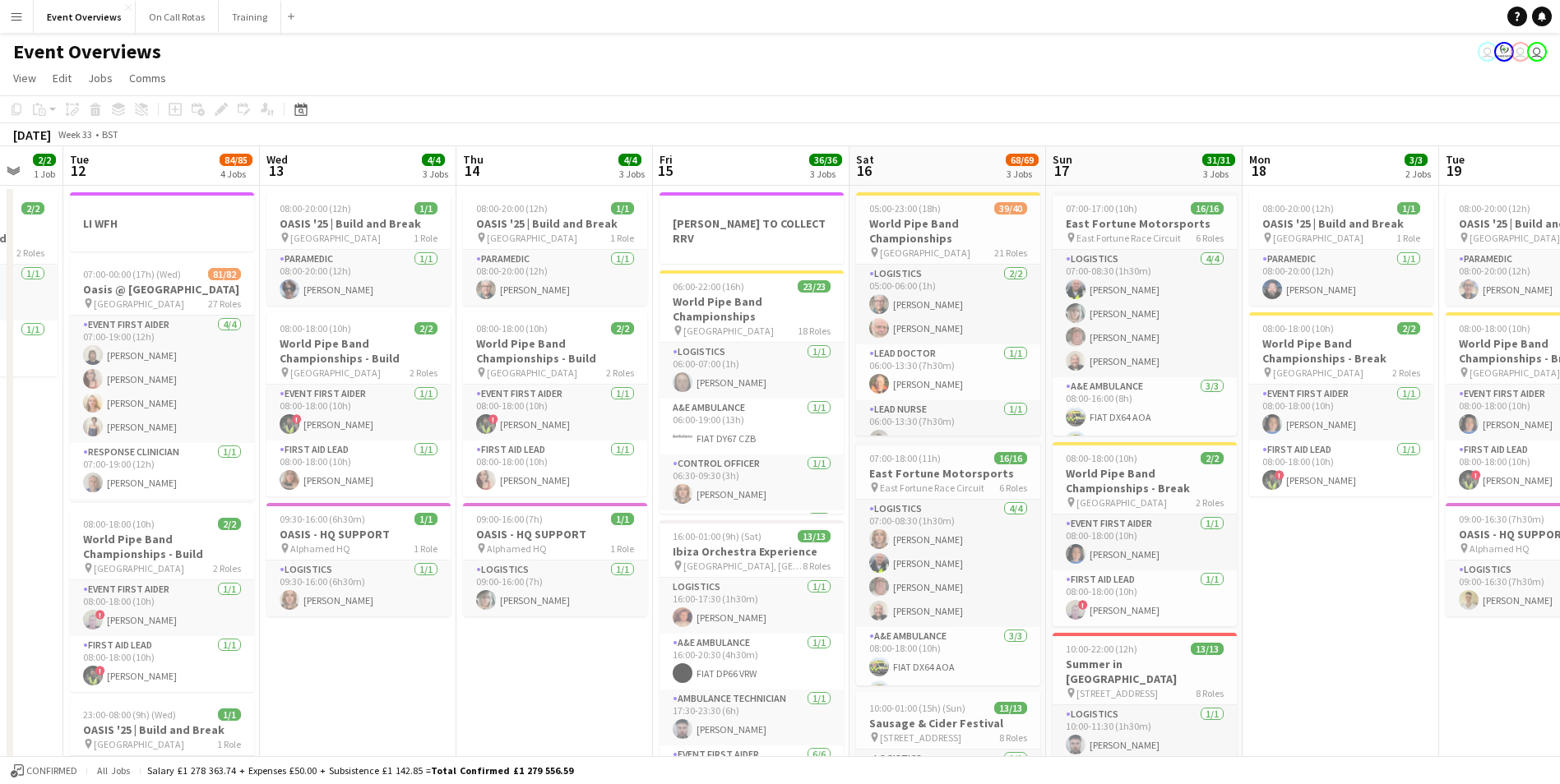
scroll to position [0, 574]
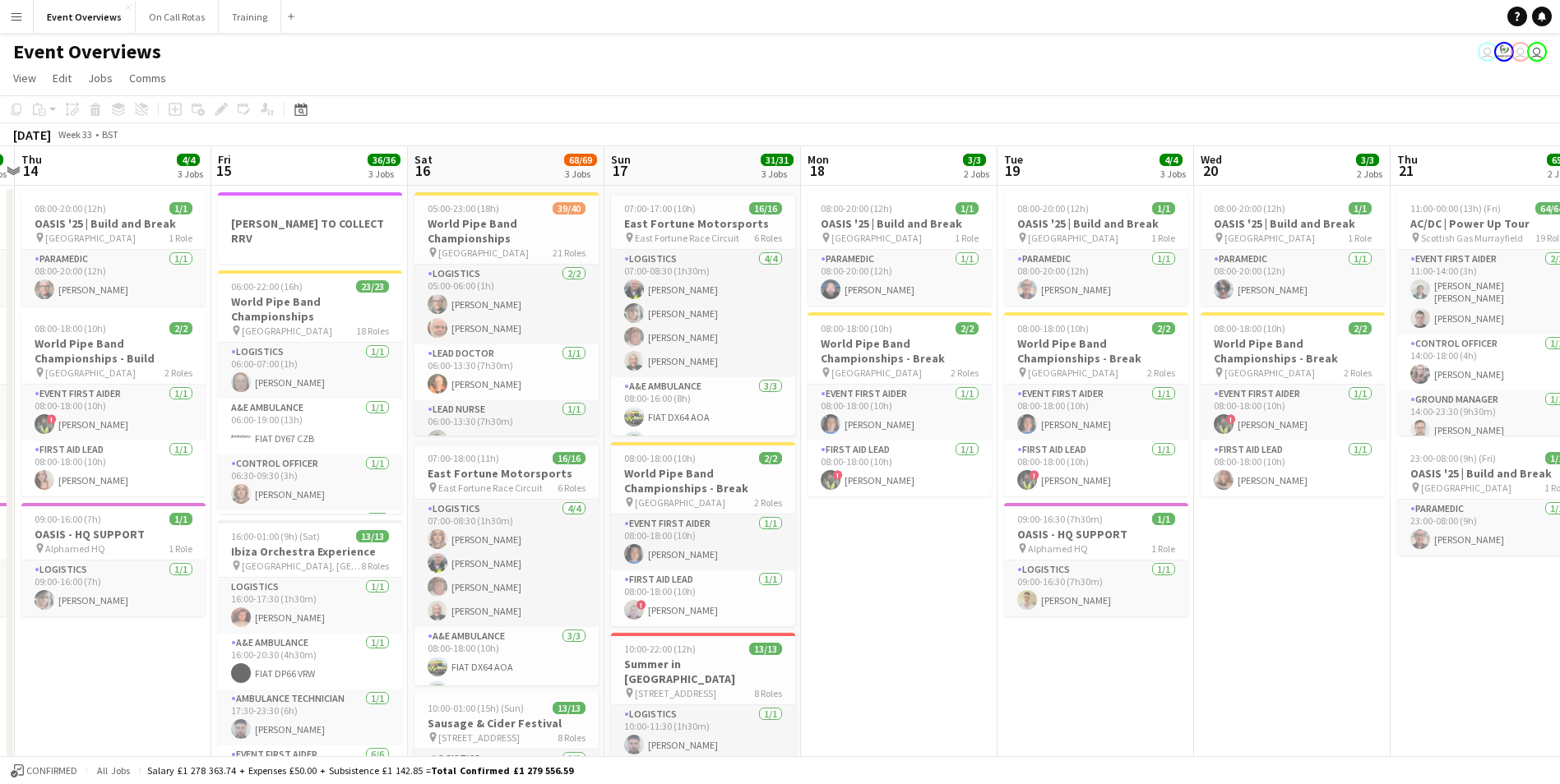
drag, startPoint x: 1526, startPoint y: 570, endPoint x: 887, endPoint y: 555, distance: 639.2
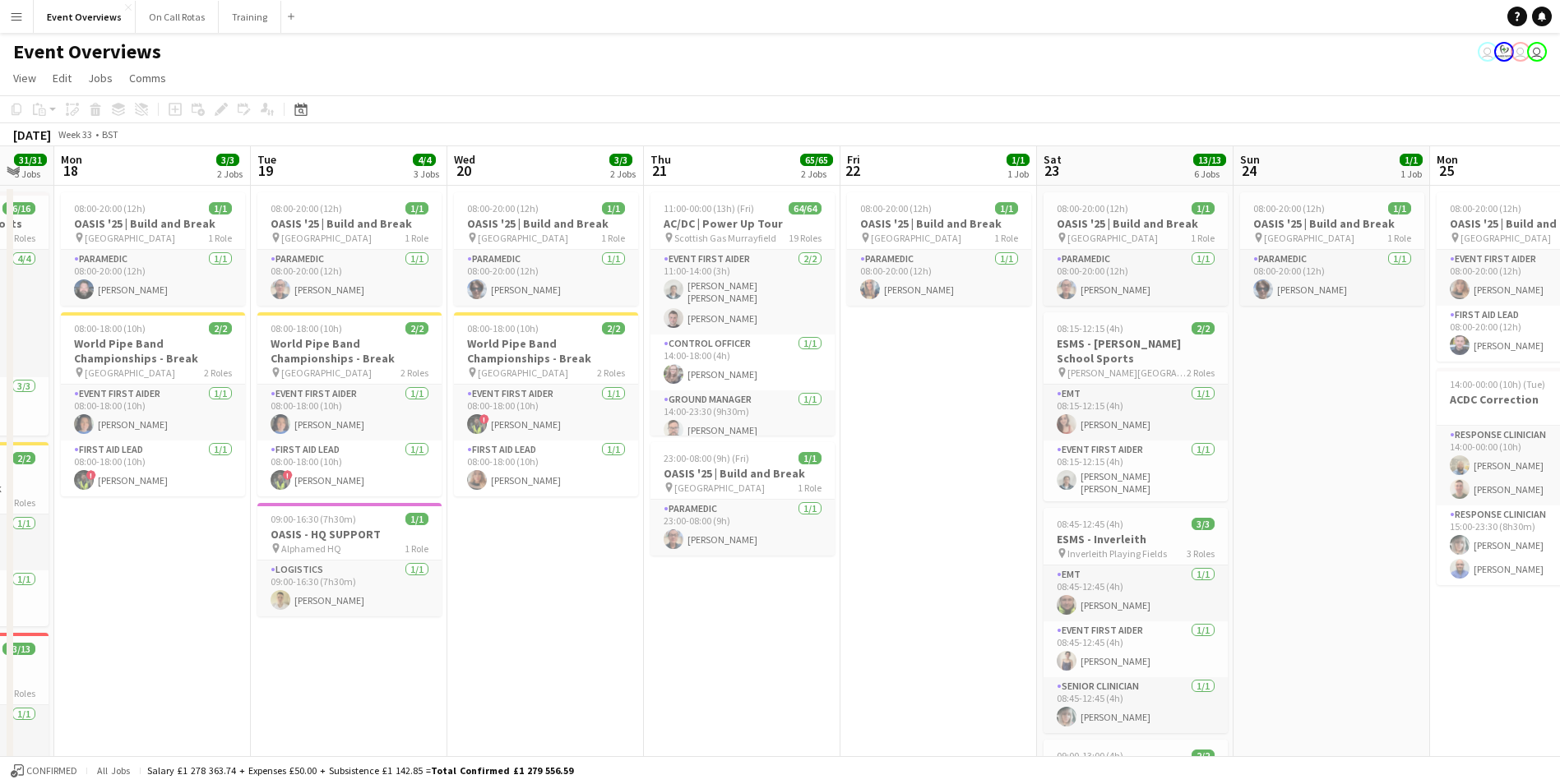
drag, startPoint x: 1351, startPoint y: 623, endPoint x: 604, endPoint y: 598, distance: 747.4
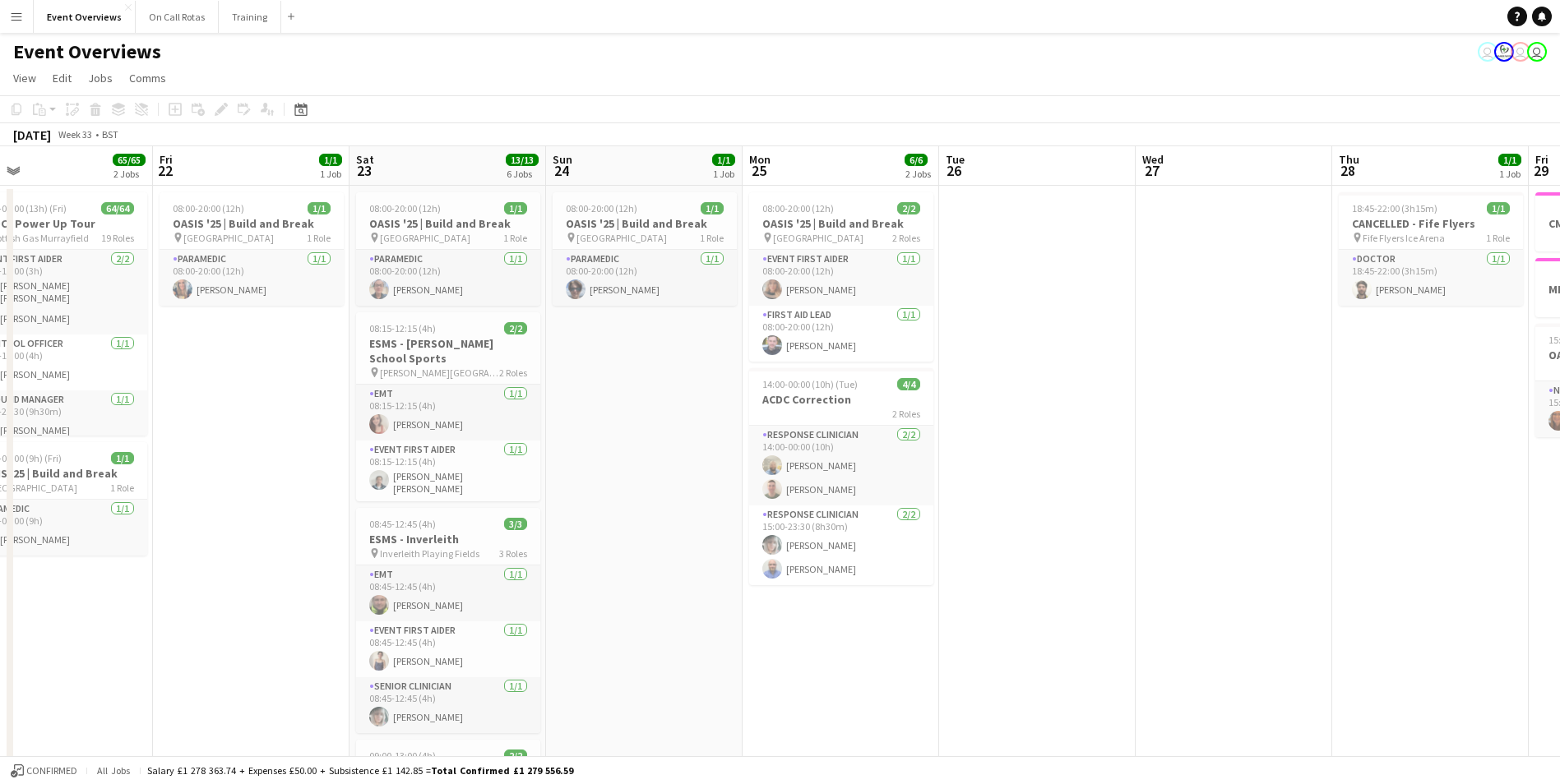
drag, startPoint x: 1345, startPoint y: 573, endPoint x: 657, endPoint y: 568, distance: 688.0
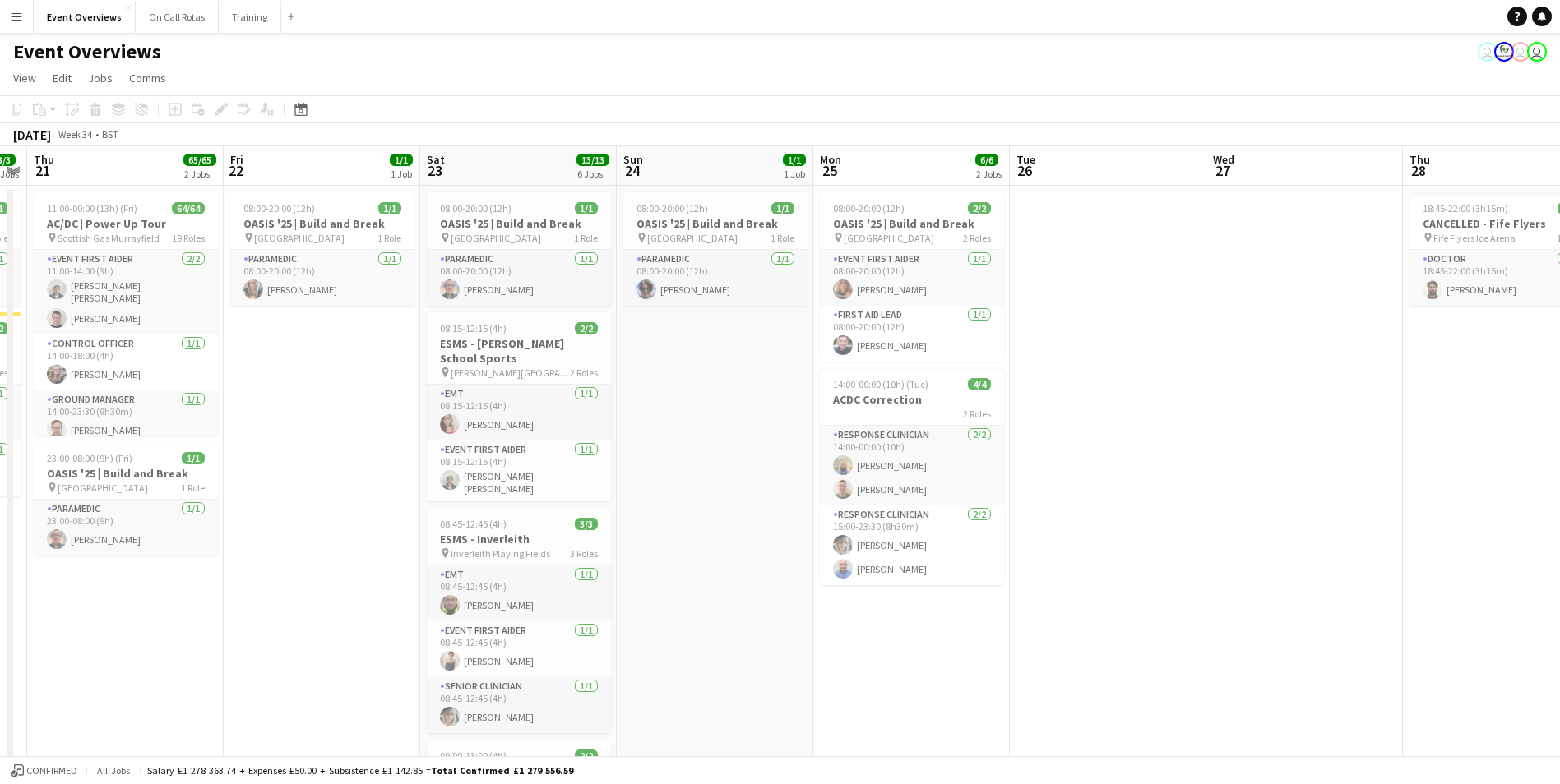
scroll to position [0, 574]
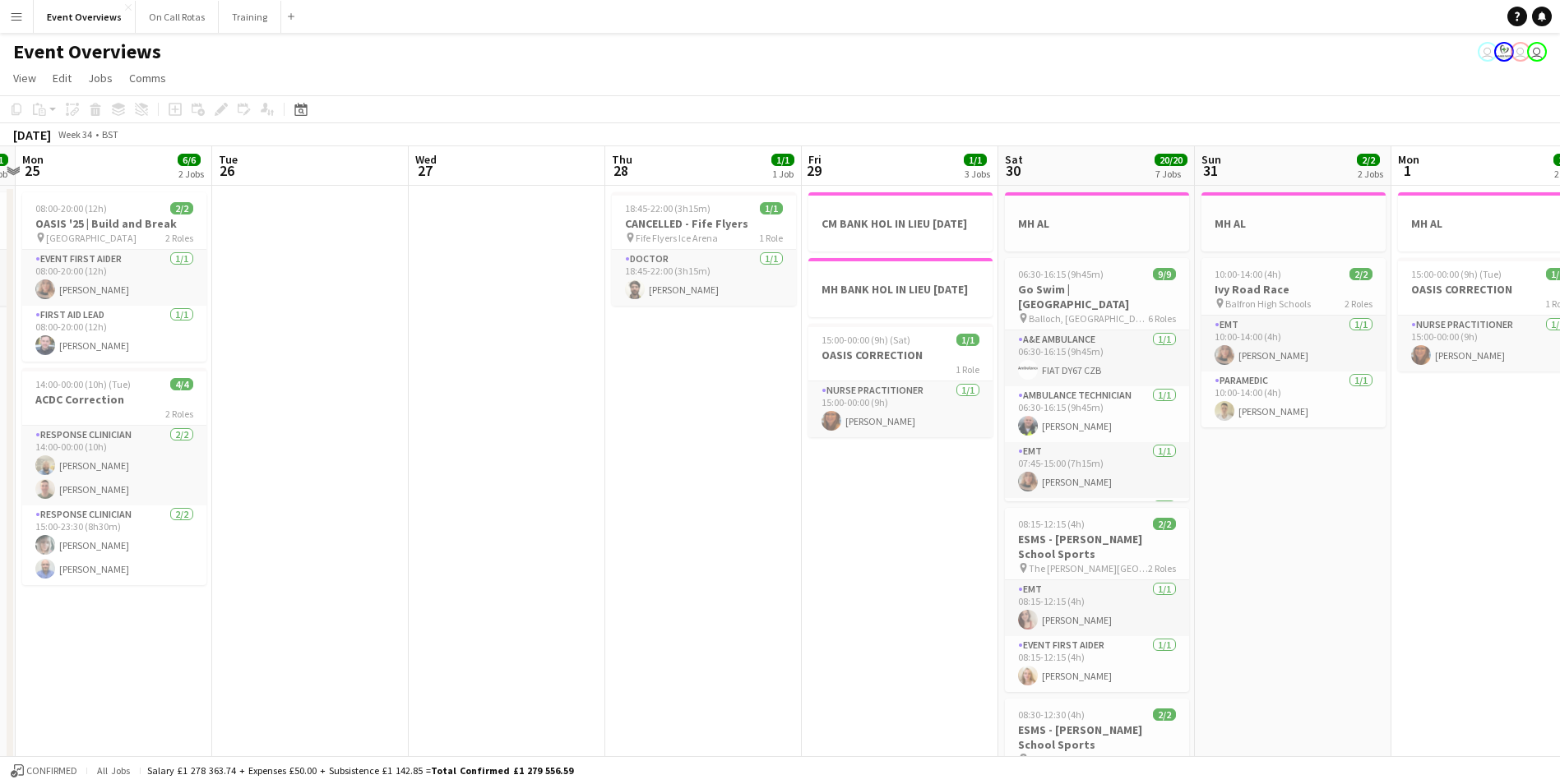
drag, startPoint x: 1338, startPoint y: 568, endPoint x: 611, endPoint y: 560, distance: 727.0
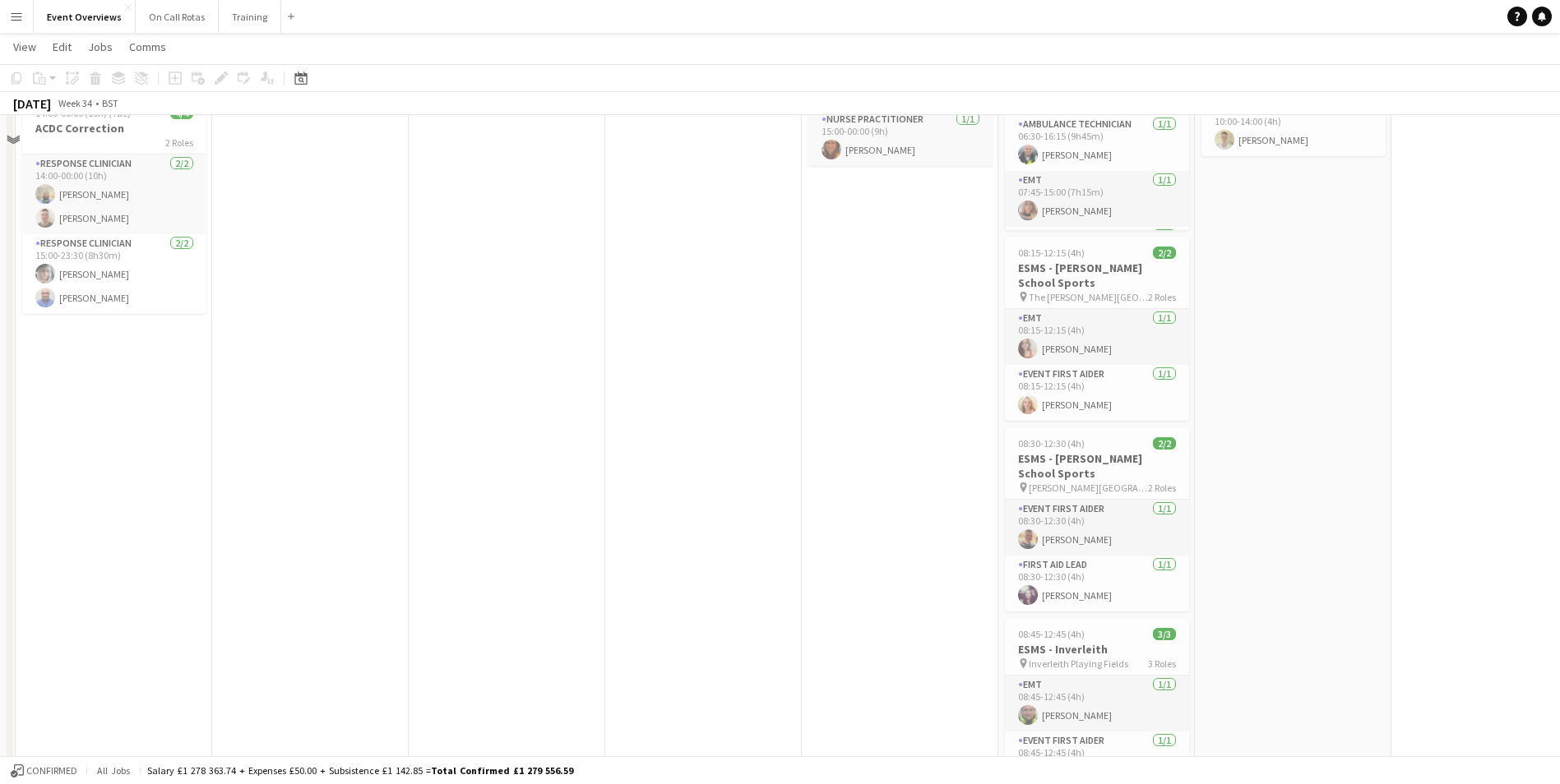
scroll to position [0, 0]
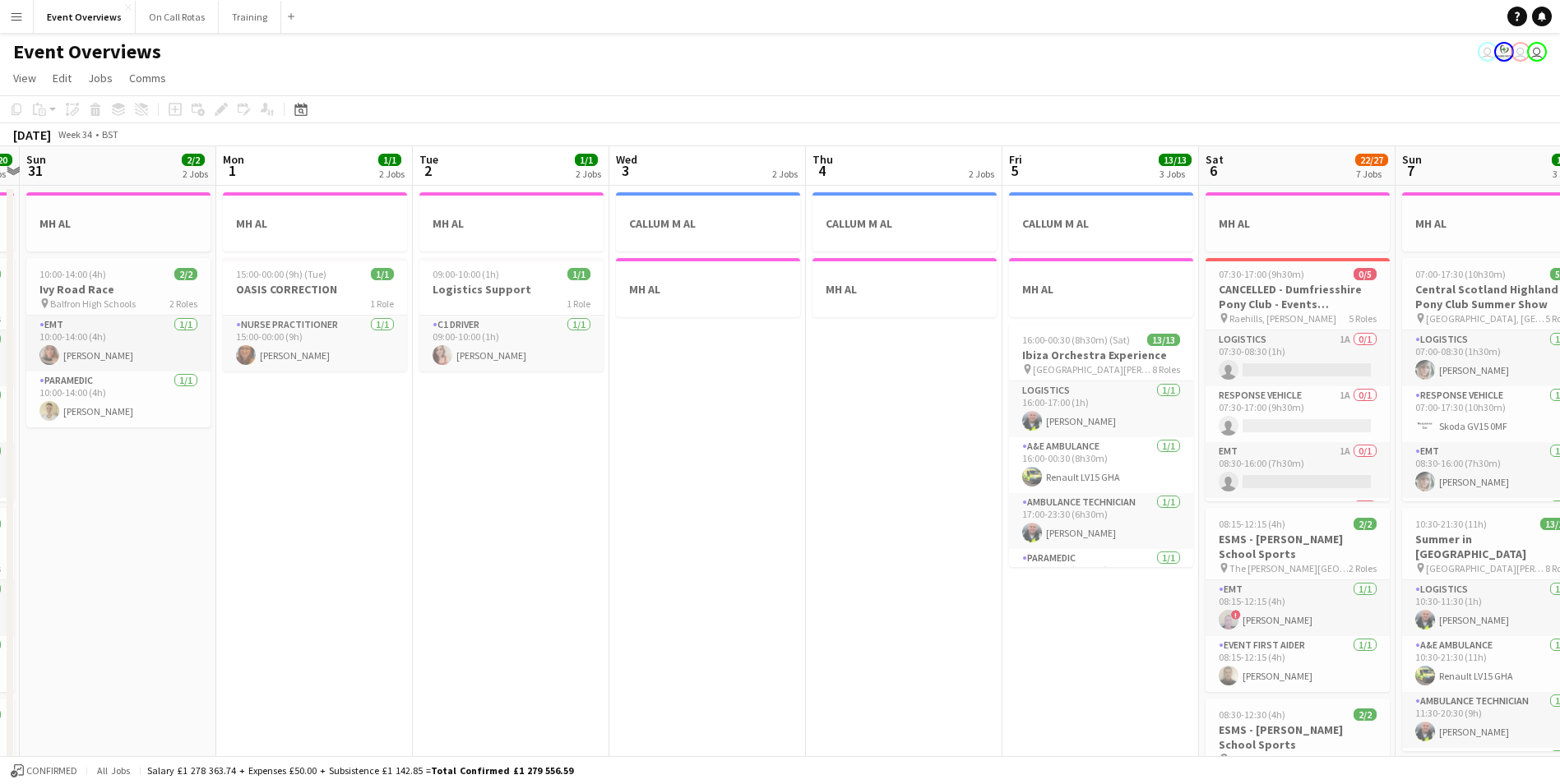
drag, startPoint x: 1526, startPoint y: 589, endPoint x: 350, endPoint y: 529, distance: 1177.5
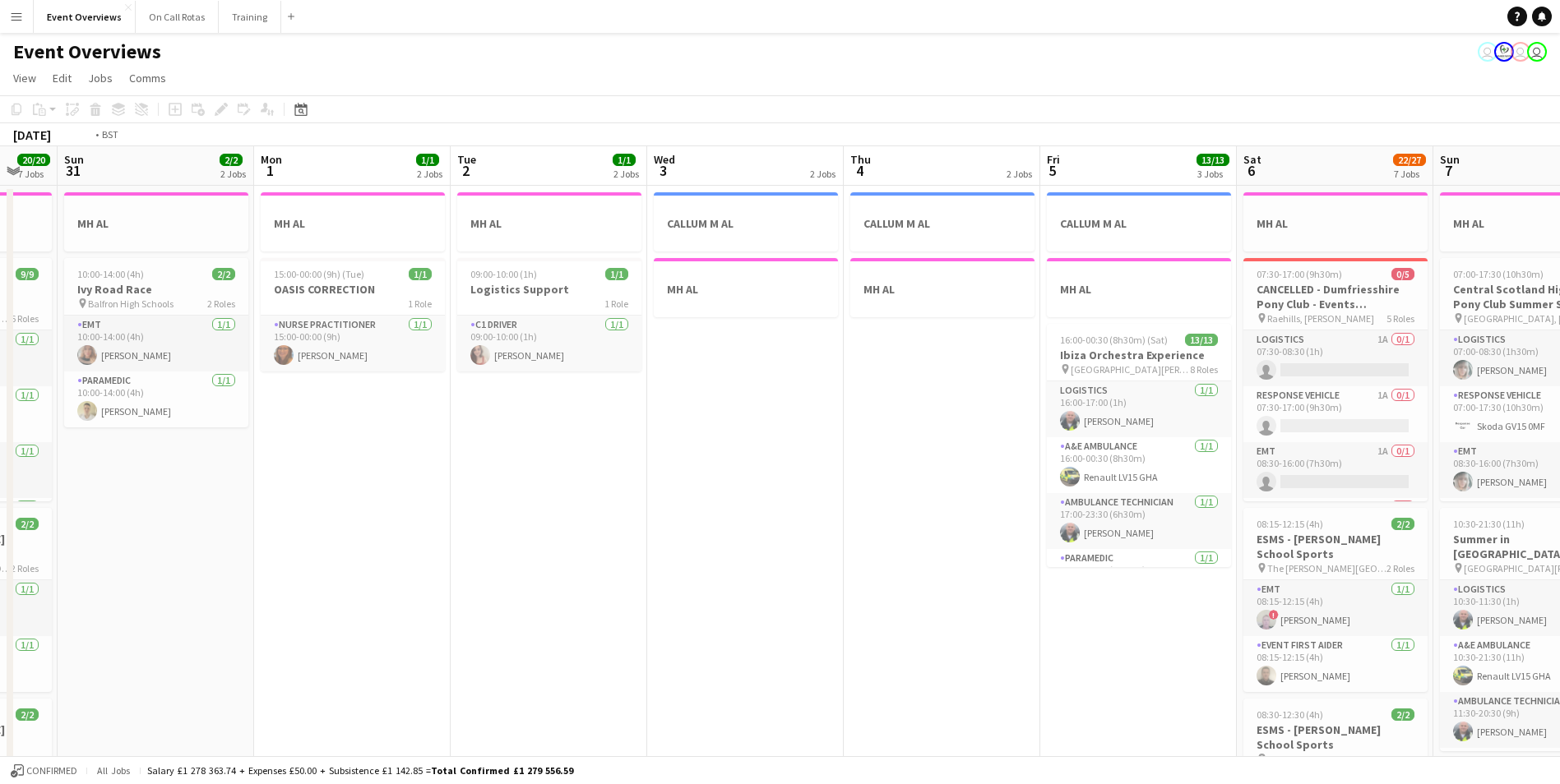
scroll to position [0, 557]
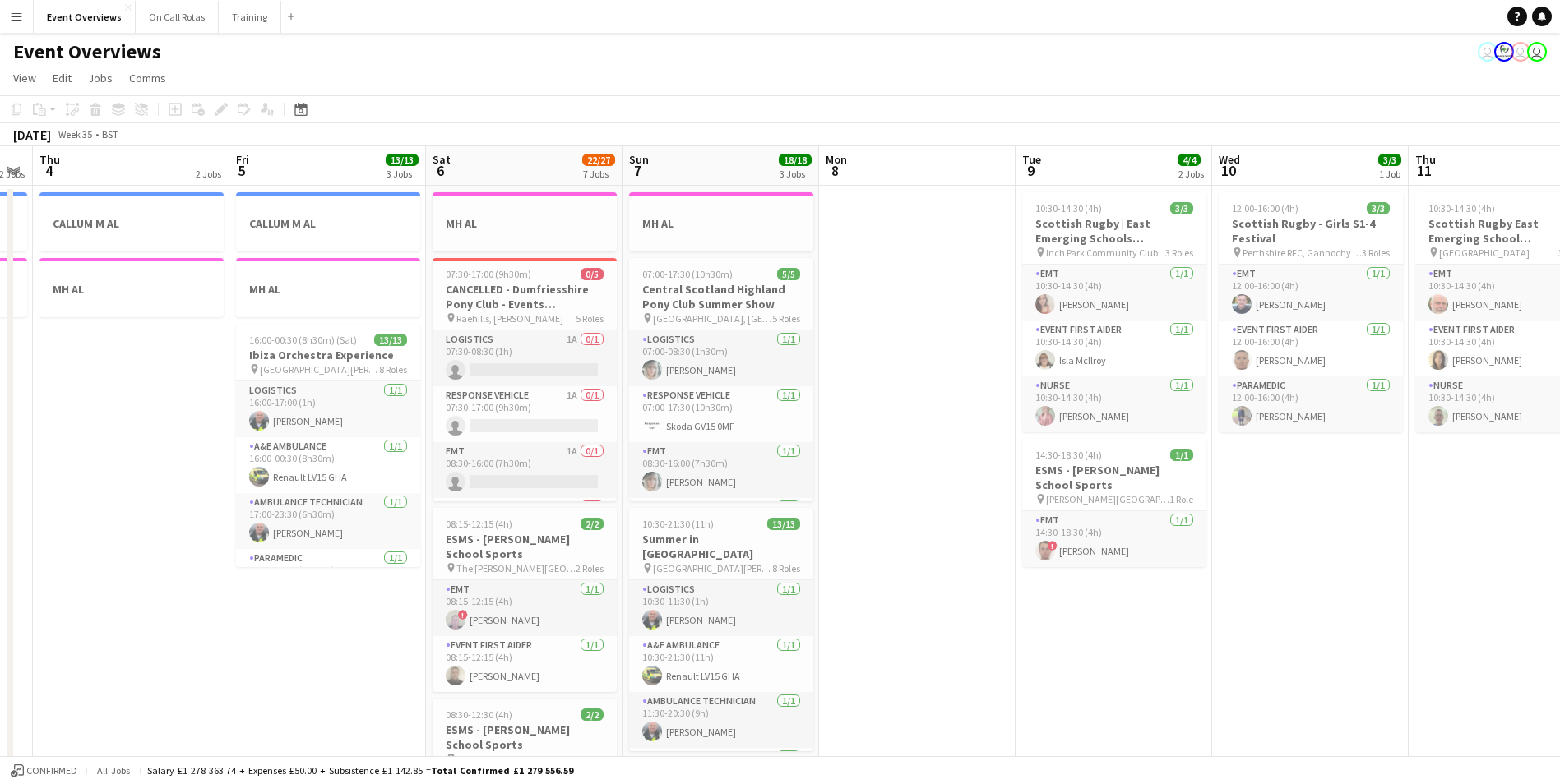
drag, startPoint x: 1017, startPoint y: 538, endPoint x: 244, endPoint y: 540, distance: 773.0
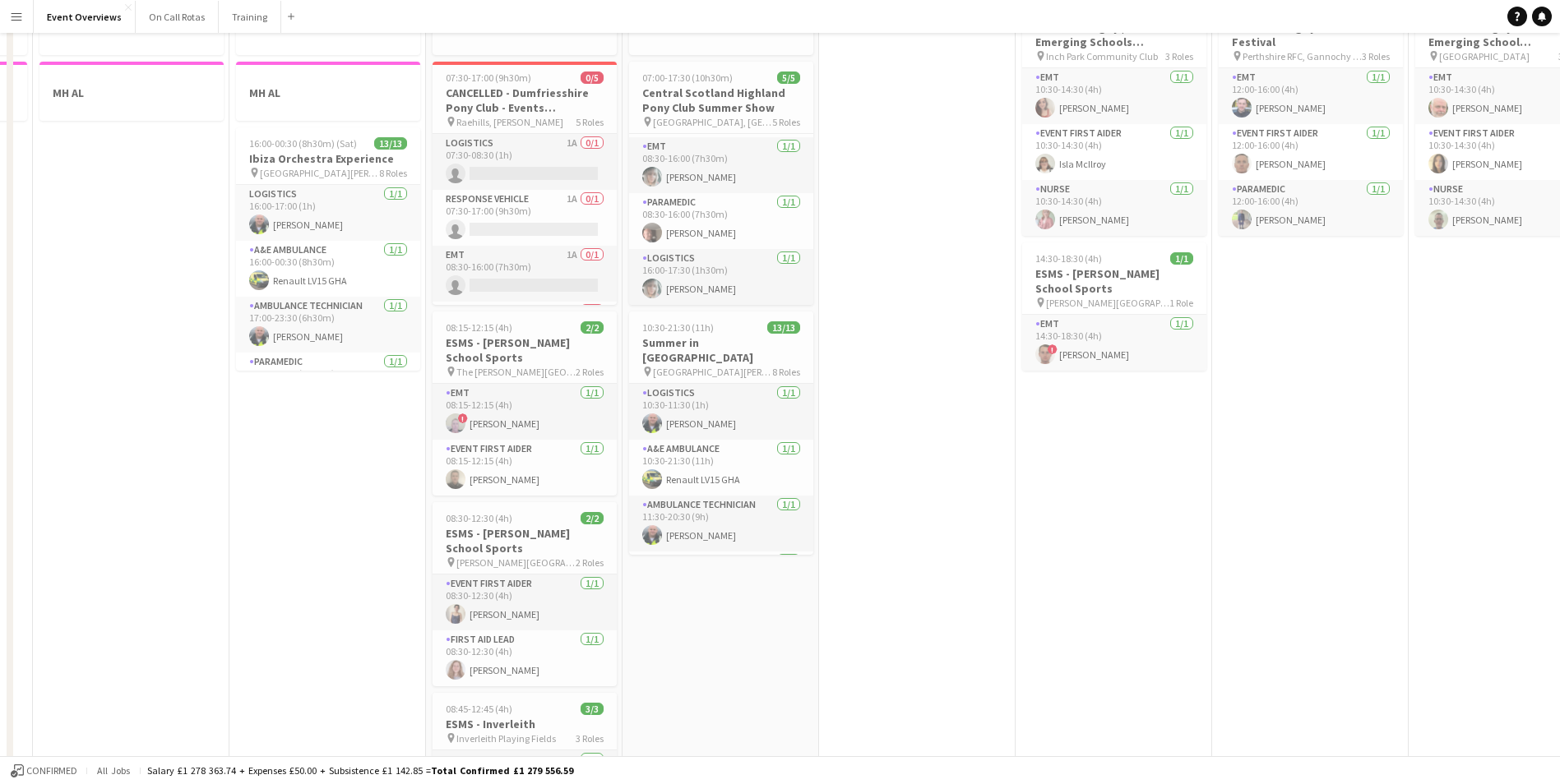
scroll to position [0, 0]
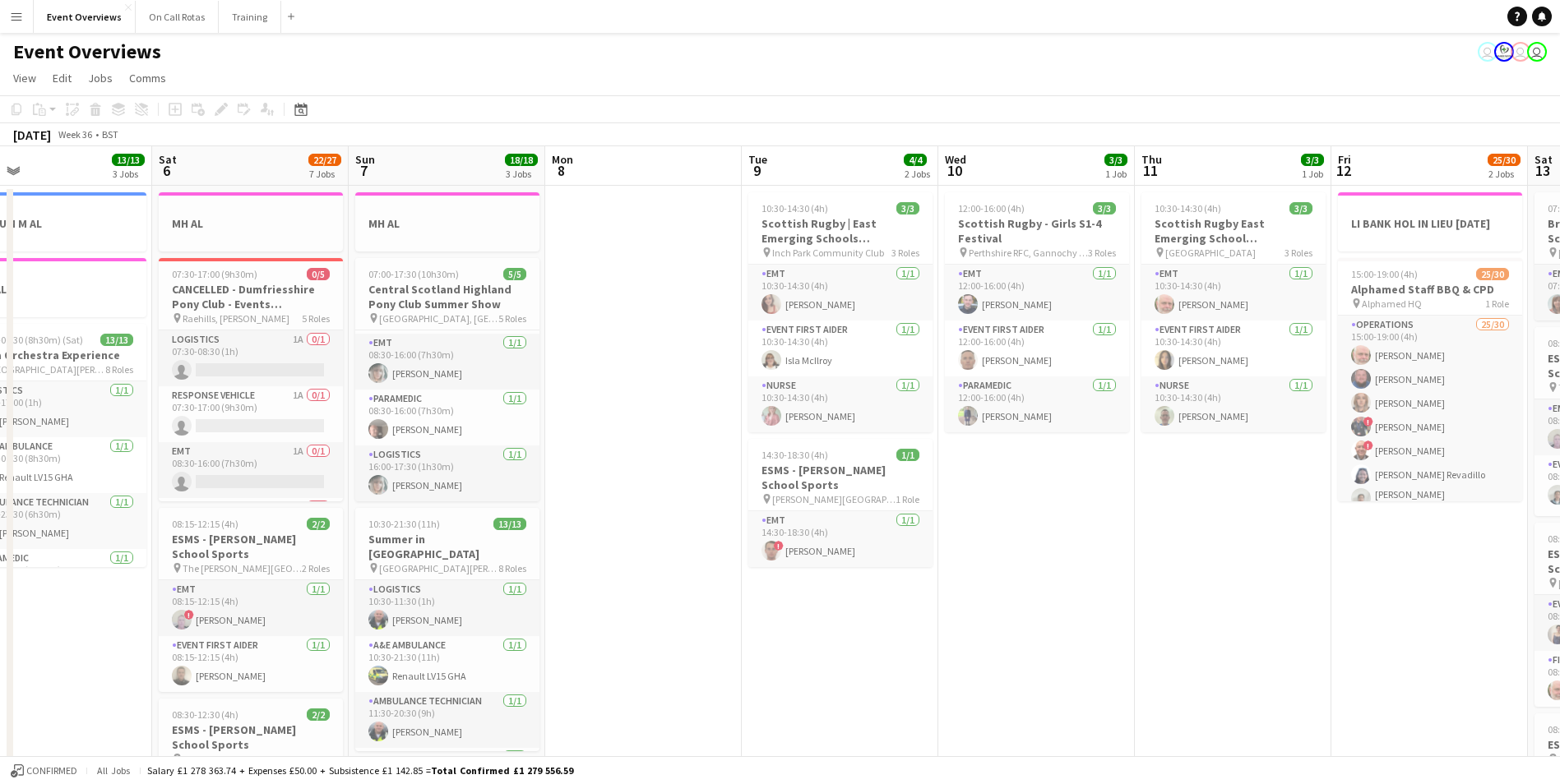
drag, startPoint x: 898, startPoint y: 486, endPoint x: 231, endPoint y: 501, distance: 667.2
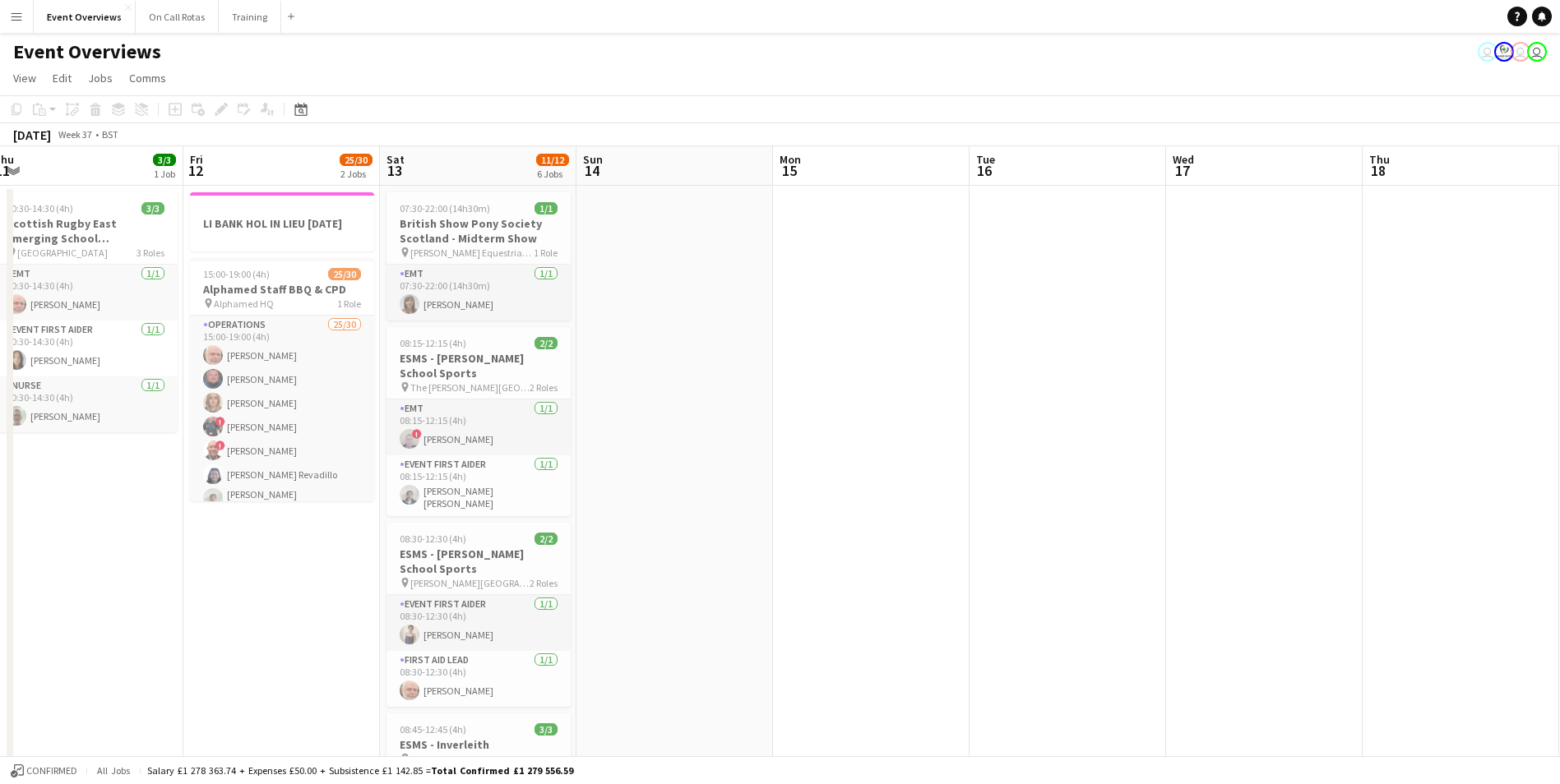
drag, startPoint x: 788, startPoint y: 554, endPoint x: 33, endPoint y: 484, distance: 758.2
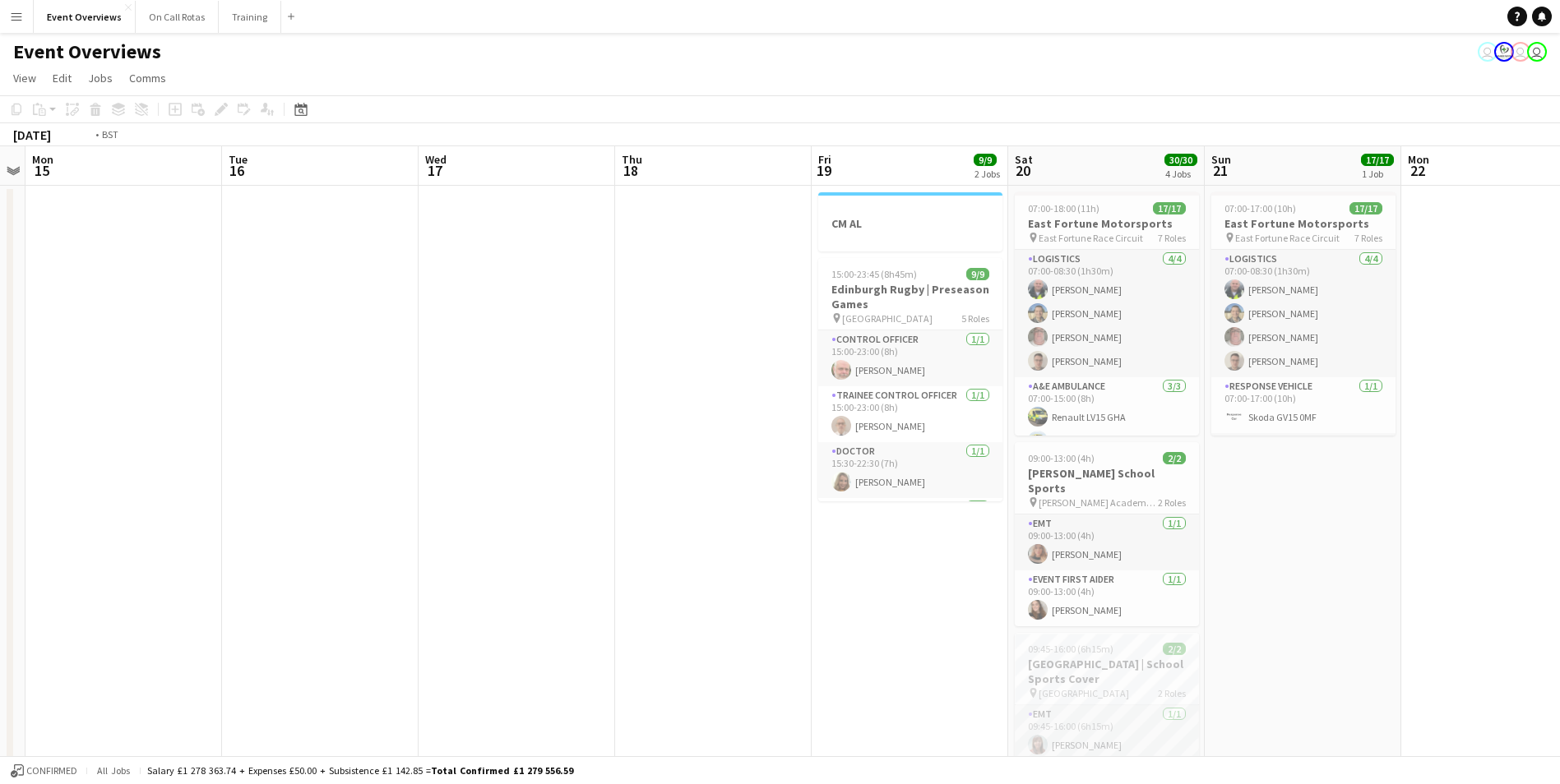
drag, startPoint x: 1019, startPoint y: 481, endPoint x: 97, endPoint y: 399, distance: 925.6
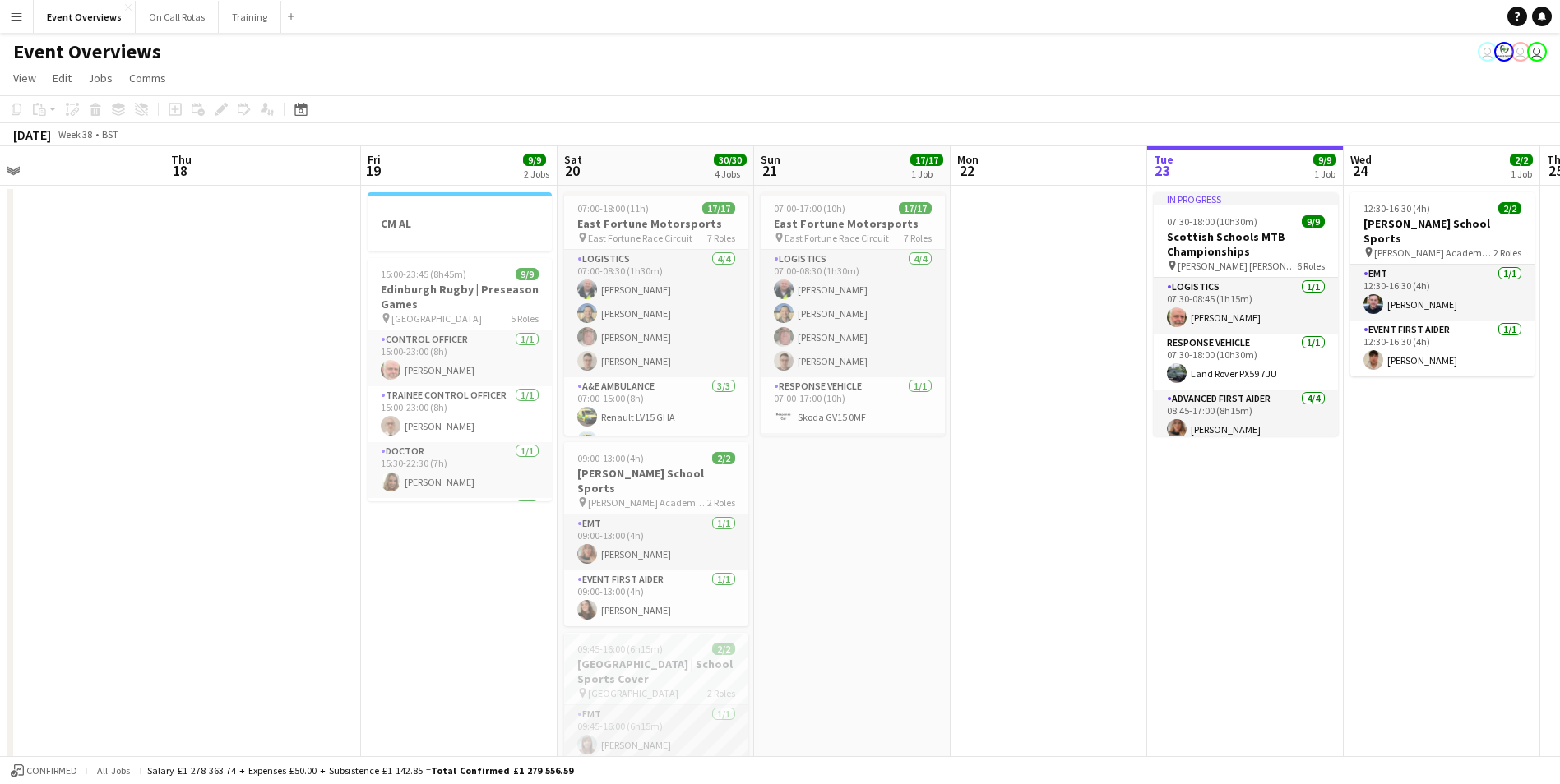
scroll to position [0, 422]
drag, startPoint x: 1221, startPoint y: 500, endPoint x: 997, endPoint y: 468, distance: 226.3
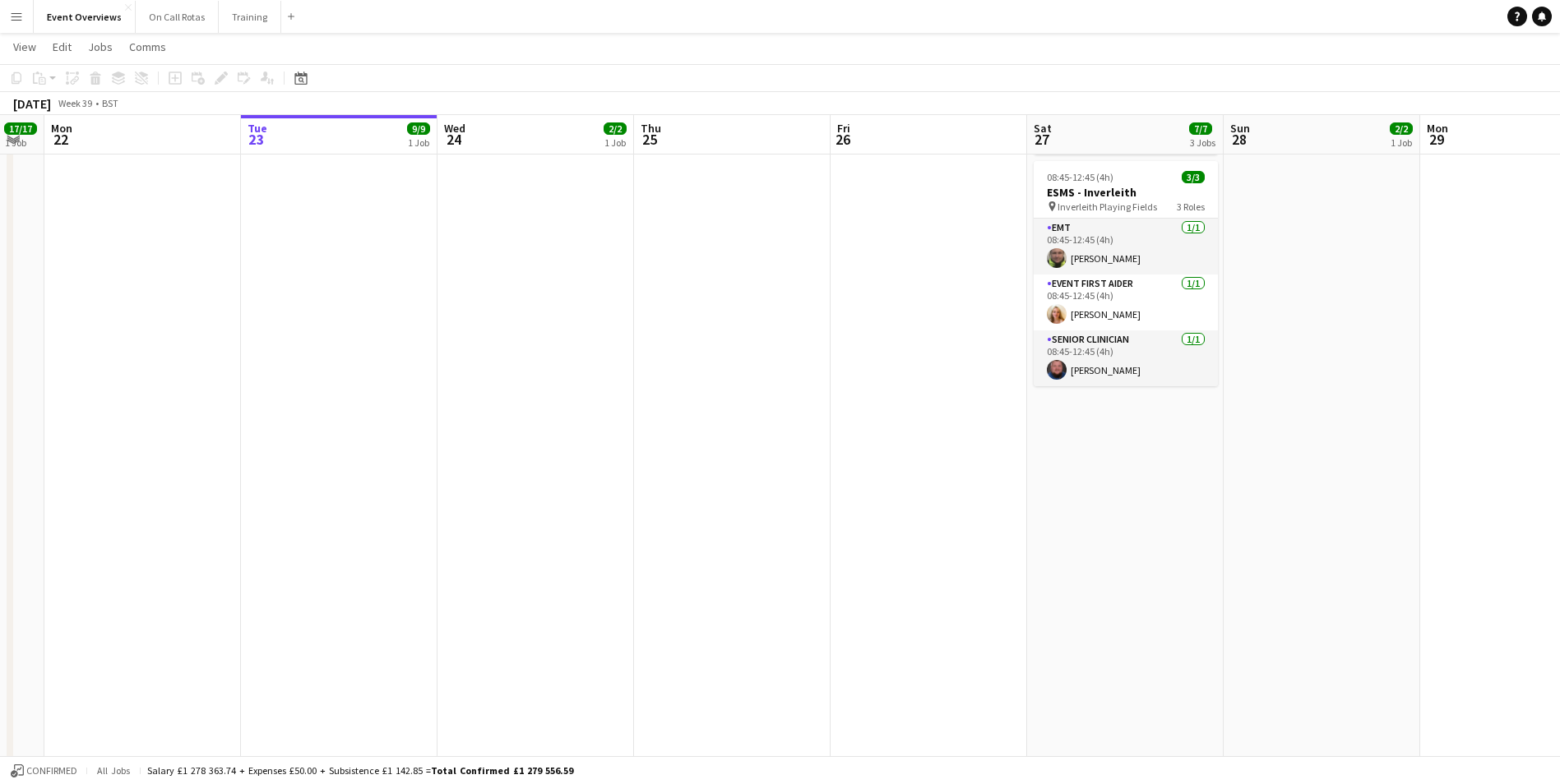
scroll to position [0, 617]
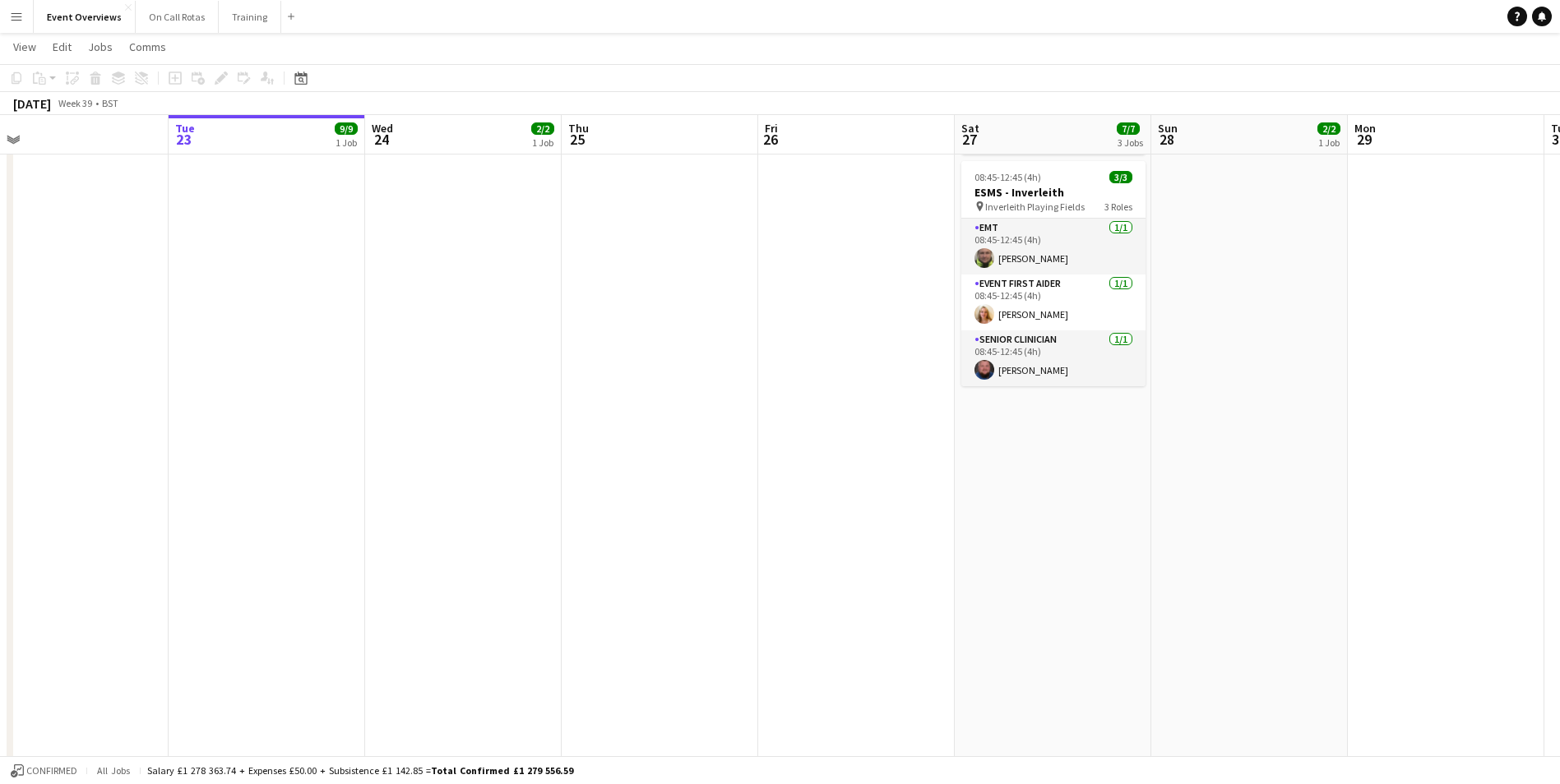
drag, startPoint x: 1008, startPoint y: 395, endPoint x: 98, endPoint y: 317, distance: 913.3
click at [0, 300] on html "Menu Boards Boards Boards All jobs Status Workforce Workforce My Workforce Recr…" at bounding box center [780, 398] width 1560 height 1619
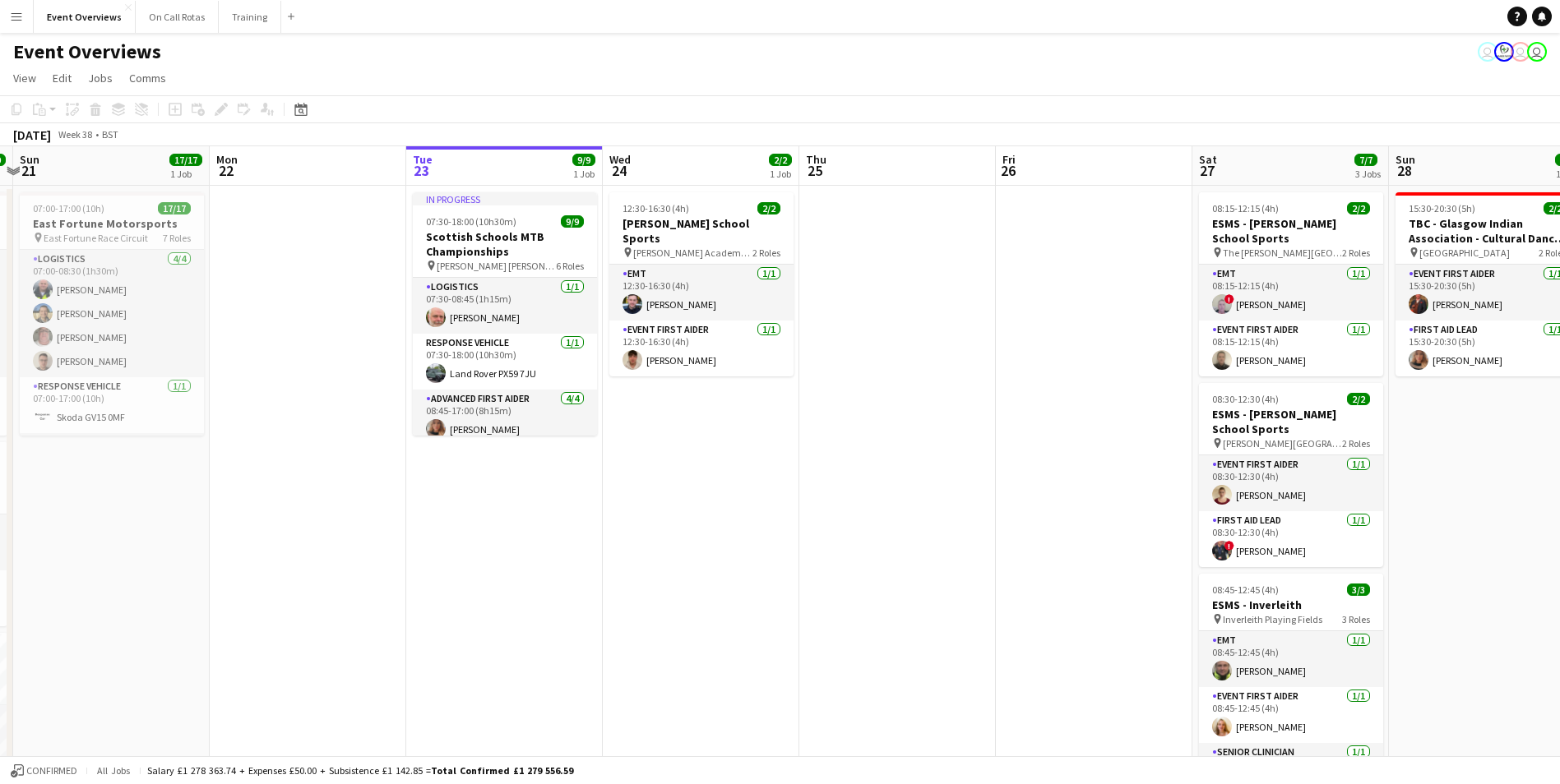
scroll to position [0, 369]
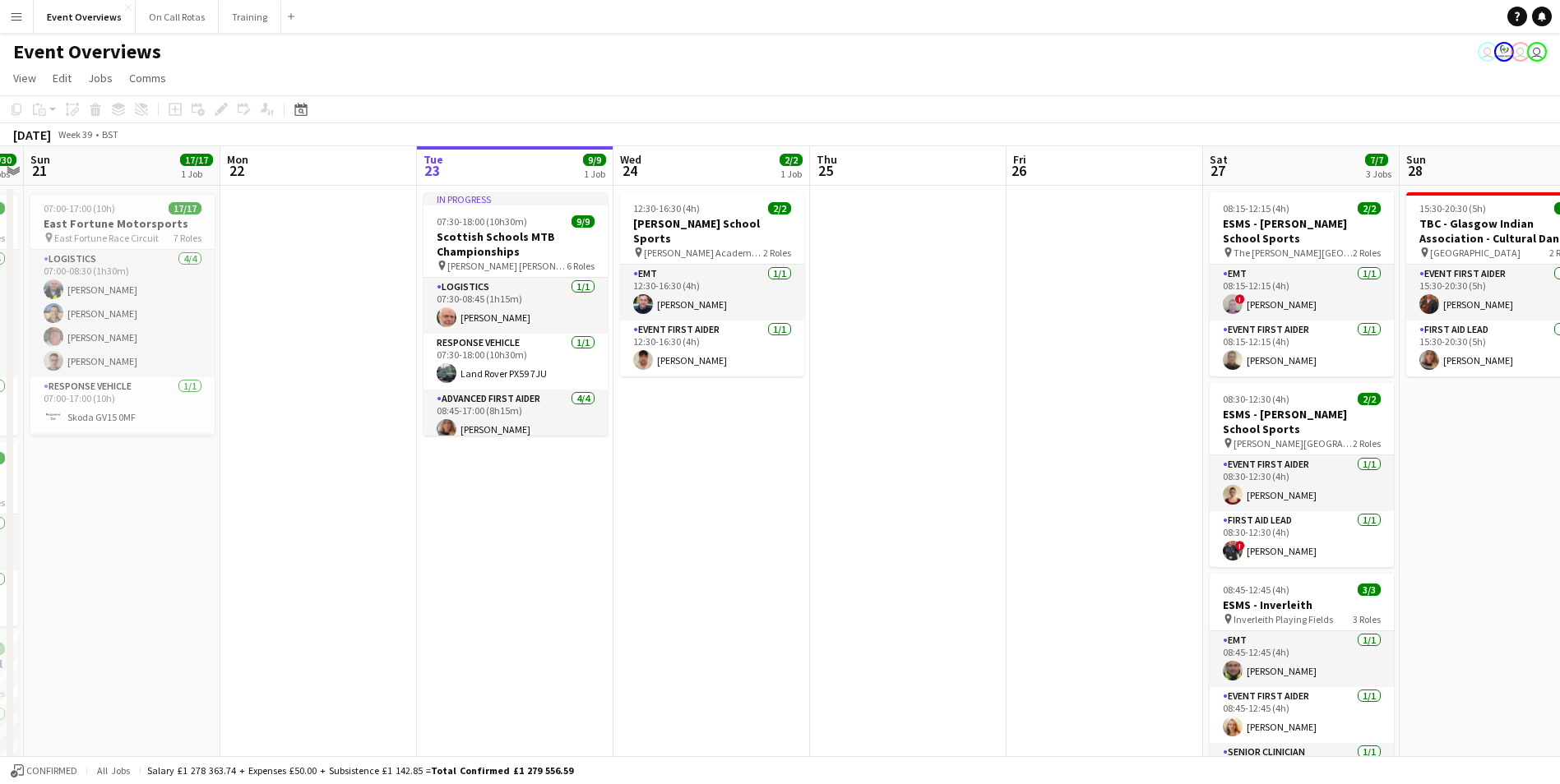
drag, startPoint x: 730, startPoint y: 382, endPoint x: 978, endPoint y: 451, distance: 257.4
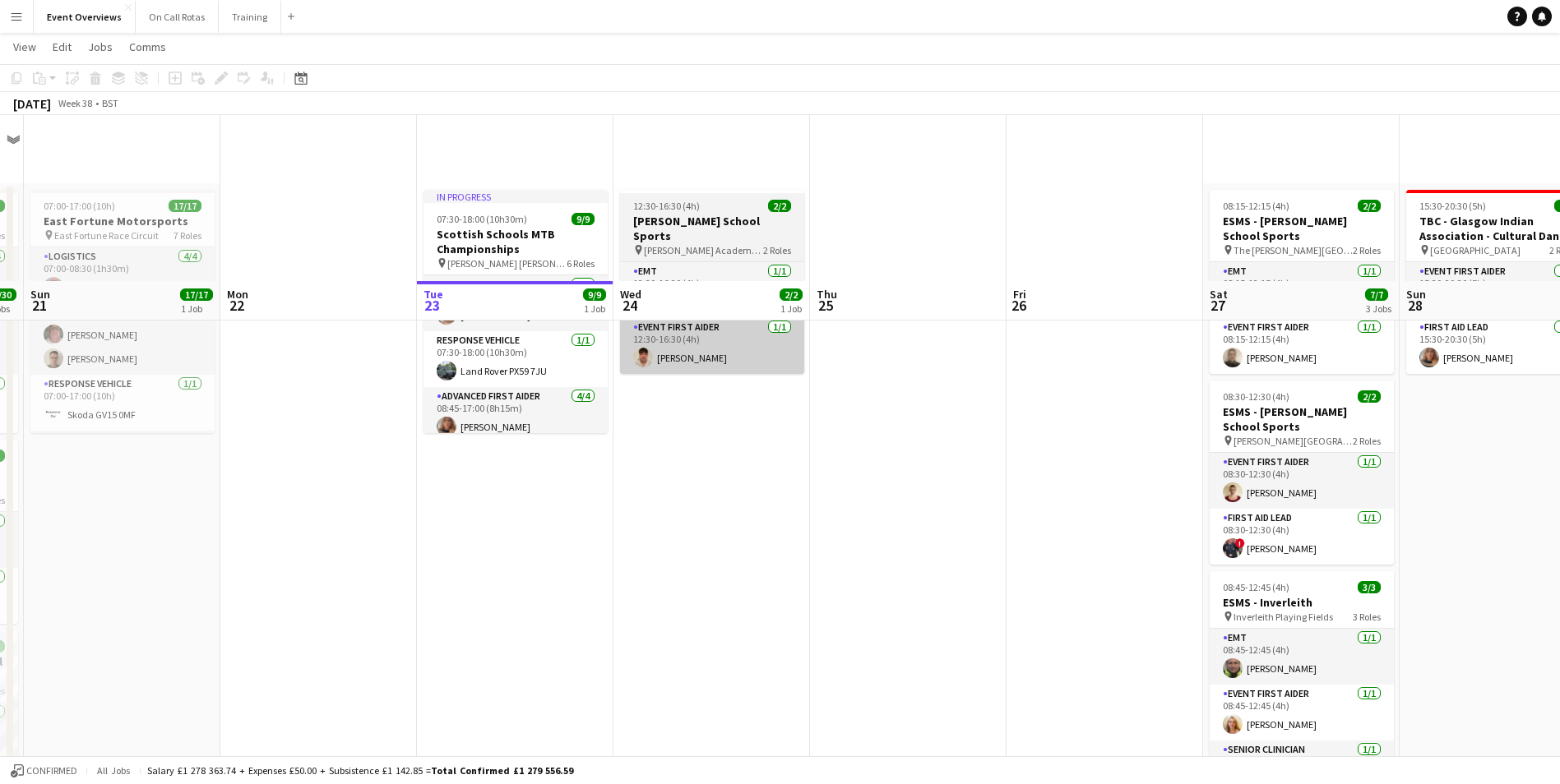
scroll to position [0, 0]
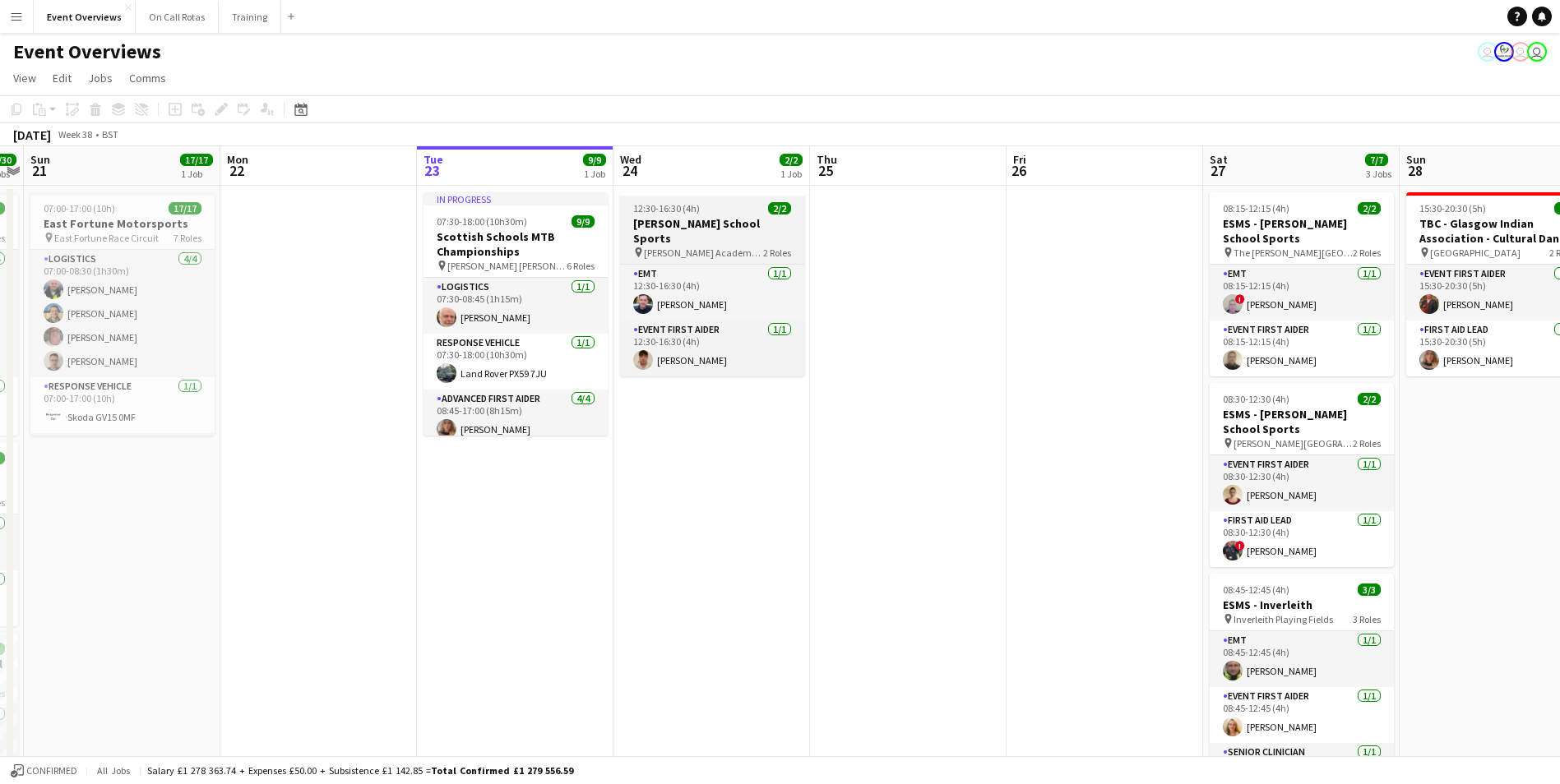
click at [706, 204] on div "12:30-16:30 (4h) 2/2" at bounding box center [712, 208] width 184 height 12
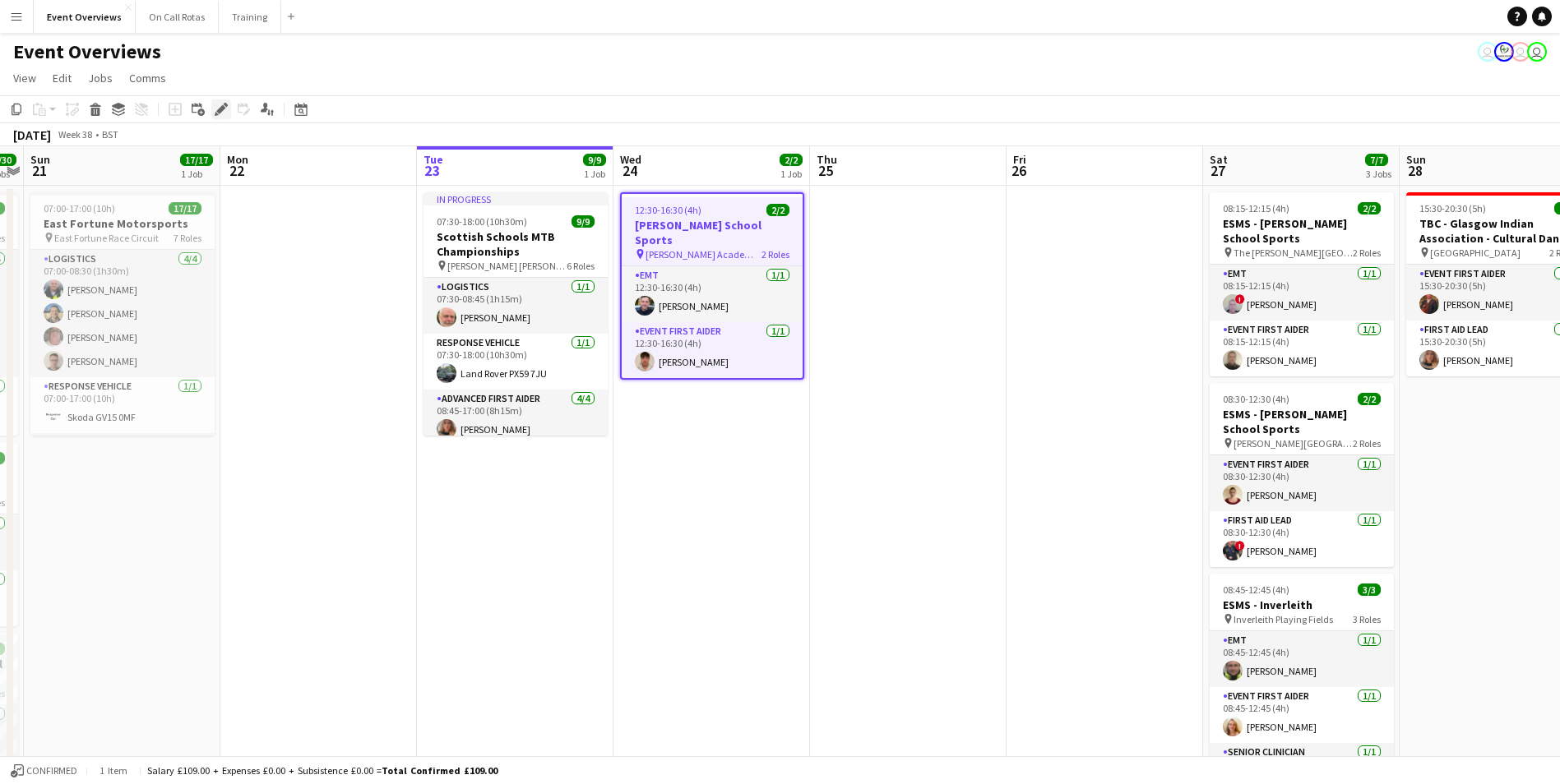
click at [225, 110] on icon "Edit" at bounding box center [221, 109] width 13 height 13
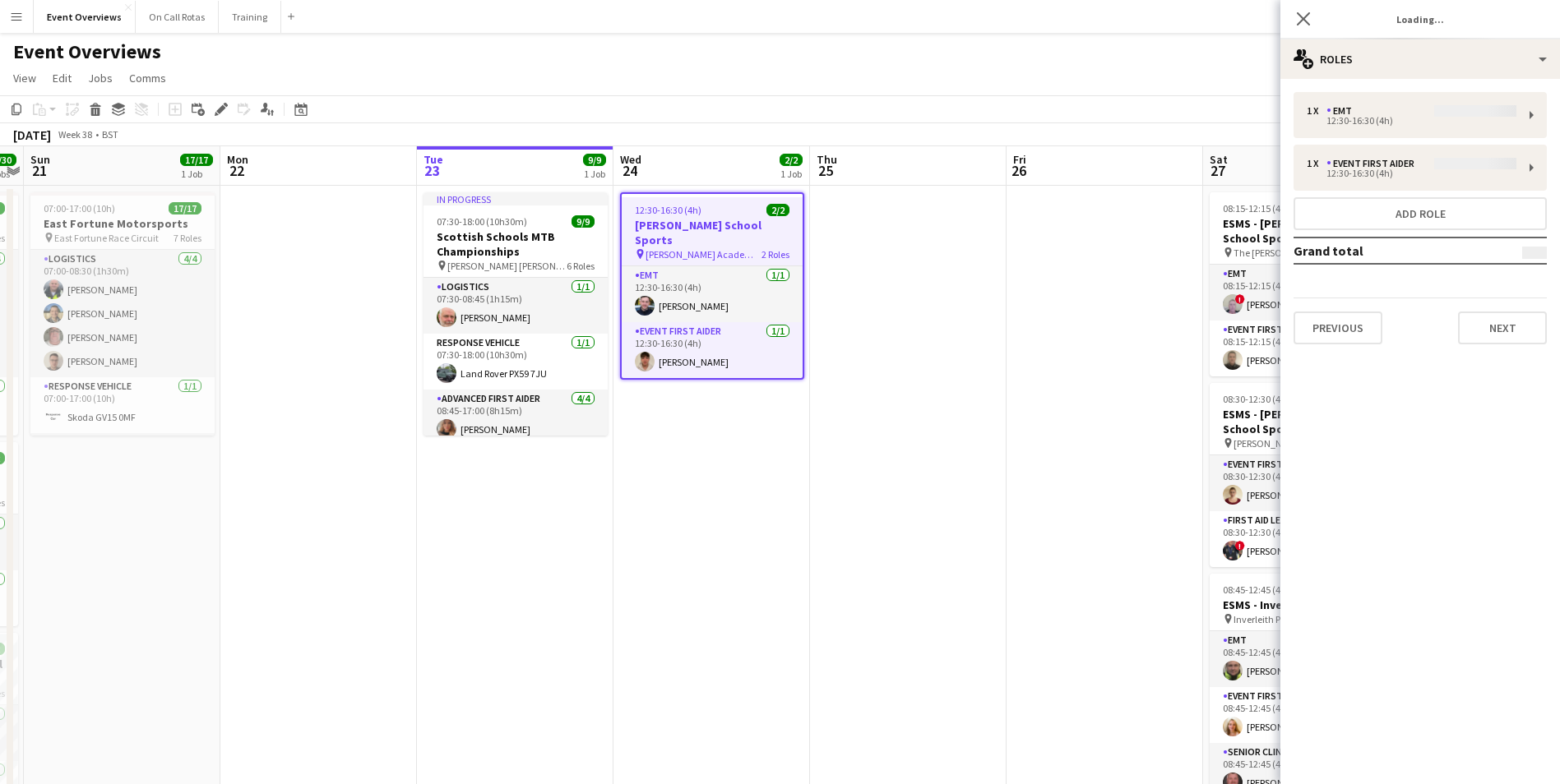
type input "**********"
click at [1529, 336] on button "Next" at bounding box center [1502, 328] width 89 height 32
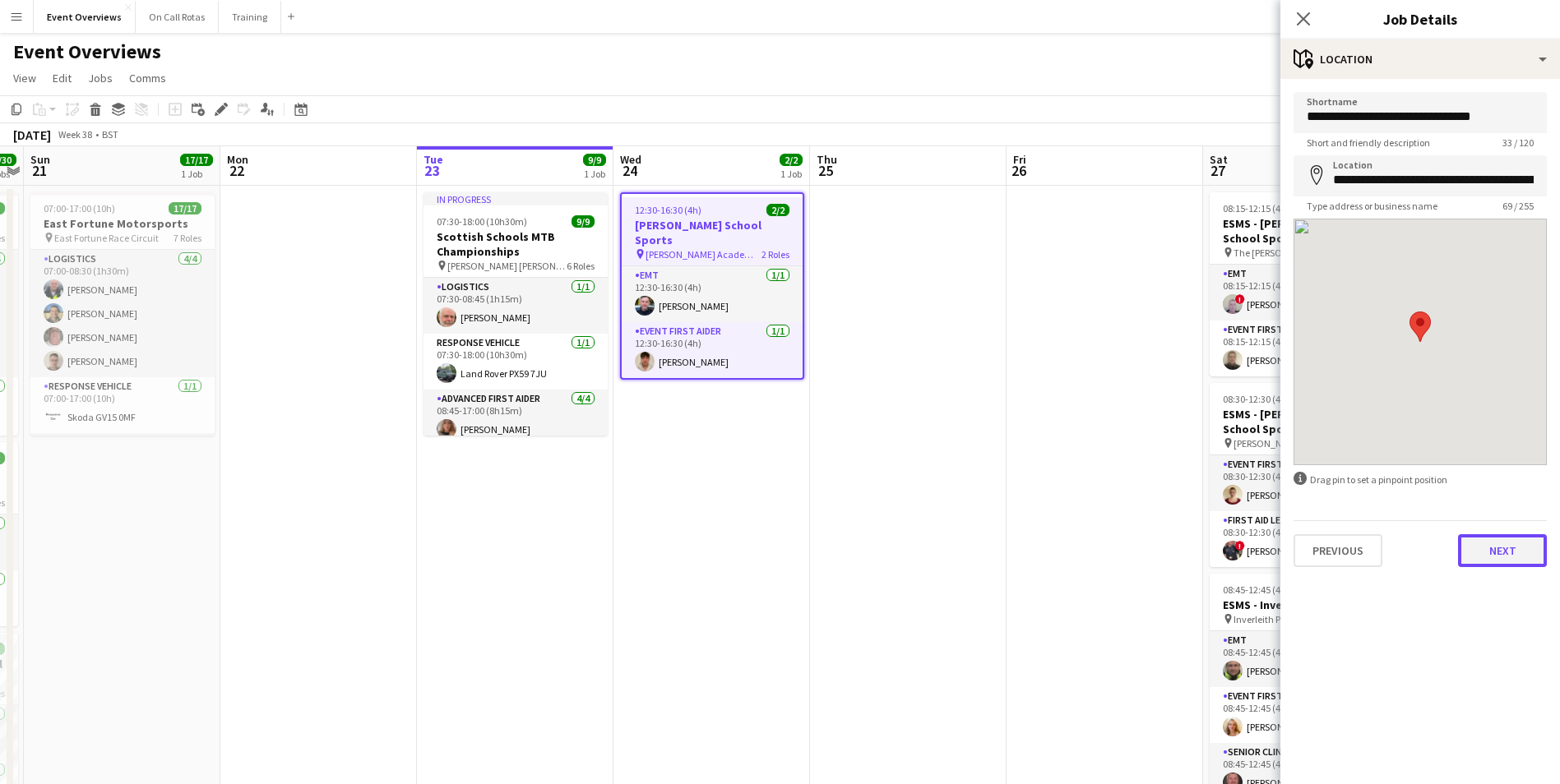
click at [1490, 544] on button "Next" at bounding box center [1502, 550] width 89 height 32
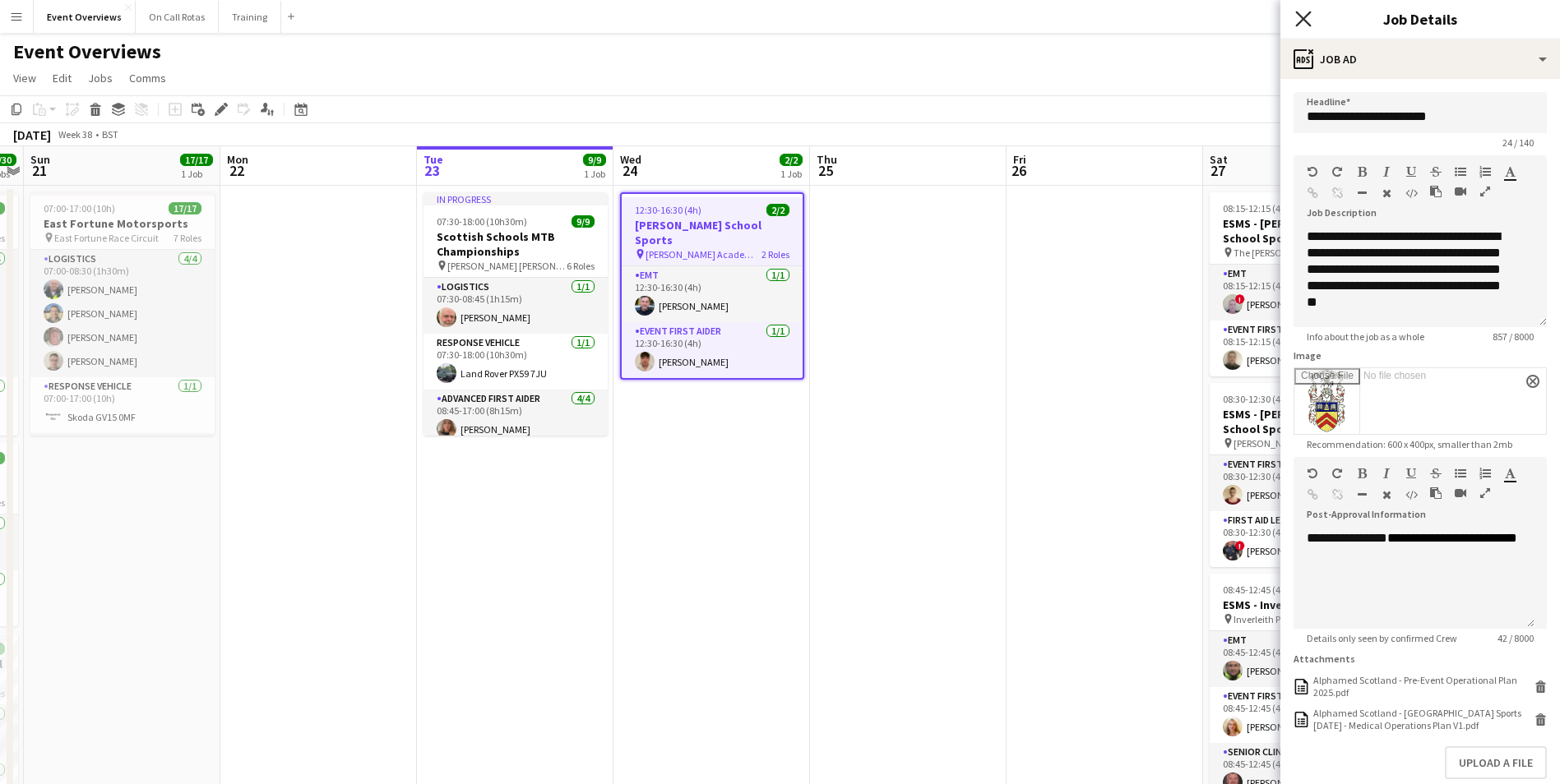
click at [1298, 21] on icon "Close pop-in" at bounding box center [1302, 19] width 16 height 16
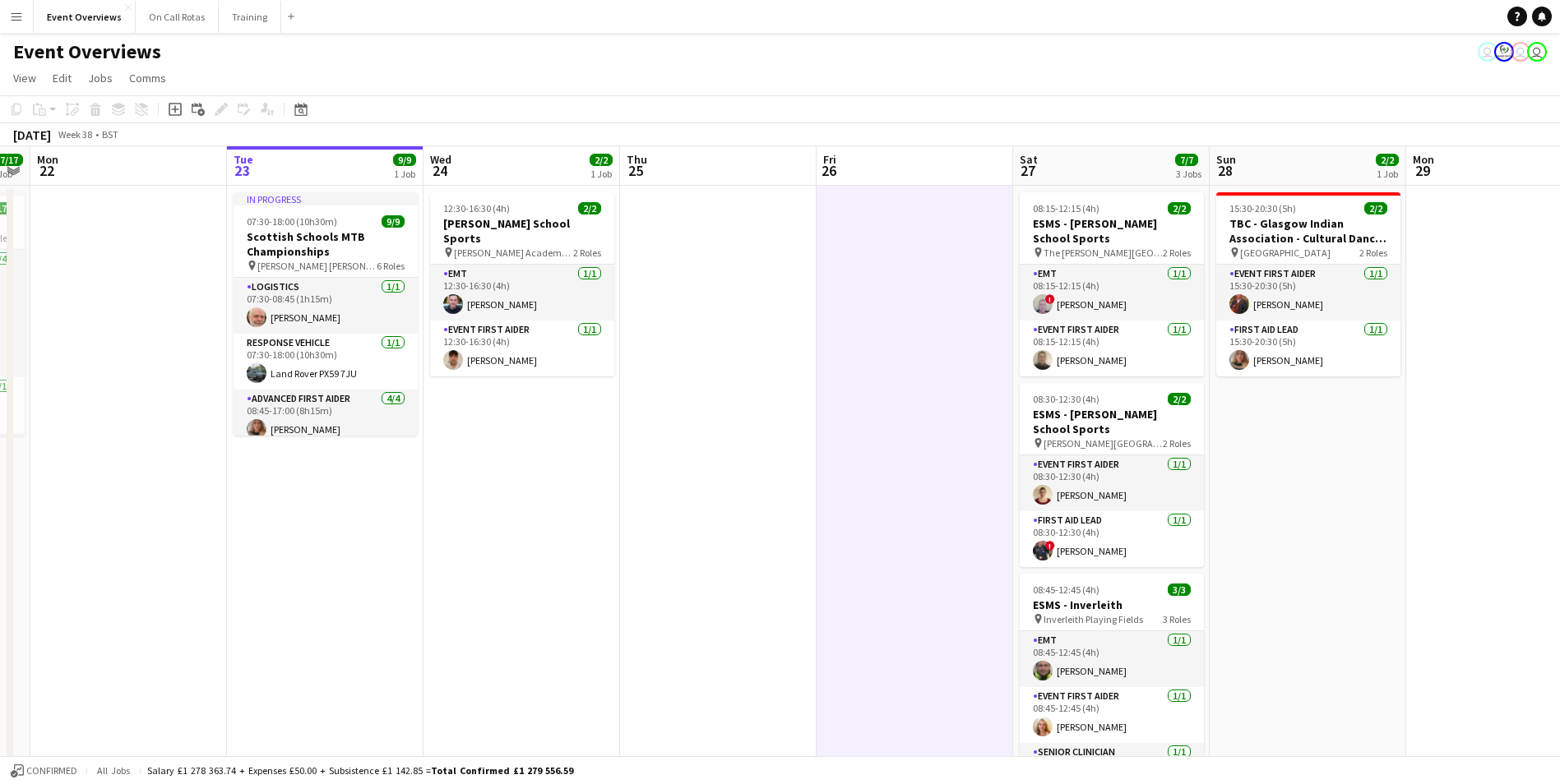
scroll to position [0, 639]
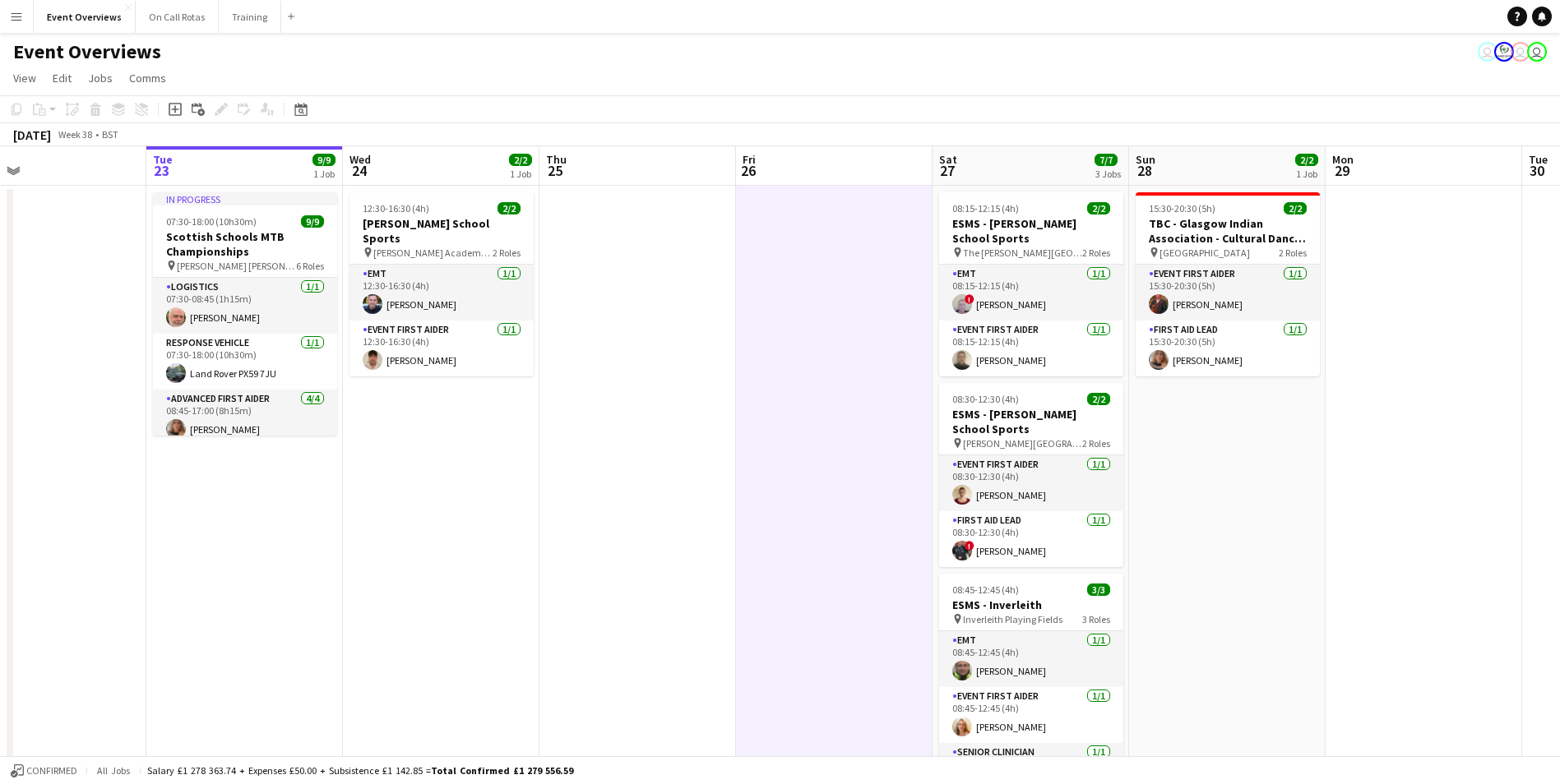
drag, startPoint x: 1099, startPoint y: 353, endPoint x: 830, endPoint y: 366, distance: 269.3
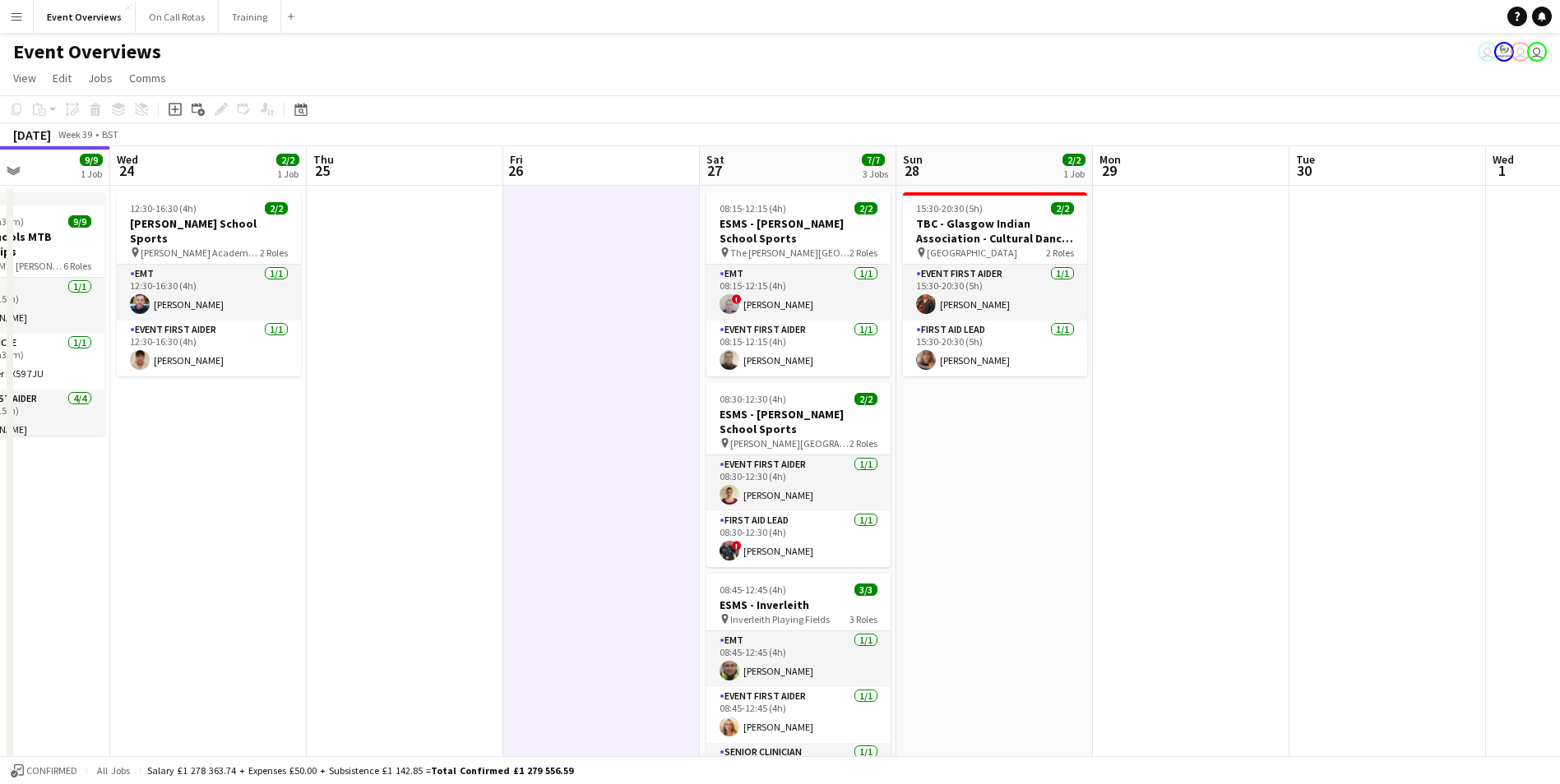
scroll to position [0, 0]
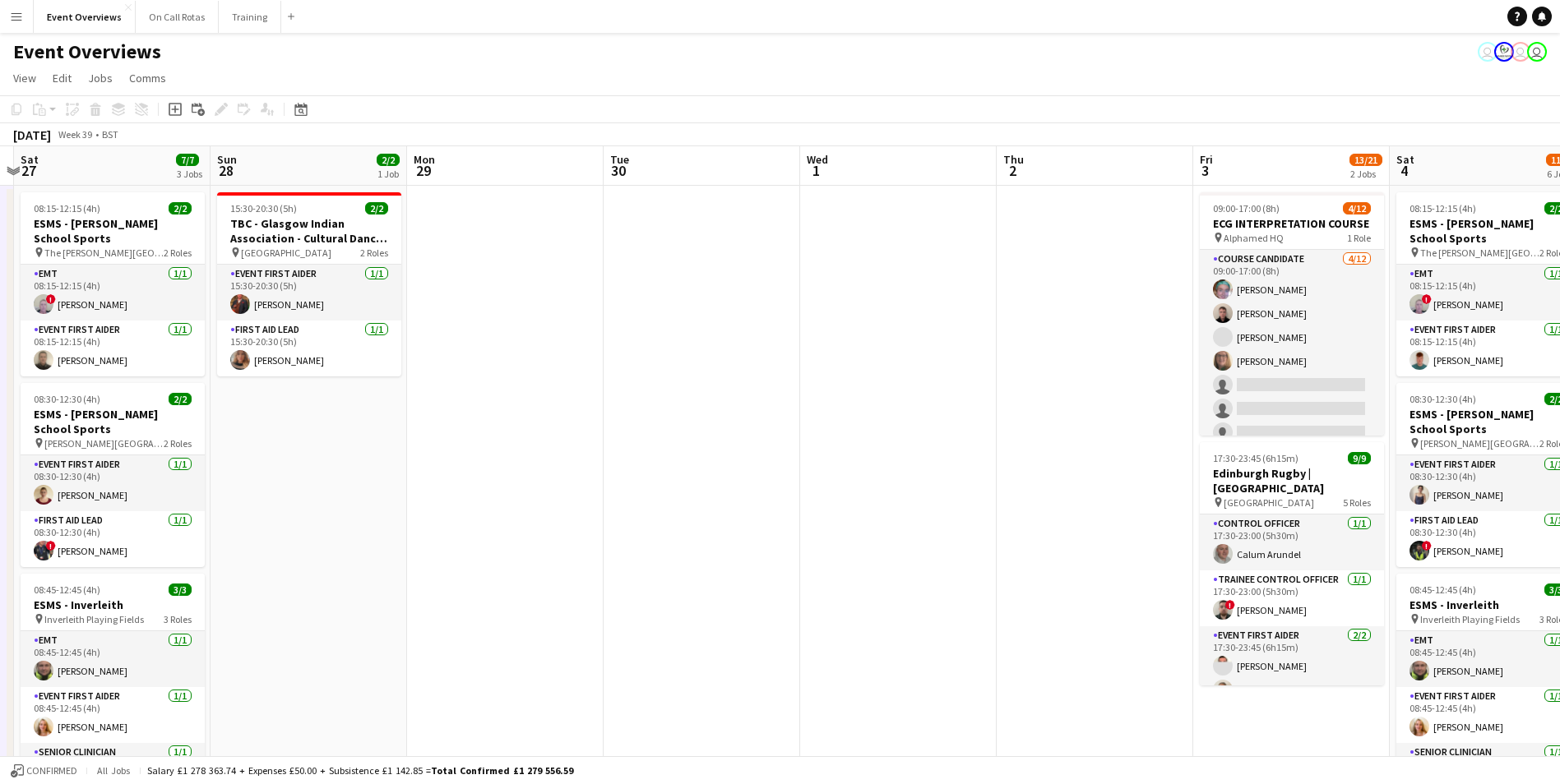
drag, startPoint x: 1272, startPoint y: 495, endPoint x: 360, endPoint y: 367, distance: 920.9
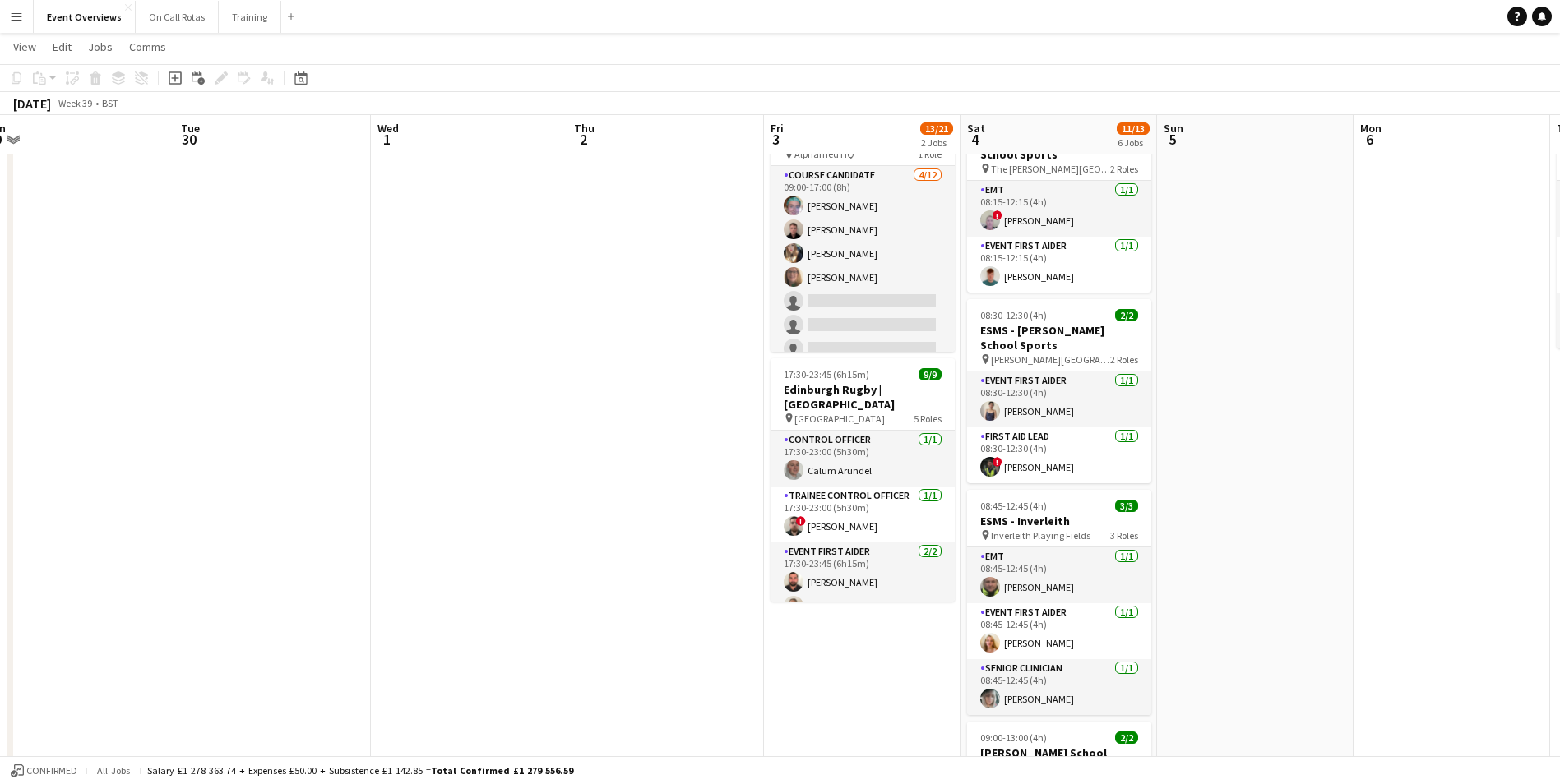
drag, startPoint x: 972, startPoint y: 422, endPoint x: 550, endPoint y: 386, distance: 423.5
click at [550, 386] on app-calendar-viewport "Fri 26 Sat 27 7/7 3 Jobs Sun 28 2/2 1 Job Mon 29 Tue 30 Wed 1 Thu 2 Fri 3 13/21…" at bounding box center [780, 746] width 1560 height 1527
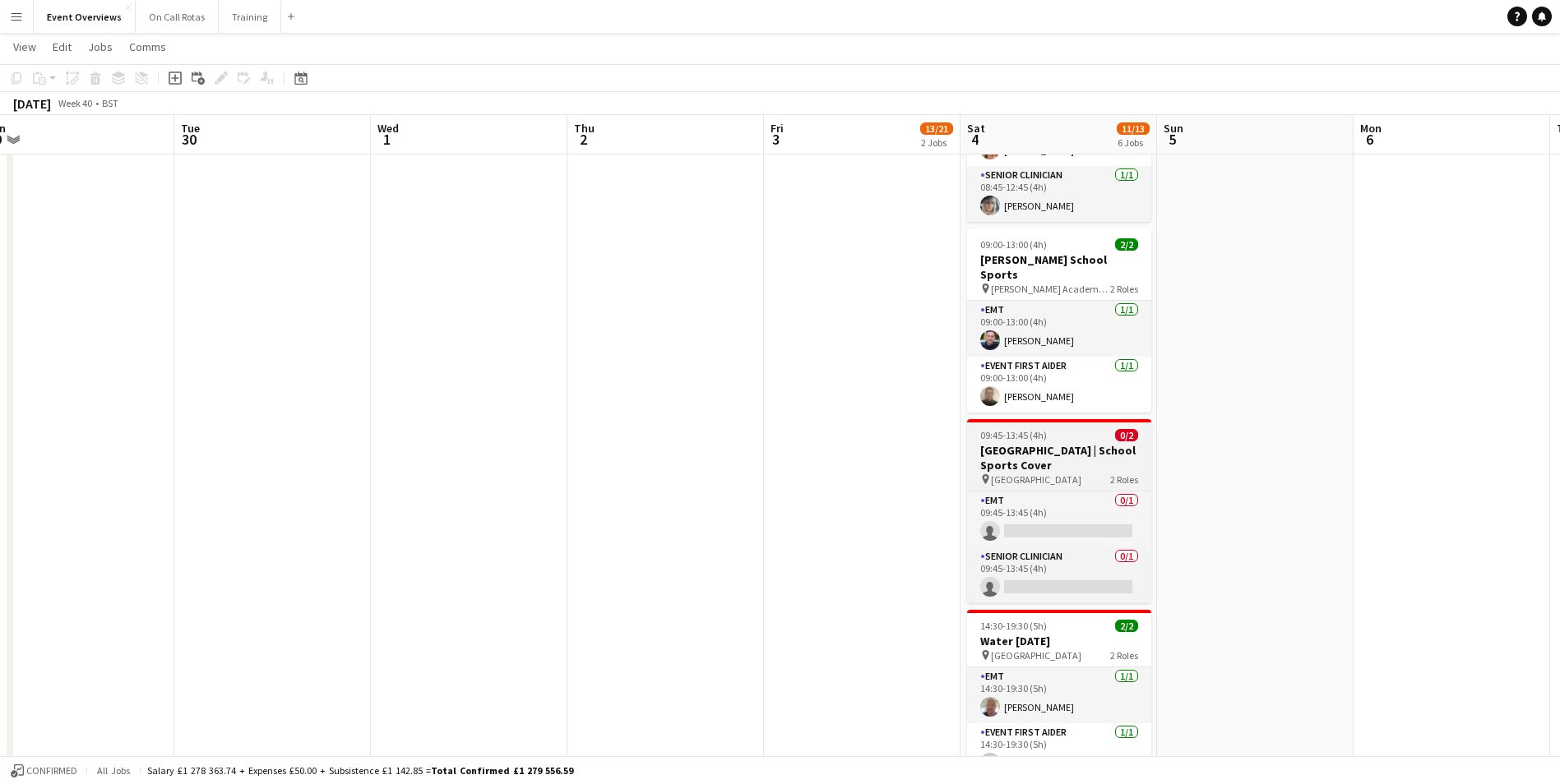
click at [1078, 430] on div "09:45-13:45 (4h) 0/2" at bounding box center [1059, 435] width 184 height 12
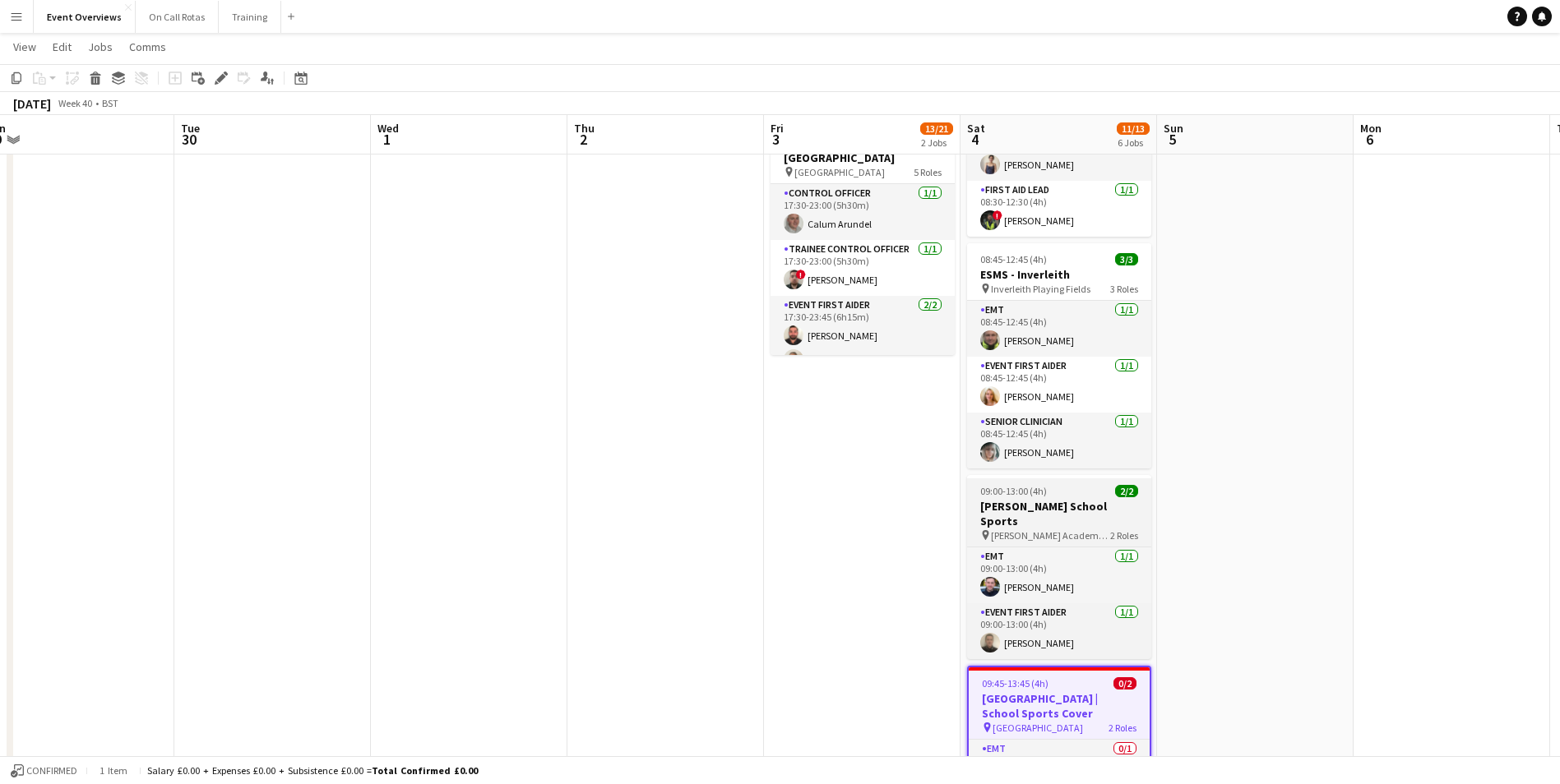
click at [1078, 486] on div "09:00-13:00 (4h) 2/2" at bounding box center [1059, 491] width 184 height 12
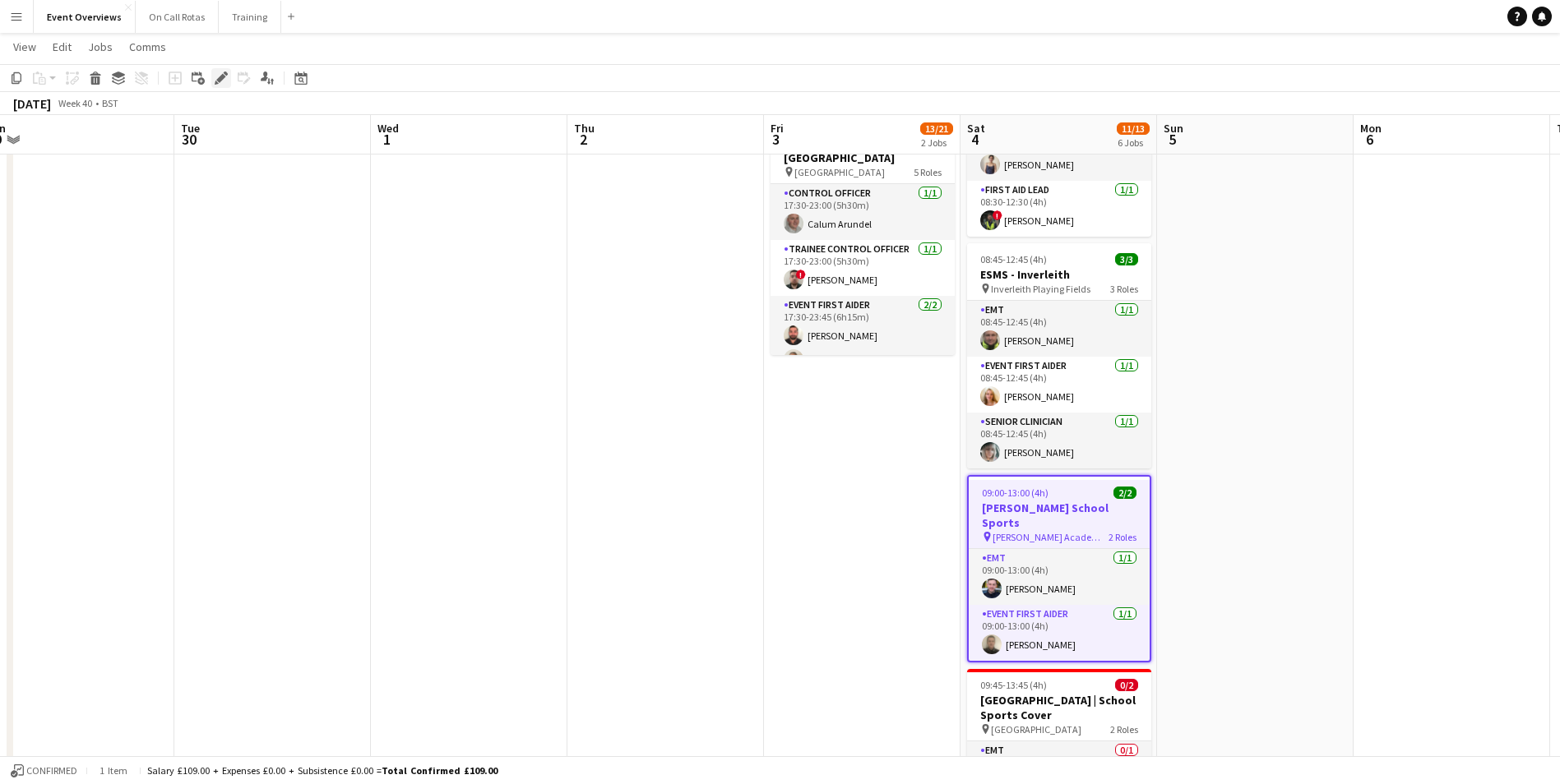
click at [222, 83] on icon "Edit" at bounding box center [221, 78] width 13 height 13
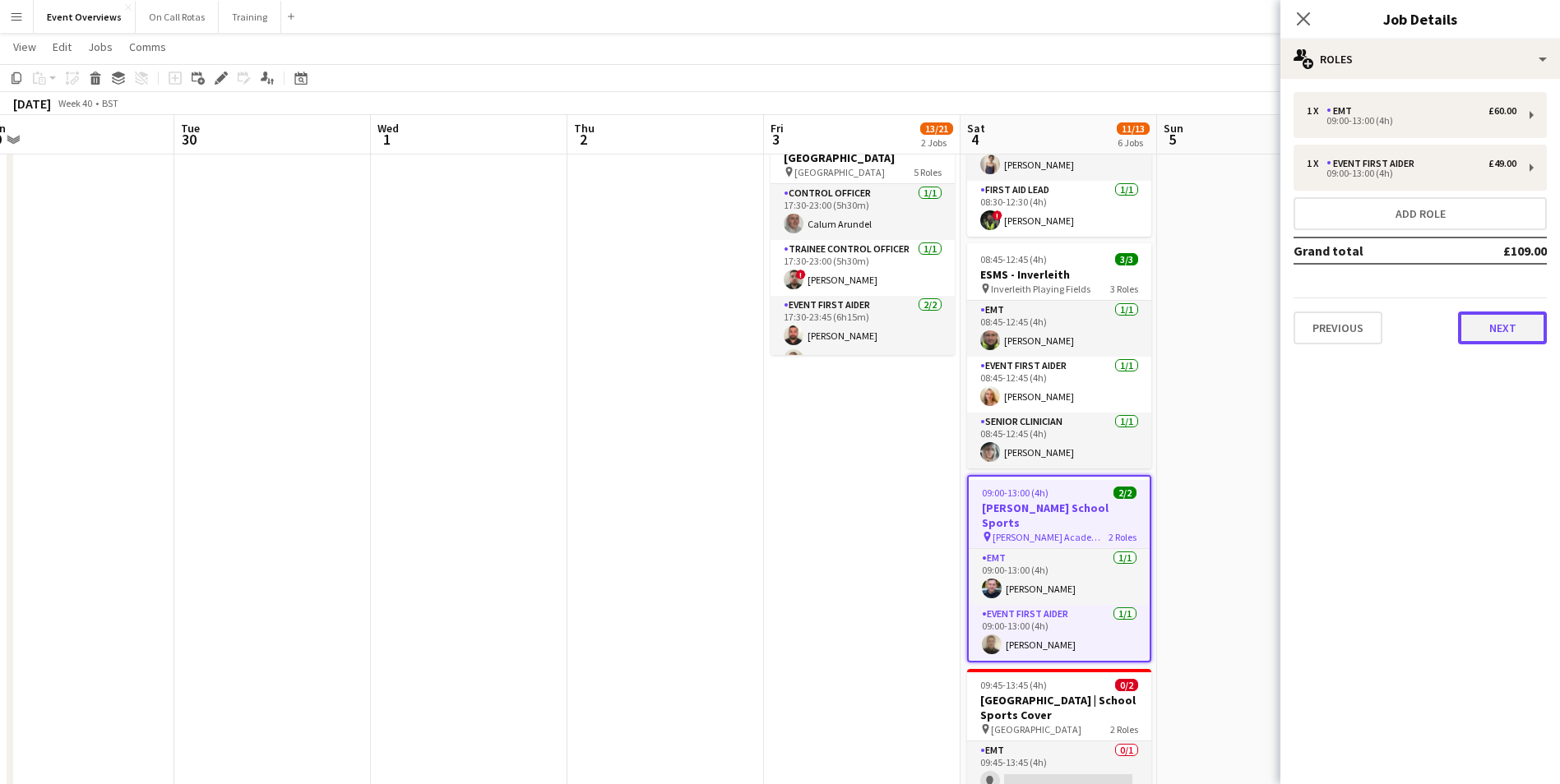
click at [1483, 324] on button "Next" at bounding box center [1502, 328] width 89 height 32
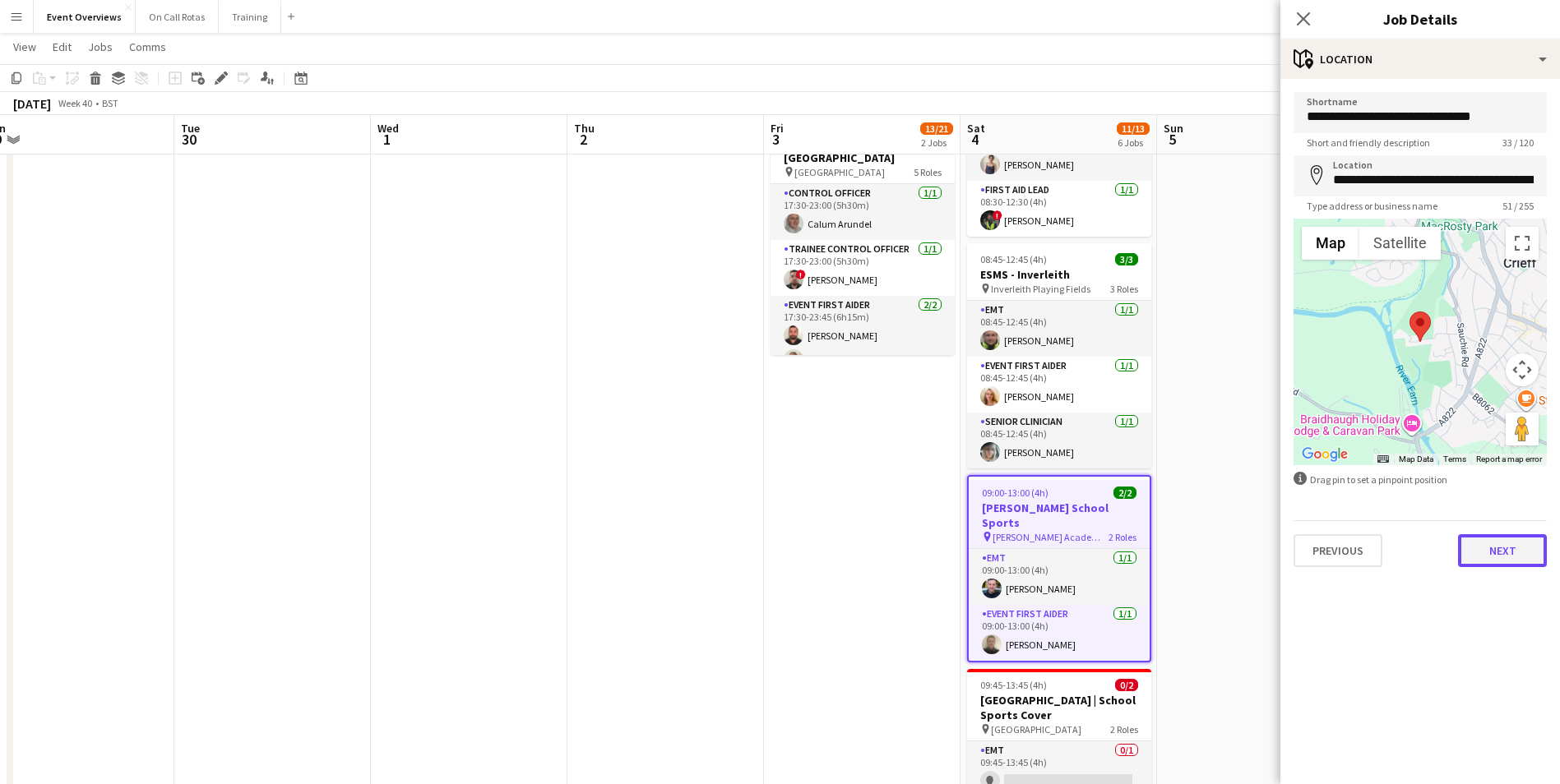
click at [1485, 540] on button "Next" at bounding box center [1502, 550] width 89 height 32
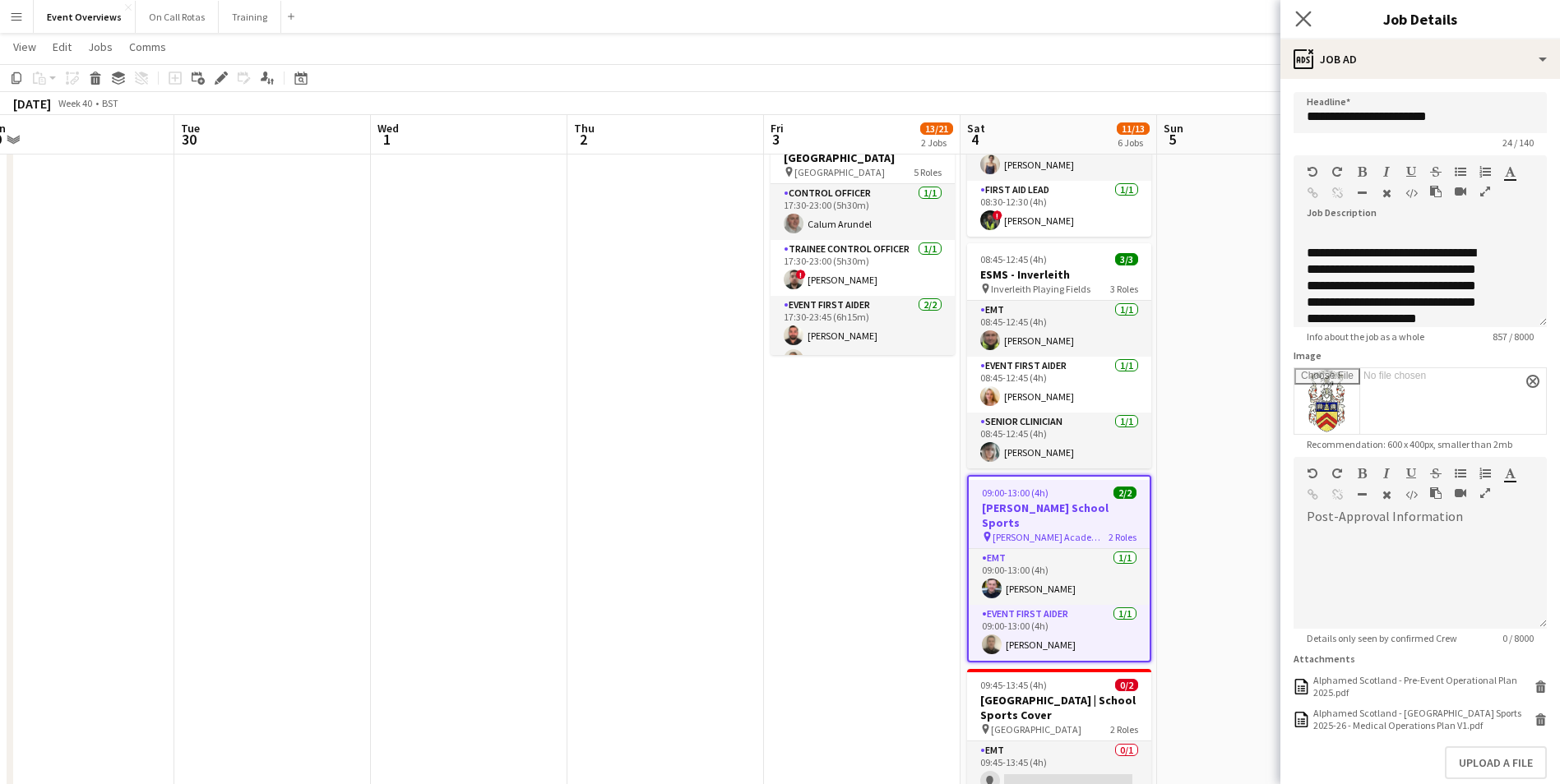
click at [1297, 8] on app-icon "Close pop-in" at bounding box center [1304, 19] width 24 height 24
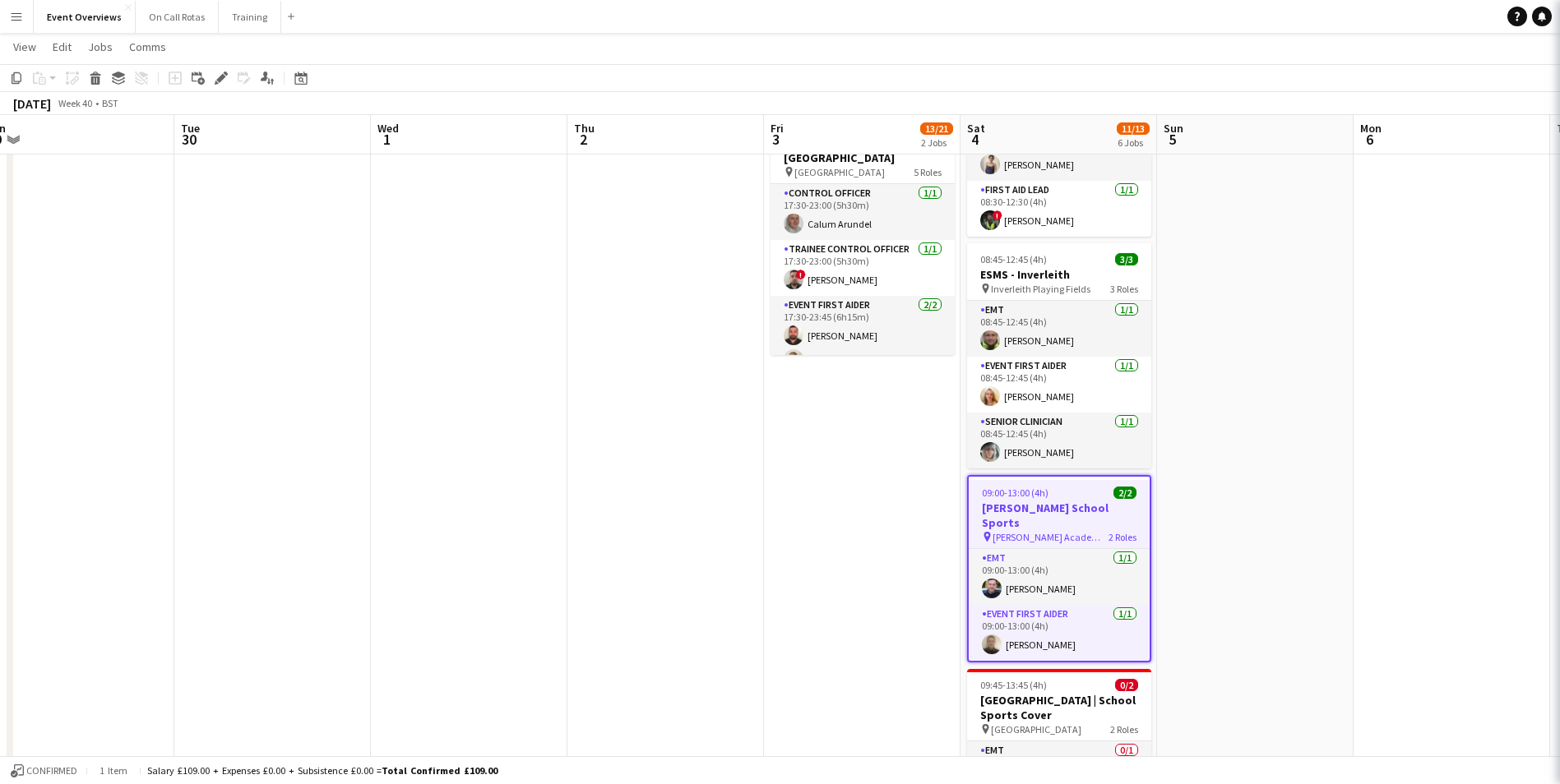
click at [1170, 355] on app-date-cell at bounding box center [1256, 559] width 197 height 1407
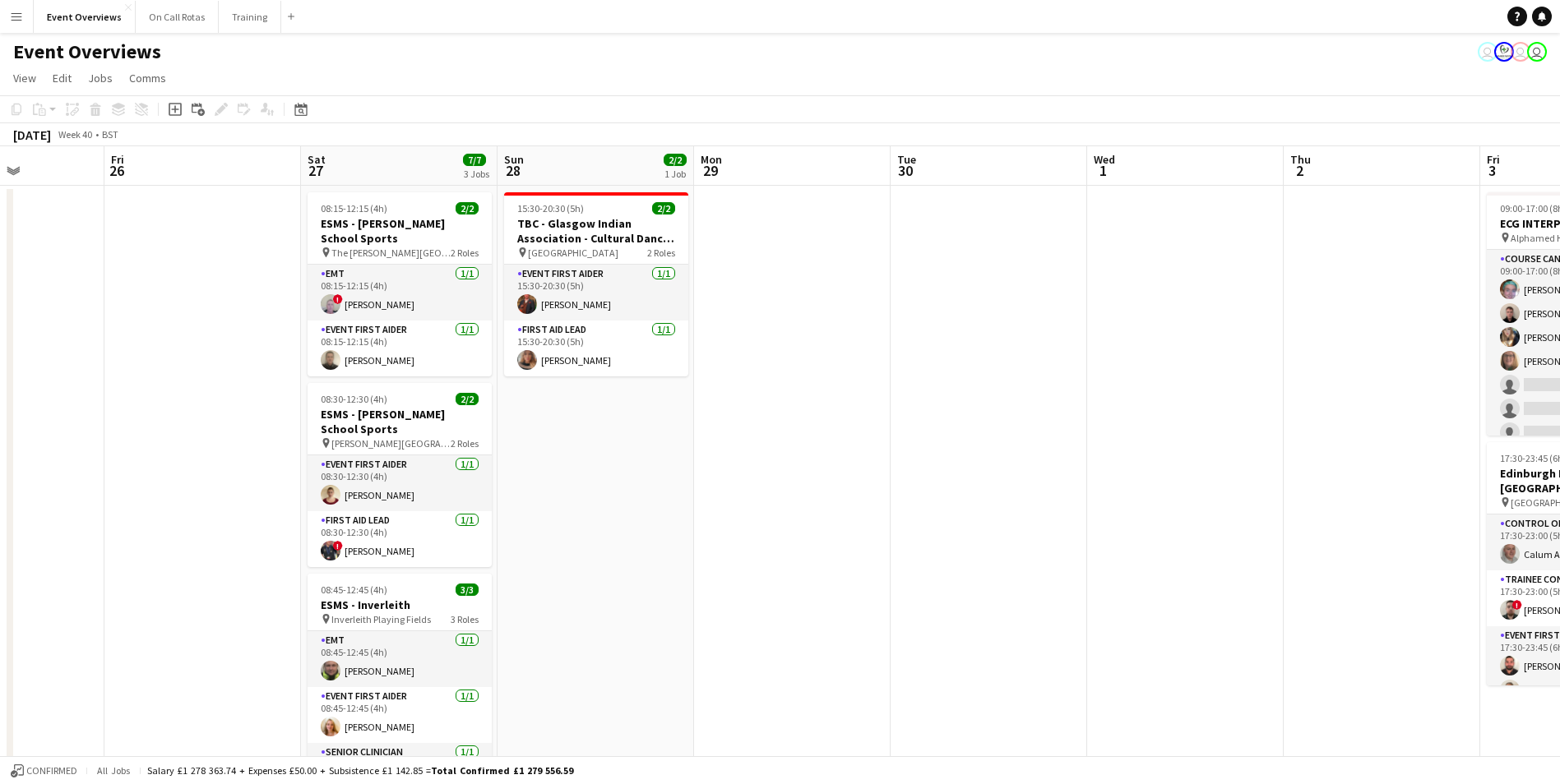
drag, startPoint x: 795, startPoint y: 487, endPoint x: 1143, endPoint y: 465, distance: 348.7
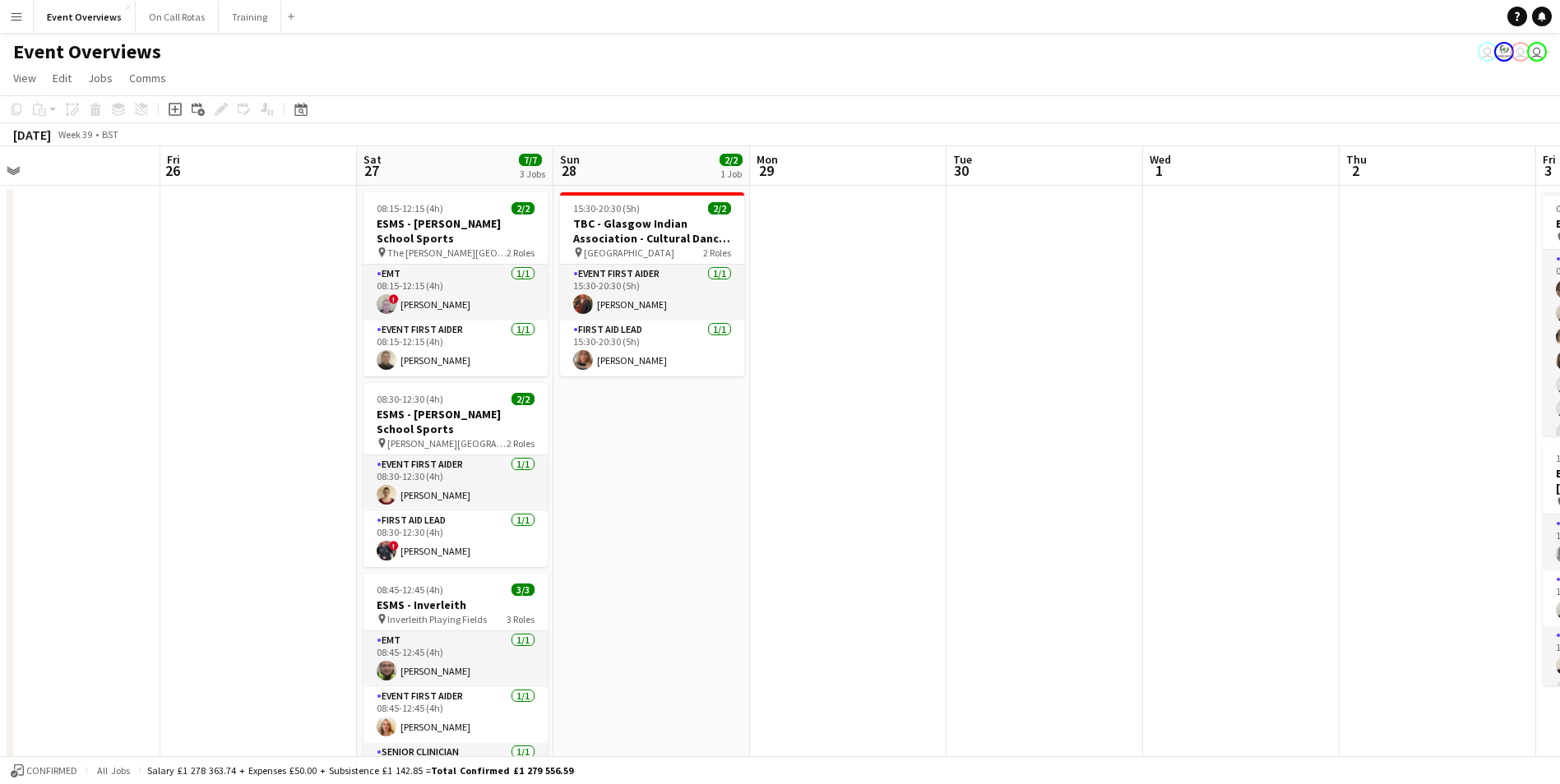
drag, startPoint x: 240, startPoint y: 387, endPoint x: 791, endPoint y: 418, distance: 551.9
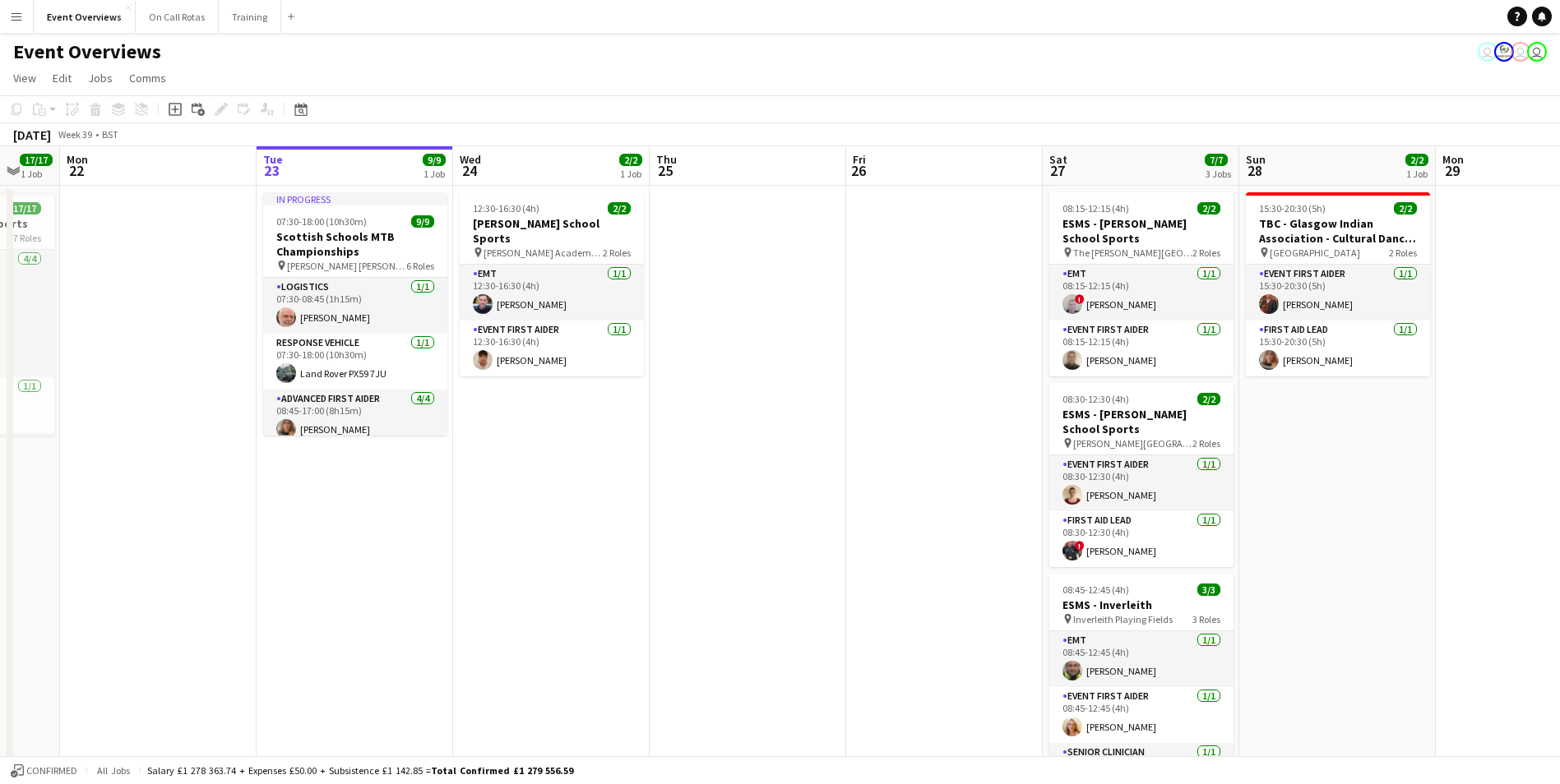
drag, startPoint x: 439, startPoint y: 418, endPoint x: 978, endPoint y: 456, distance: 540.3
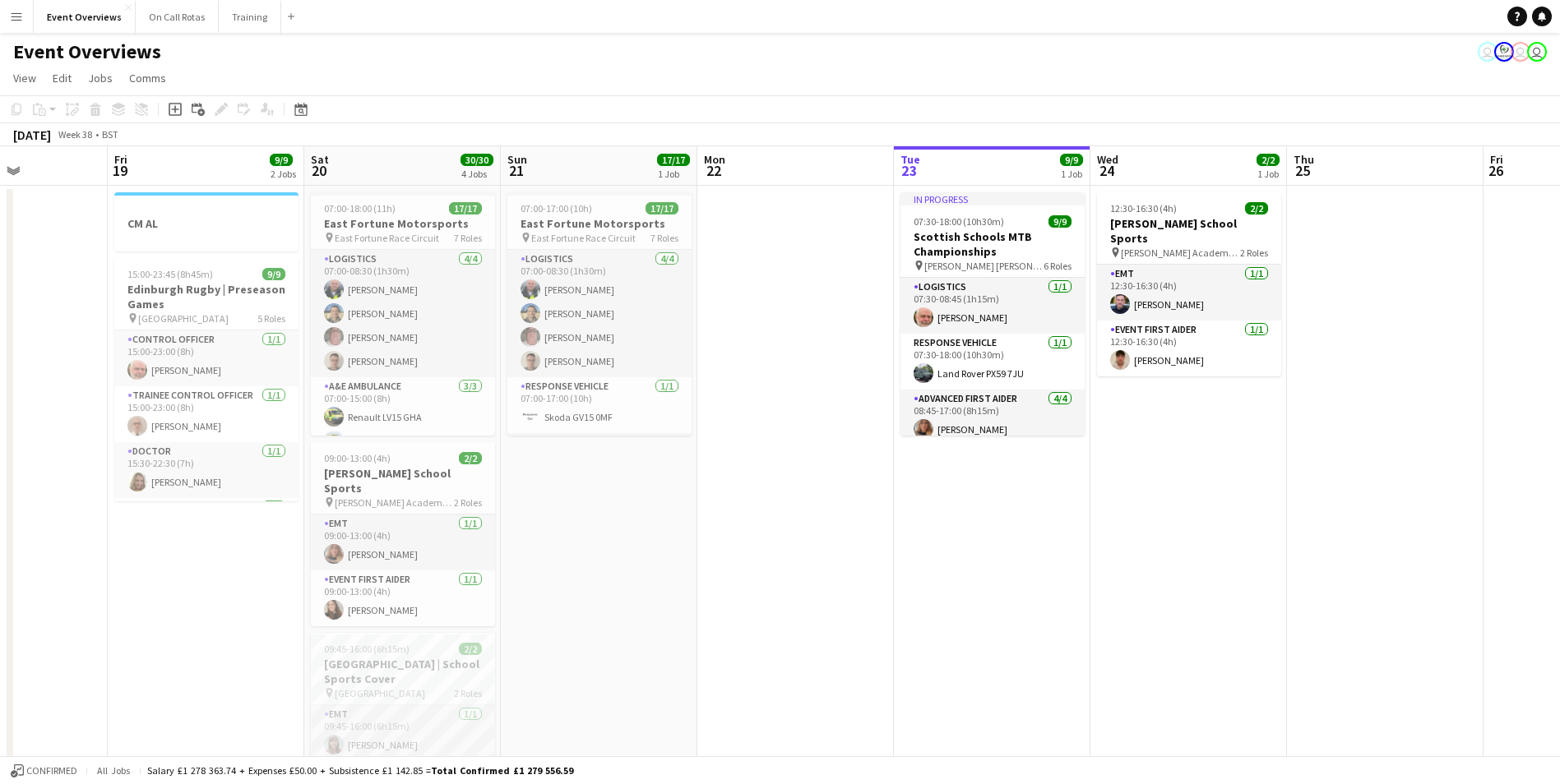
drag, startPoint x: 394, startPoint y: 430, endPoint x: 0, endPoint y: 392, distance: 395.8
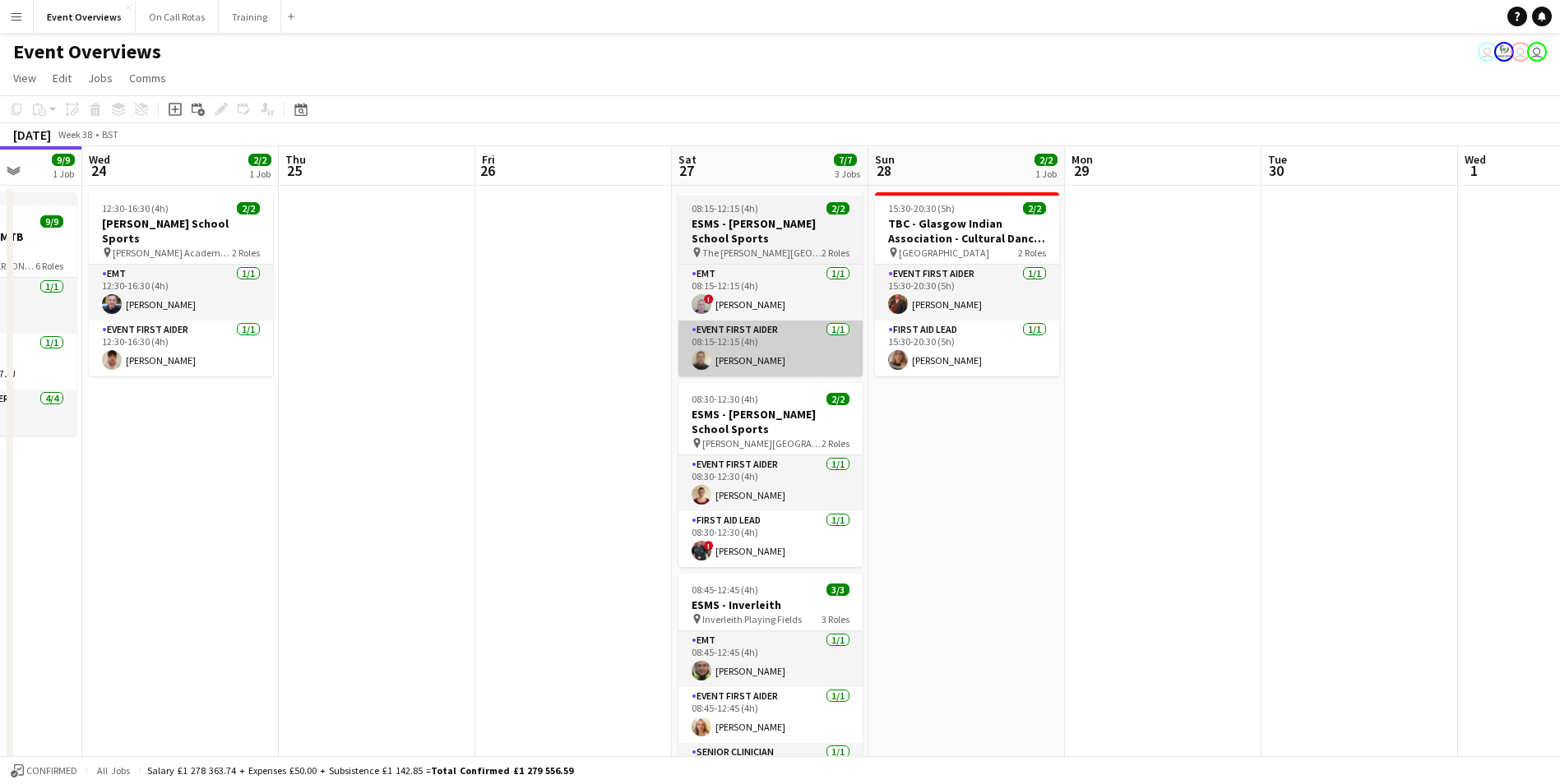
drag, startPoint x: 999, startPoint y: 391, endPoint x: 303, endPoint y: 345, distance: 697.5
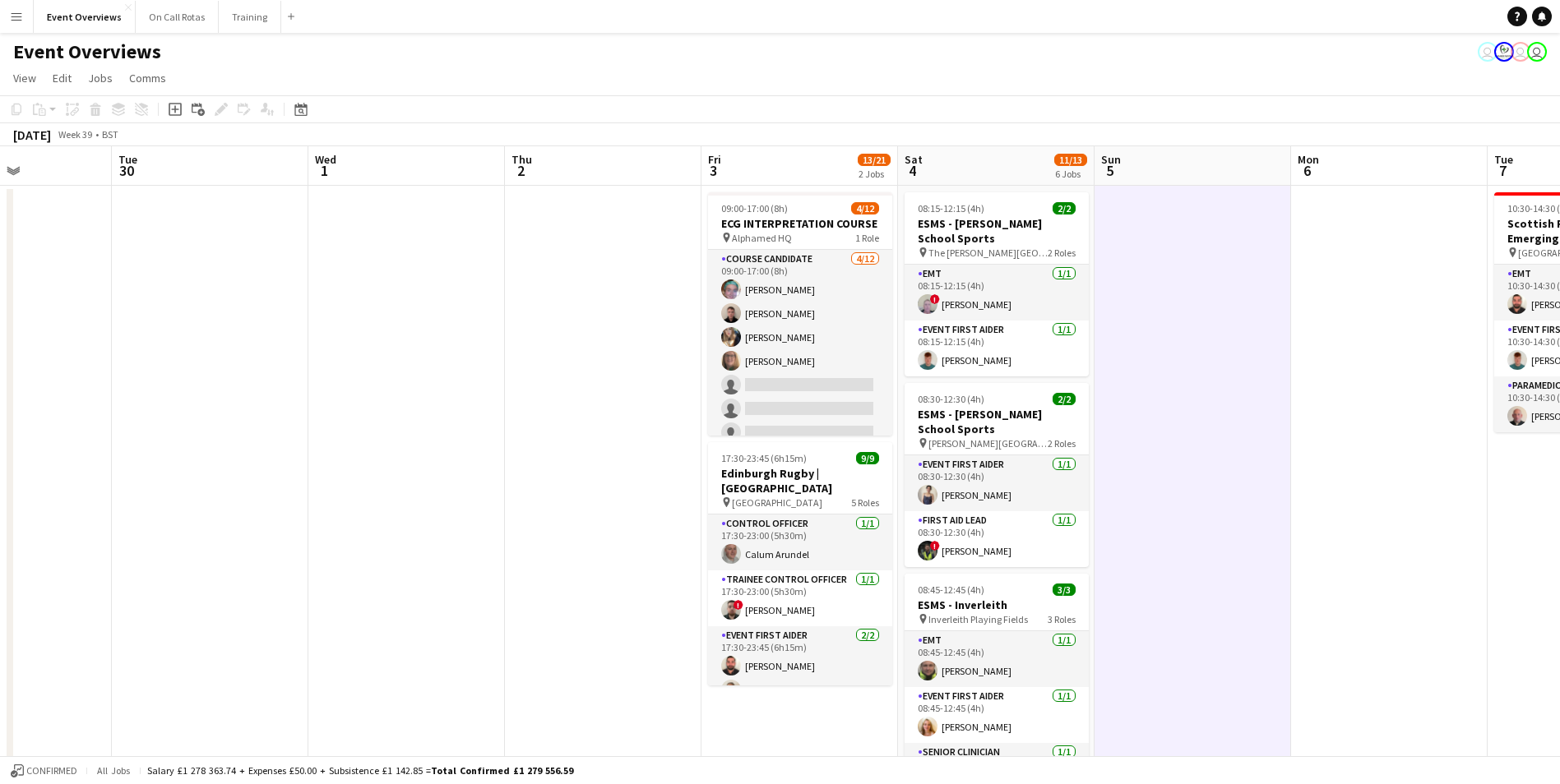
drag, startPoint x: 1086, startPoint y: 397, endPoint x: 326, endPoint y: 350, distance: 761.5
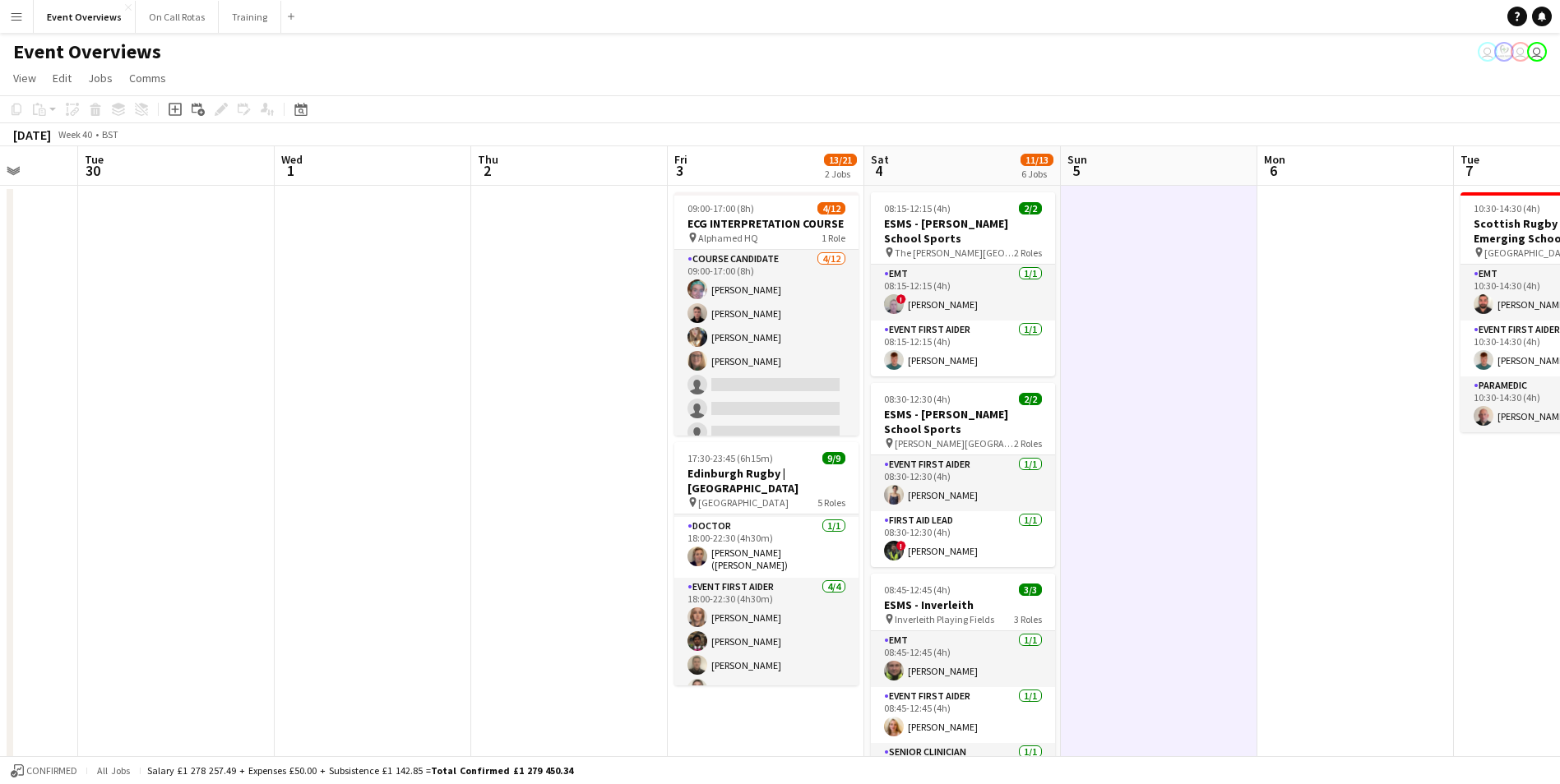
drag, startPoint x: 1248, startPoint y: 455, endPoint x: 1209, endPoint y: 469, distance: 41.4
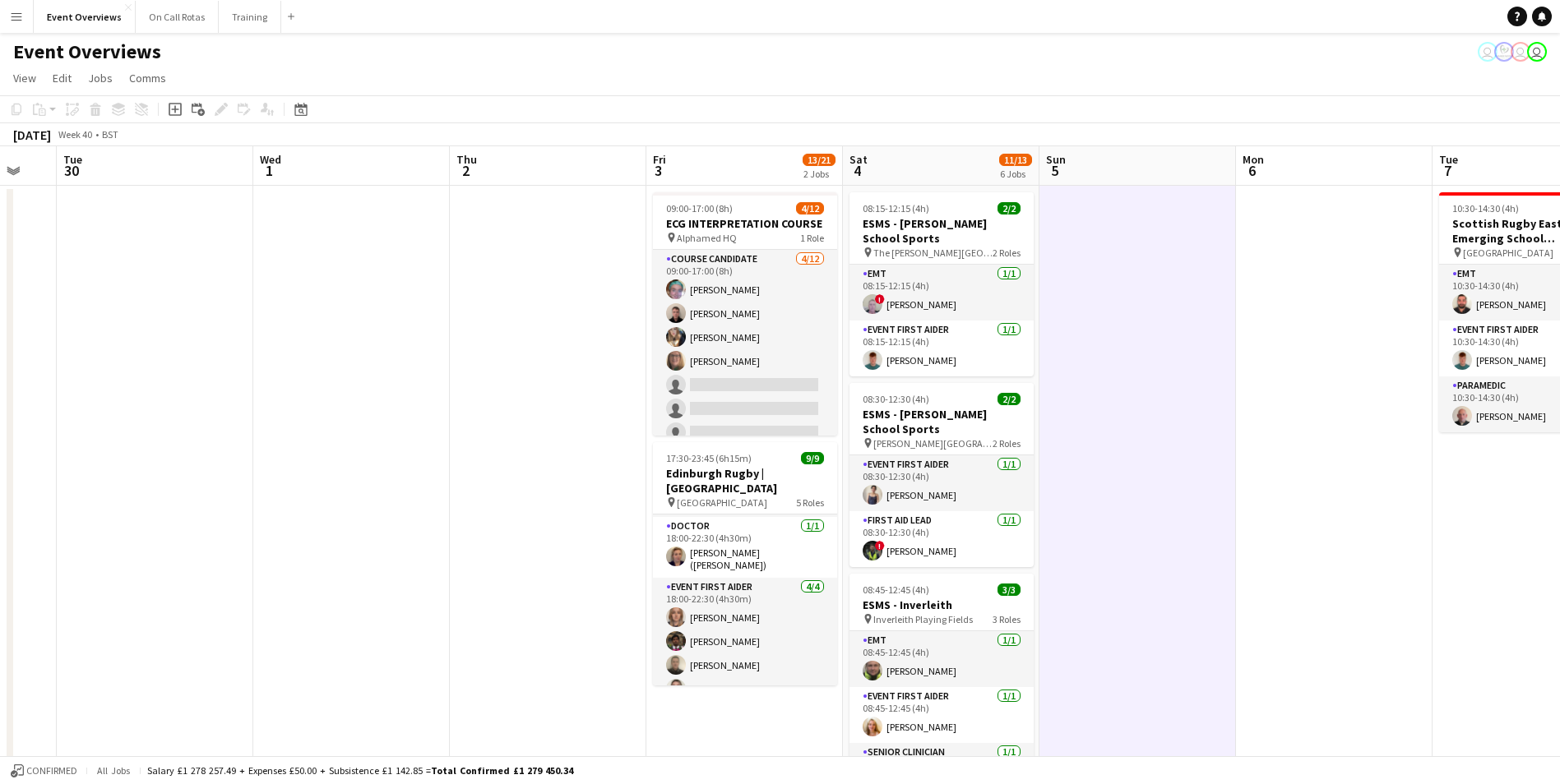
drag, startPoint x: 1152, startPoint y: 400, endPoint x: 1555, endPoint y: 386, distance: 403.2
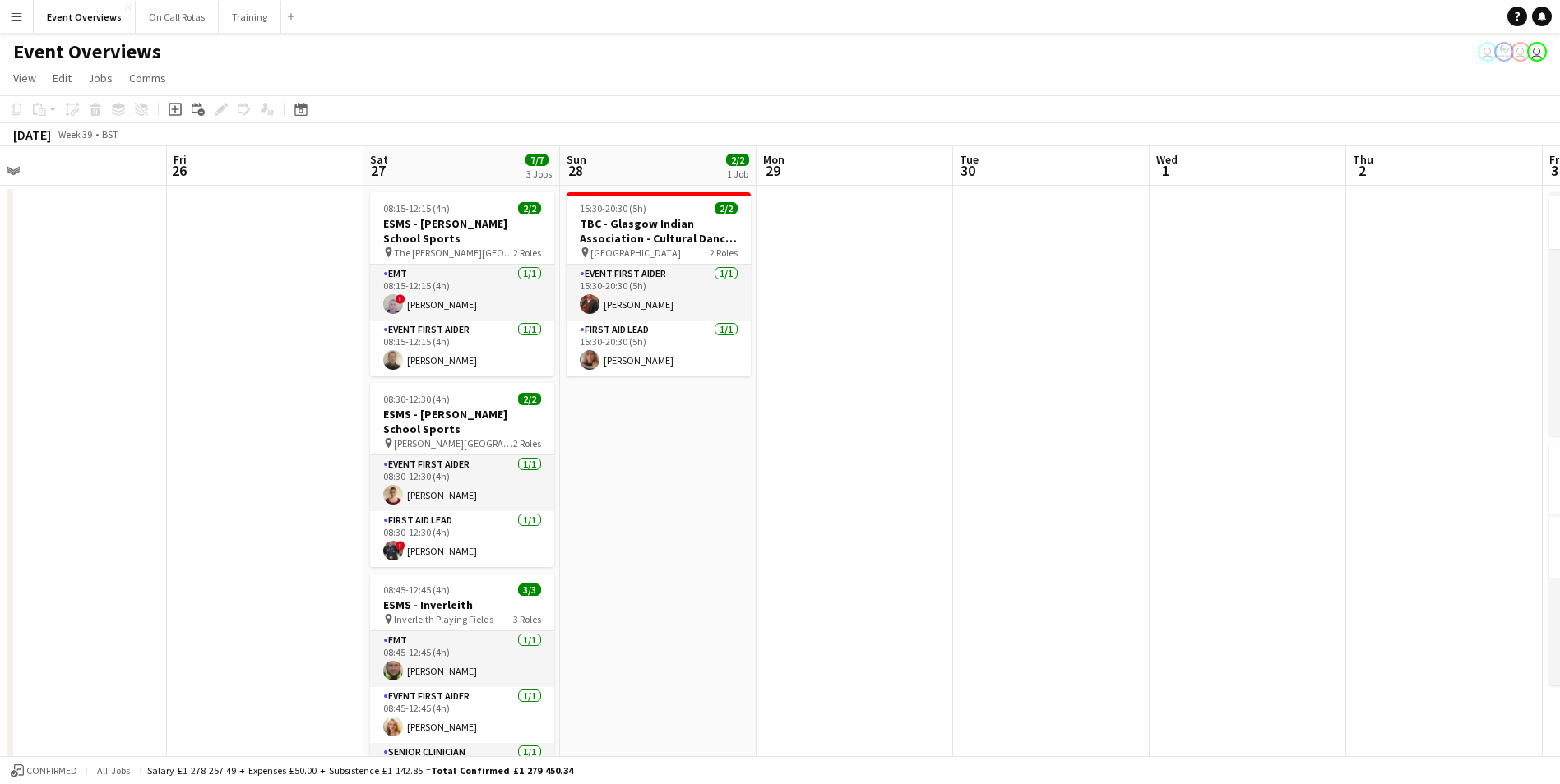
scroll to position [0, 419]
drag, startPoint x: 702, startPoint y: 443, endPoint x: 1208, endPoint y: 432, distance: 506.1
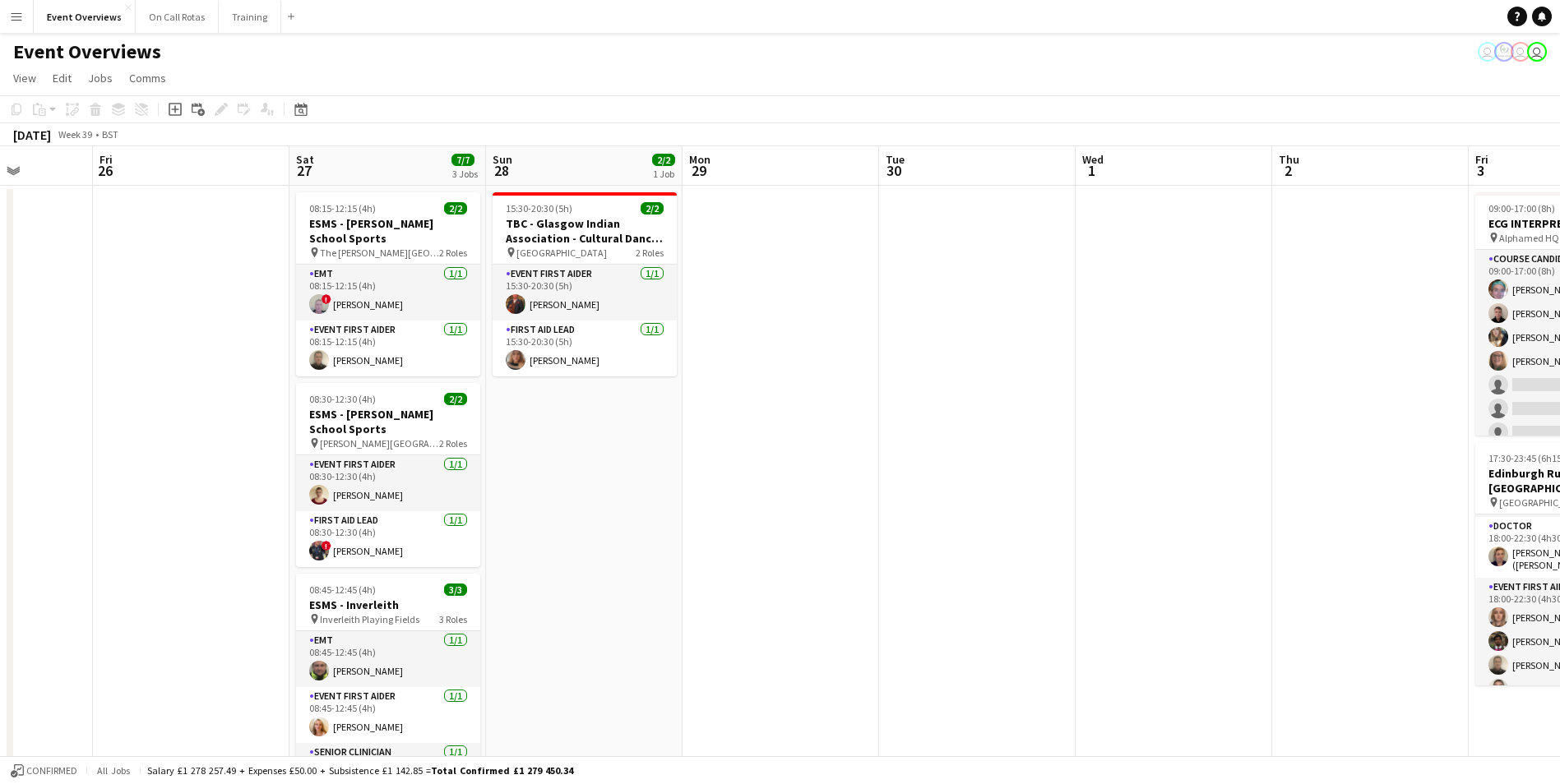
drag, startPoint x: 1212, startPoint y: 430, endPoint x: 1135, endPoint y: 424, distance: 77.2
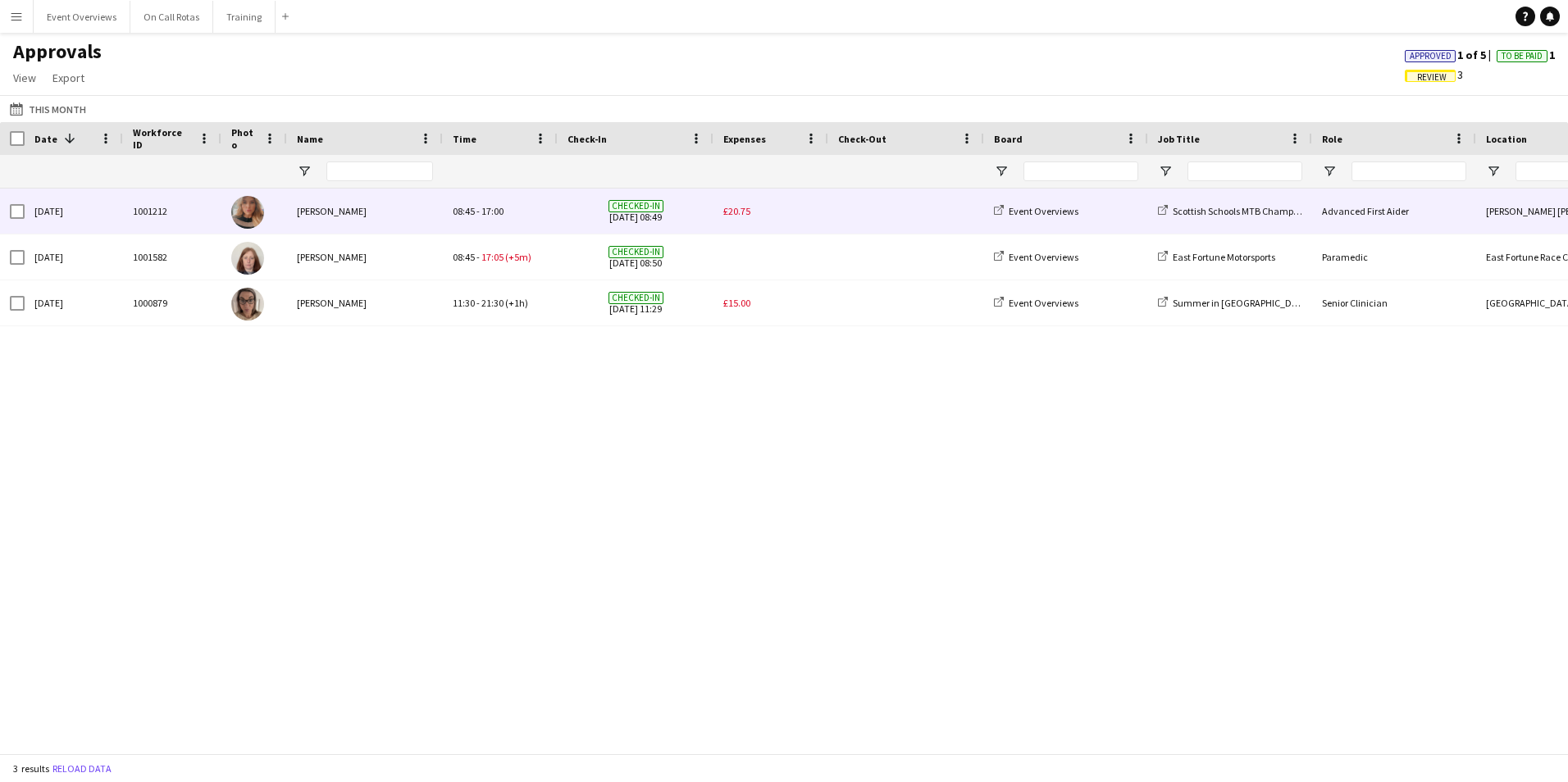
click at [744, 212] on span "£20.75" at bounding box center [736, 211] width 27 height 12
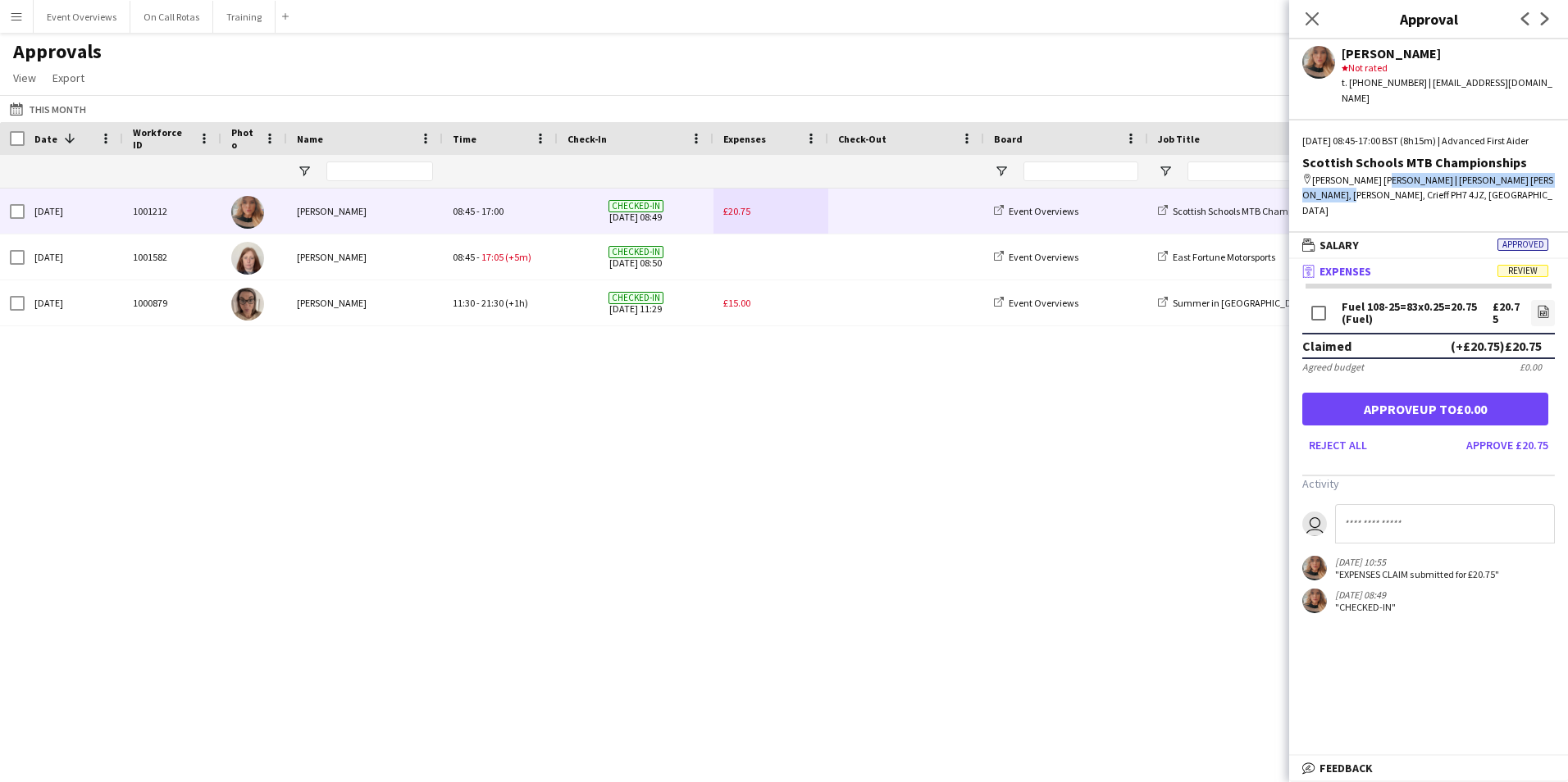
drag, startPoint x: 1549, startPoint y: 180, endPoint x: 1372, endPoint y: 183, distance: 177.0
click at [1372, 183] on div "map-marker Comrie Croft | Comrie Croft, Braincroft, Crieff PH7 4JZ, UK" at bounding box center [1428, 195] width 253 height 45
copy div "Comrie Croft, Braincroft, Crieff PH7 4JZ, UK"
click at [1461, 141] on div "Tue, 23 Sep 2025 | 08:45-17:00 BST (8h15m) | Advanced First Aider" at bounding box center [1428, 141] width 253 height 15
click at [1539, 305] on icon "file-image" at bounding box center [1543, 312] width 13 height 13
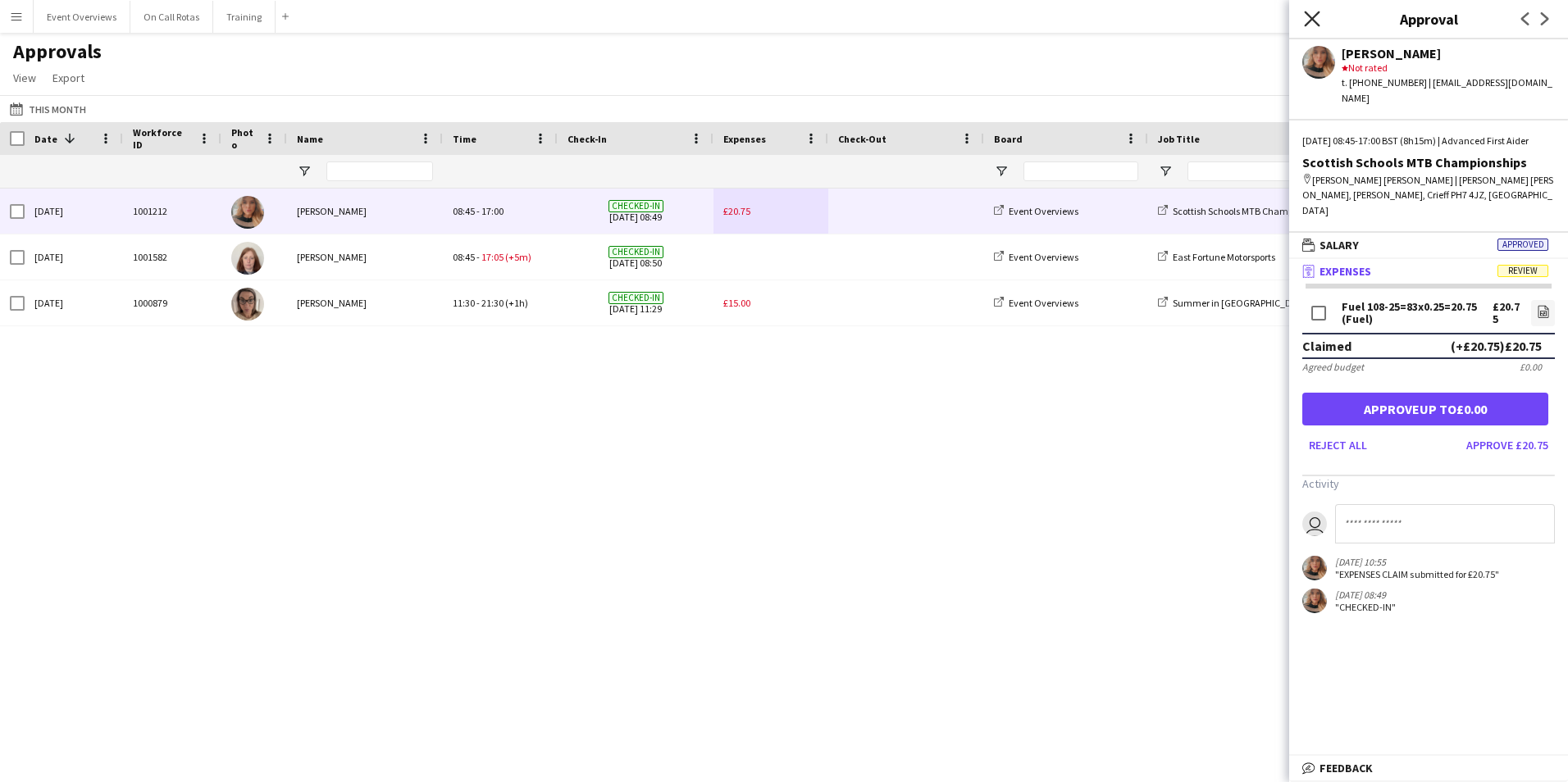
click at [1316, 19] on icon "Close pop-in" at bounding box center [1312, 19] width 16 height 16
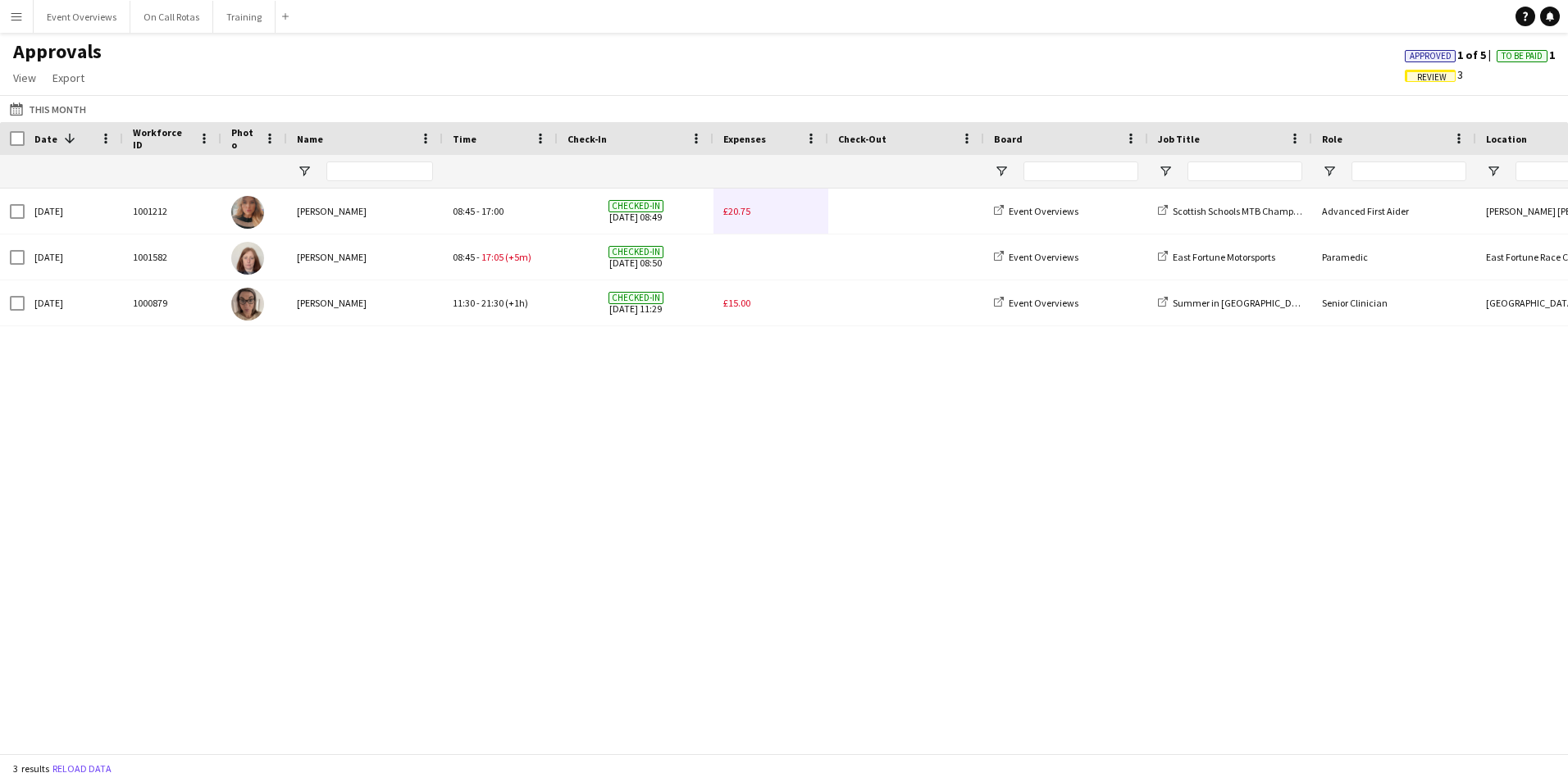
click at [856, 422] on div "1000879 Sun, 7 Sep 2025 Nicola Jamieson Checked-in 07-09-2025 11:29 Event Overv…" at bounding box center [784, 465] width 1568 height 552
